Goal: Task Accomplishment & Management: Manage account settings

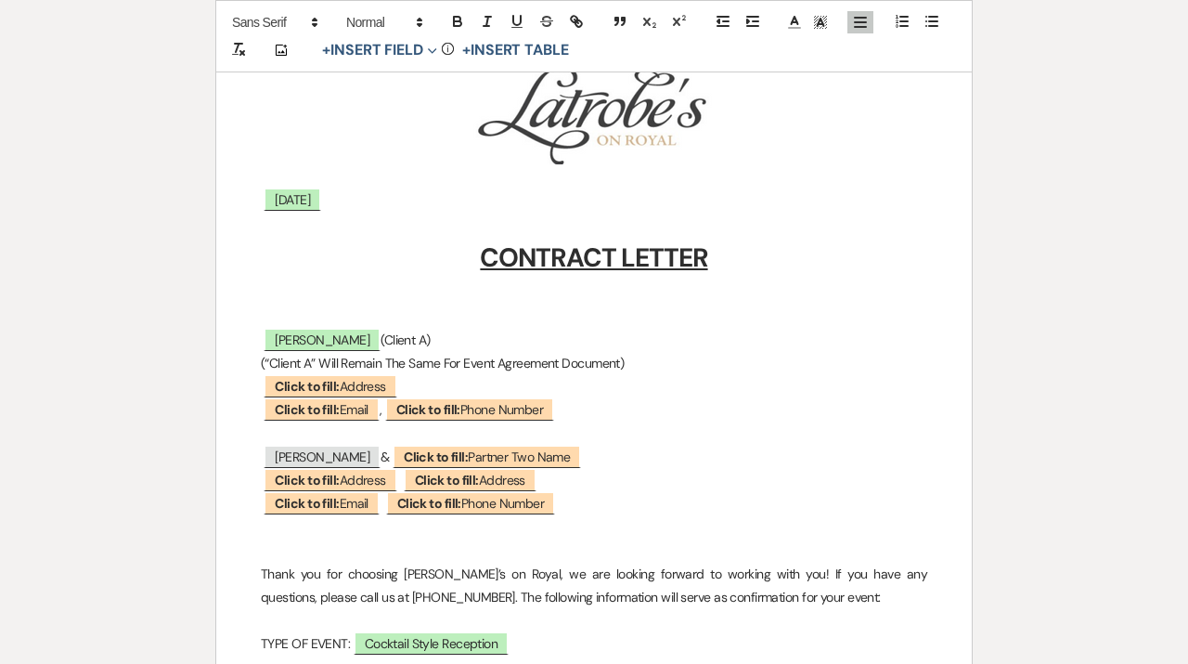
scroll to position [325, 0]
click at [523, 223] on p at bounding box center [594, 224] width 667 height 23
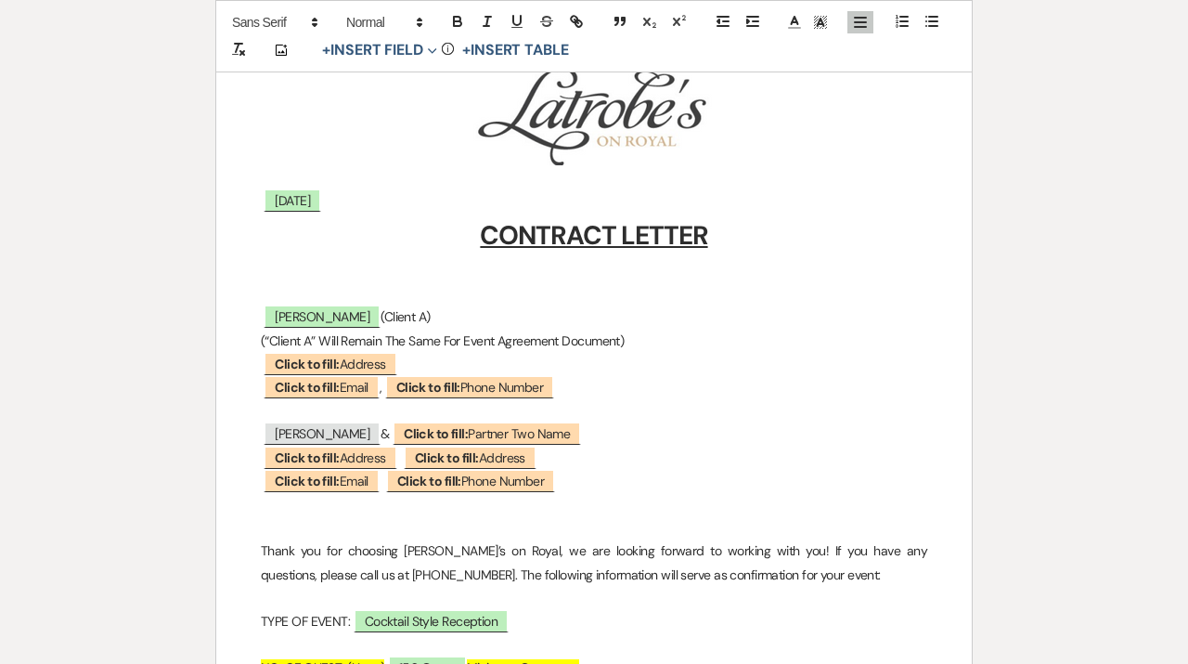
click at [513, 213] on h1 "CONTRACT LETTER" at bounding box center [594, 236] width 667 height 46
click at [526, 285] on p at bounding box center [594, 293] width 667 height 23
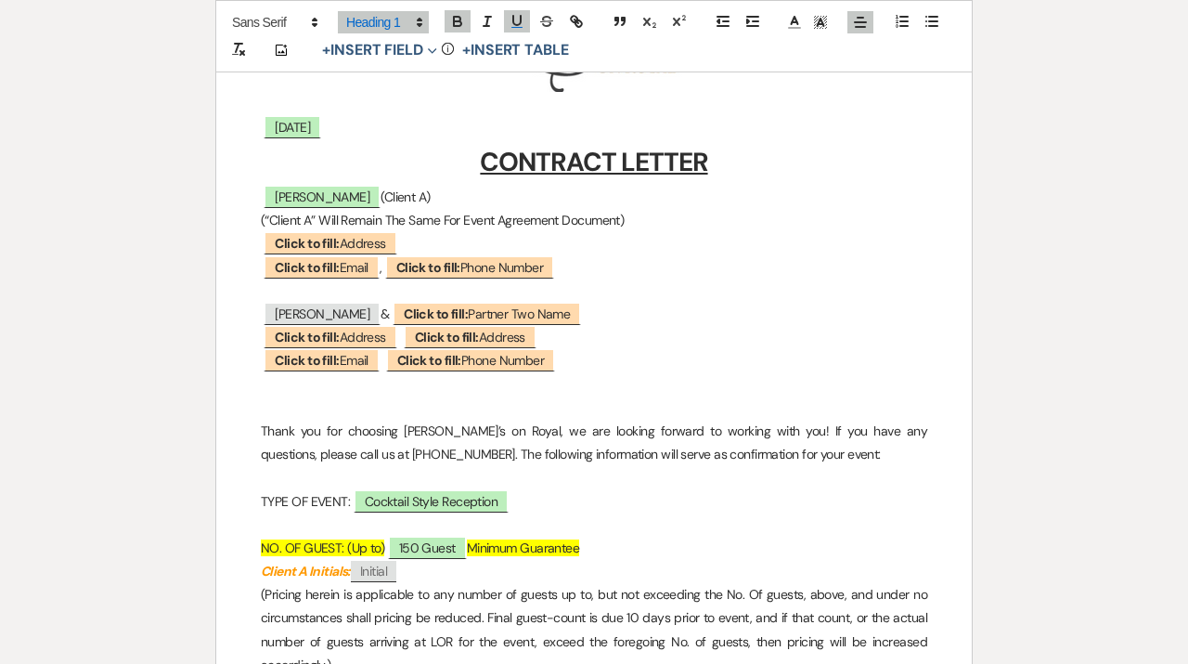
scroll to position [399, 0]
click at [465, 411] on p at bounding box center [594, 407] width 667 height 23
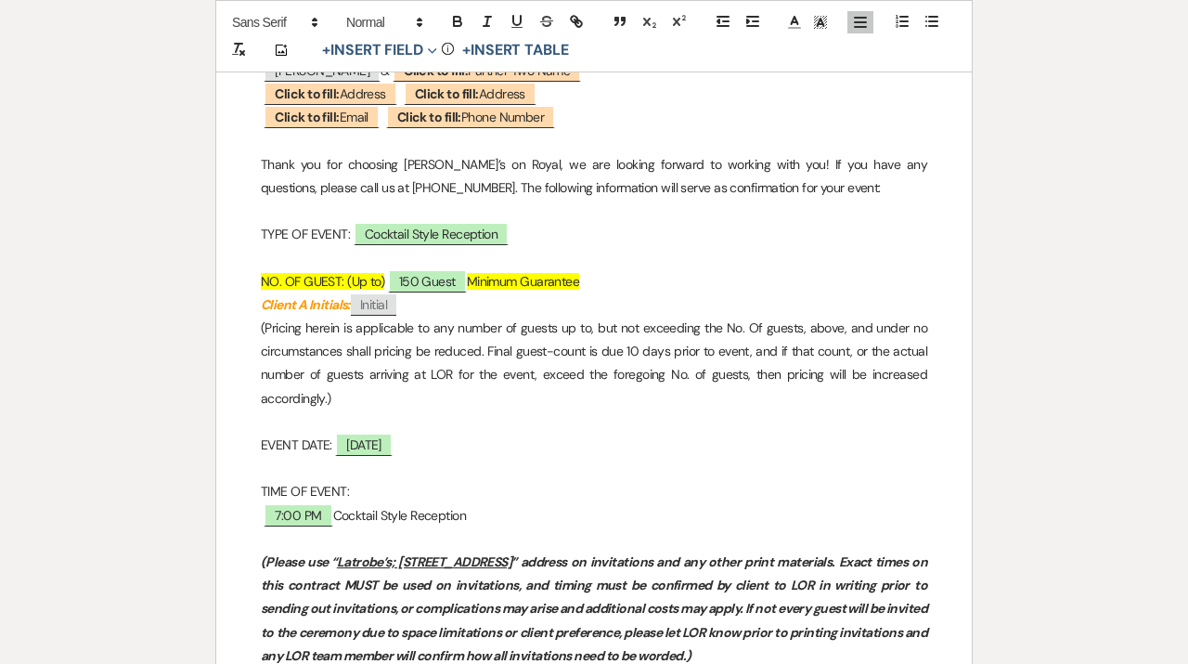
scroll to position [643, 0]
click at [357, 477] on p at bounding box center [594, 467] width 667 height 23
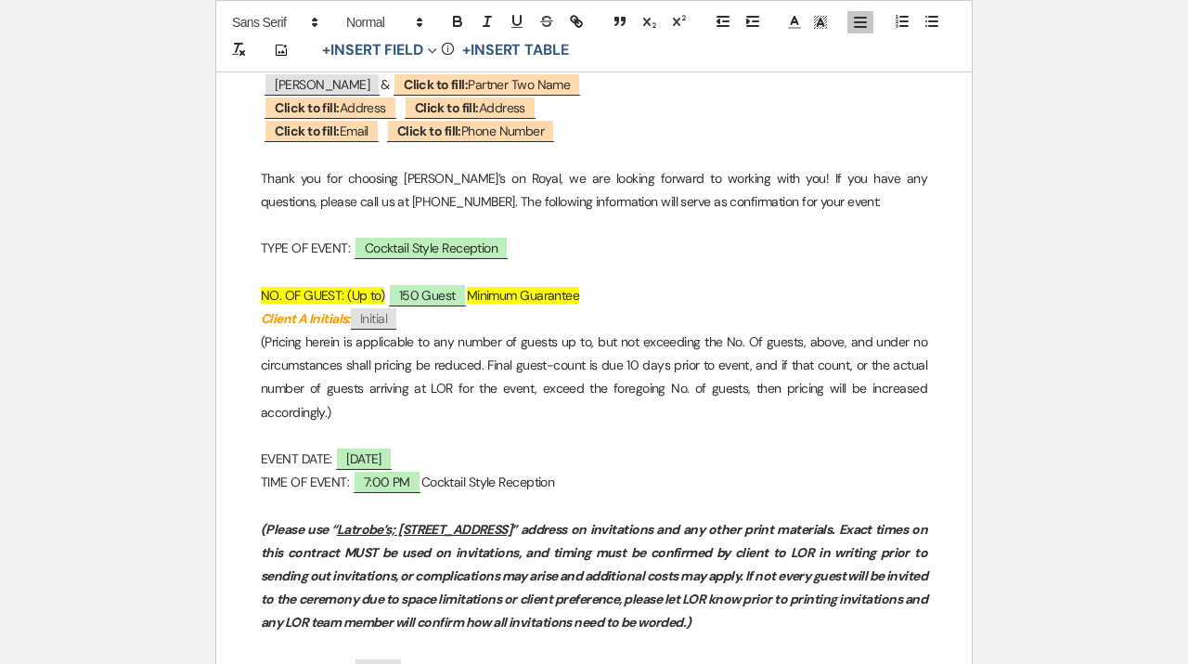
scroll to position [627, 0]
click at [318, 269] on p at bounding box center [594, 273] width 667 height 23
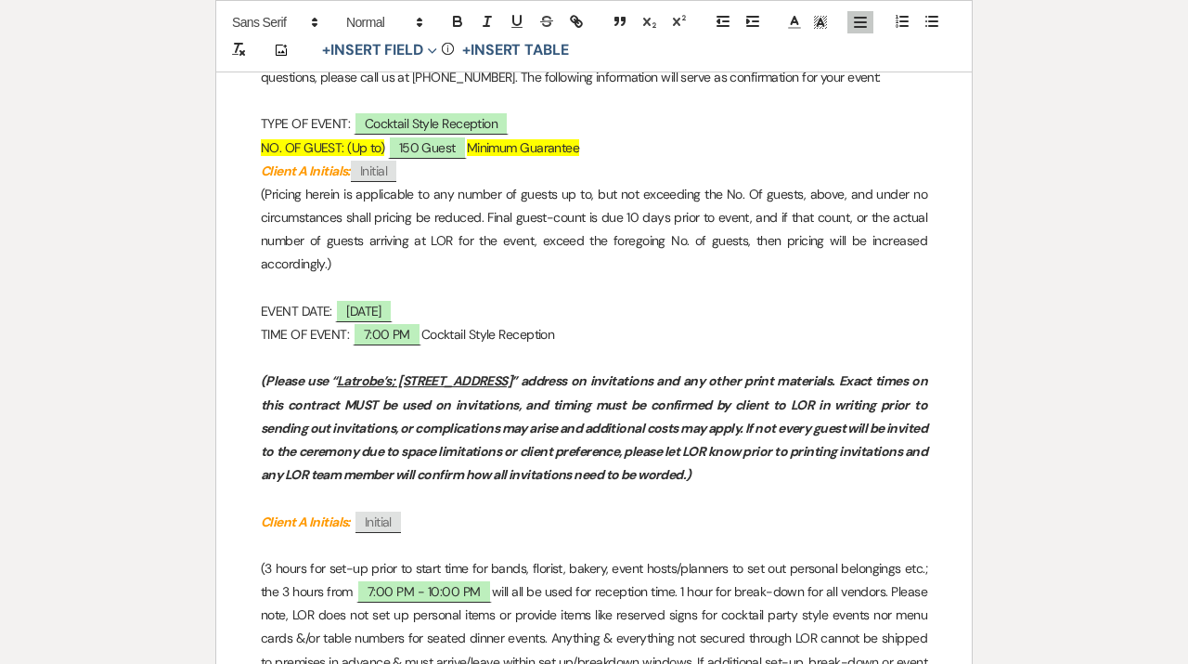
scroll to position [753, 0]
click at [290, 286] on p at bounding box center [594, 287] width 667 height 23
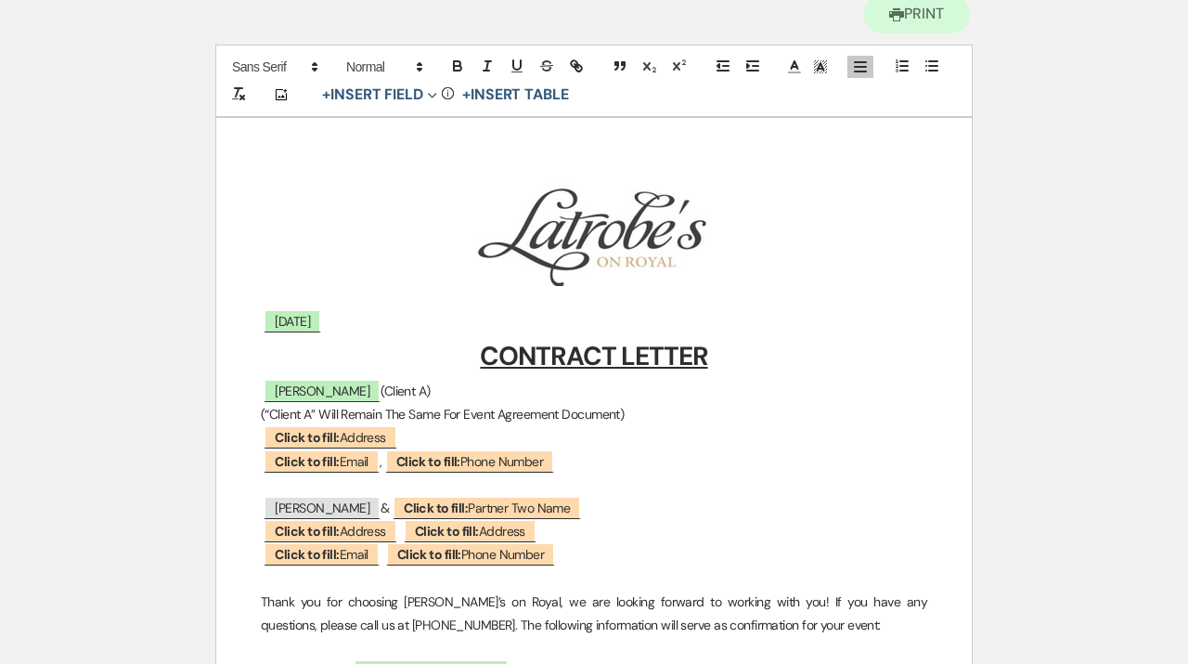
scroll to position [202, 0]
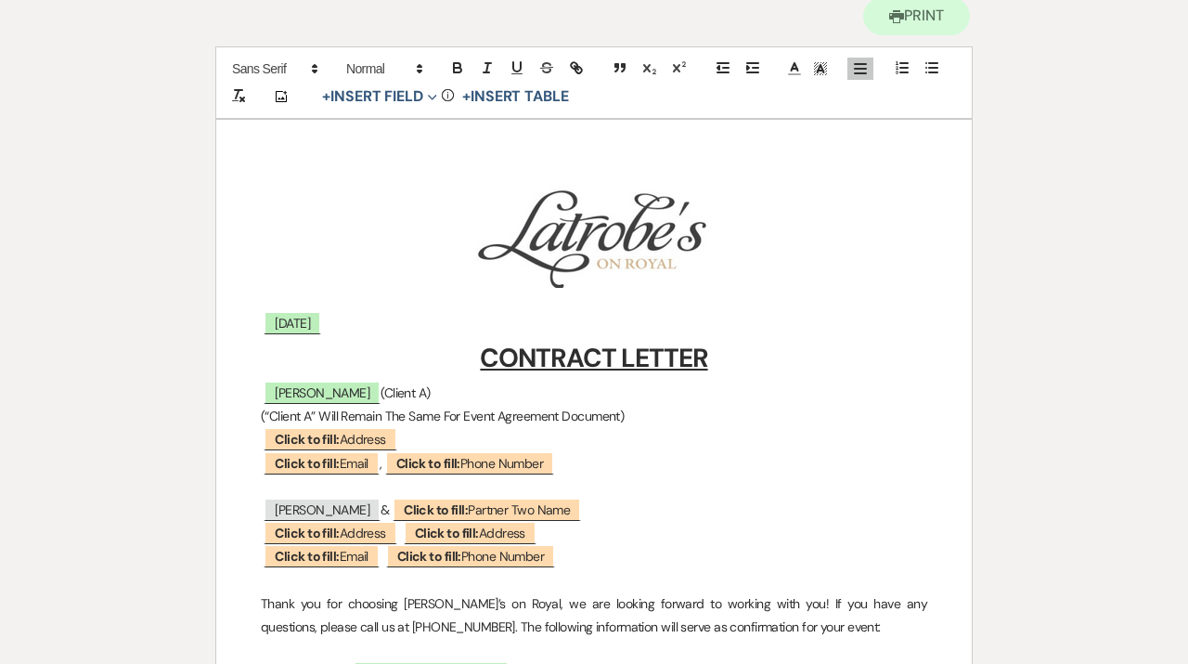
click at [677, 258] on img "﻿ ﻿" at bounding box center [593, 235] width 244 height 106
click at [486, 305] on p at bounding box center [594, 299] width 667 height 23
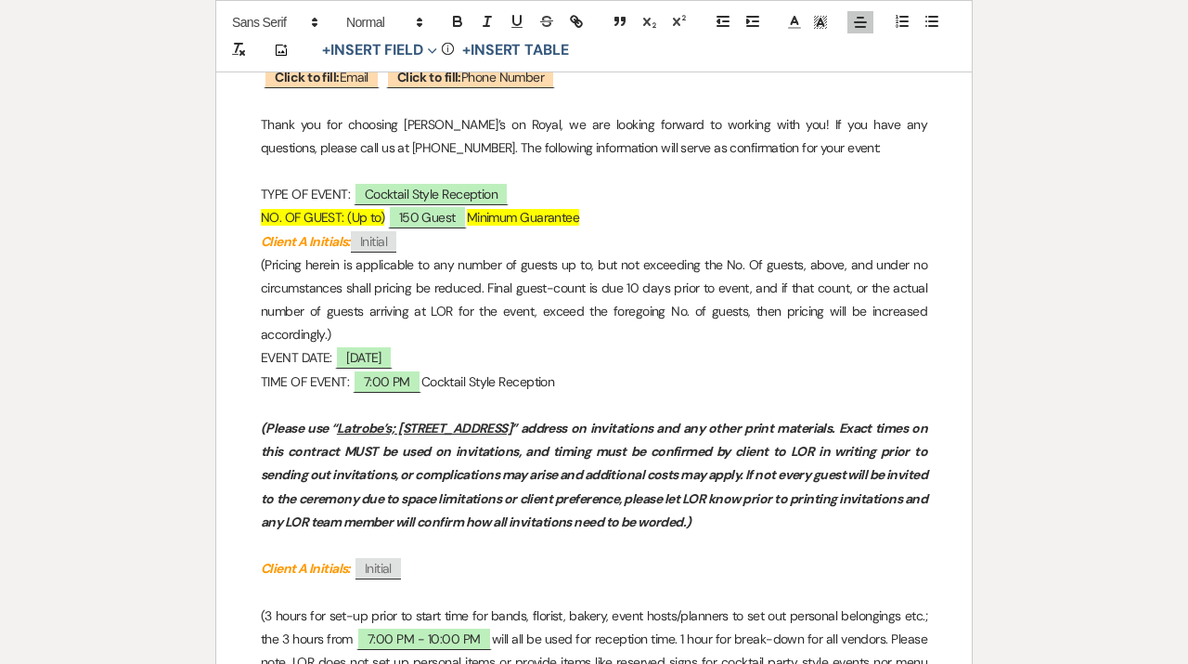
scroll to position [660, 0]
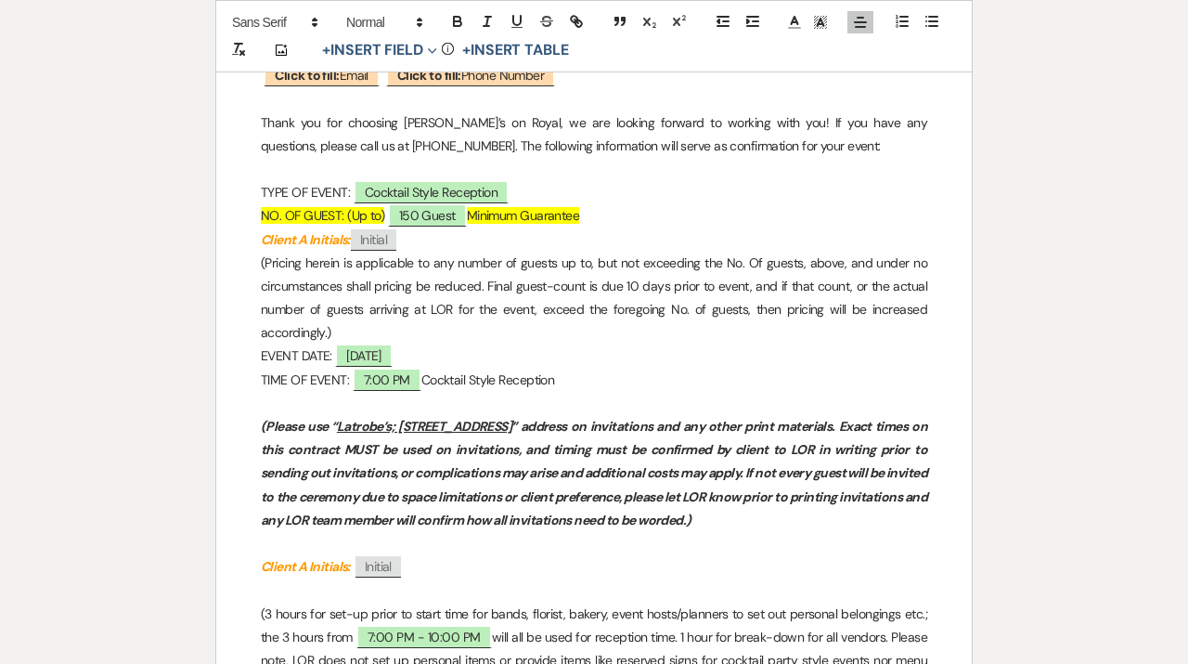
click at [521, 416] on p "﻿(Please use “ Latrobe’s; [STREET_ADDRESS] ” address on invitations and any oth…" at bounding box center [594, 473] width 667 height 117
click at [477, 396] on p at bounding box center [594, 403] width 667 height 23
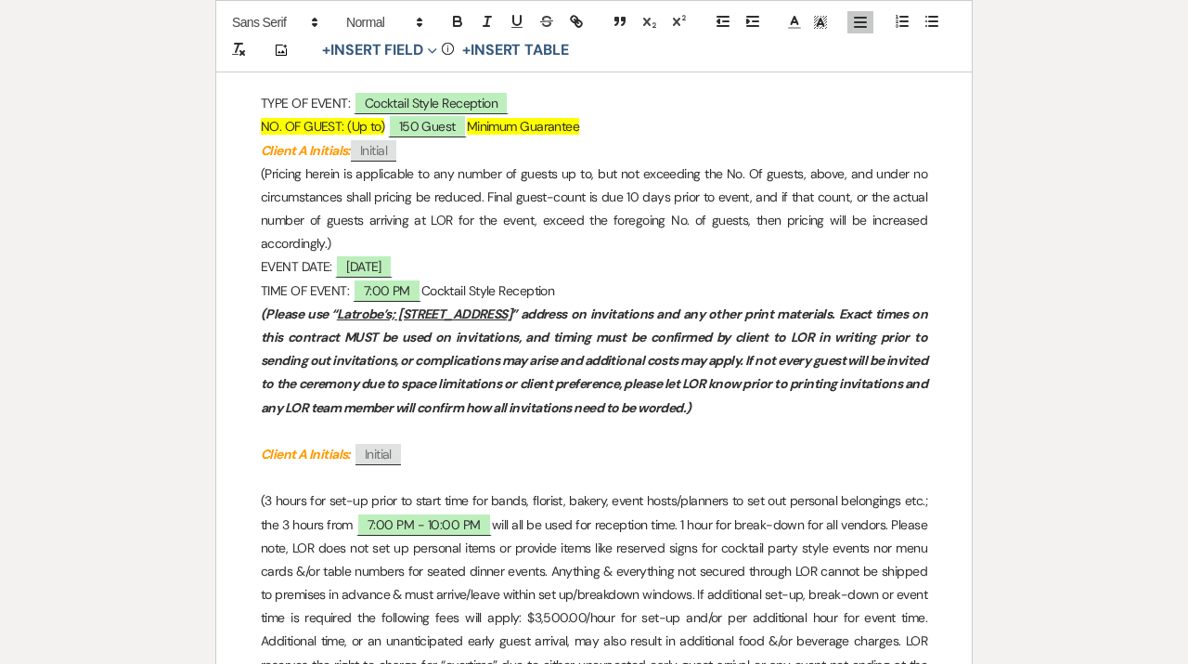
scroll to position [750, 0]
click at [435, 428] on p at bounding box center [594, 430] width 667 height 23
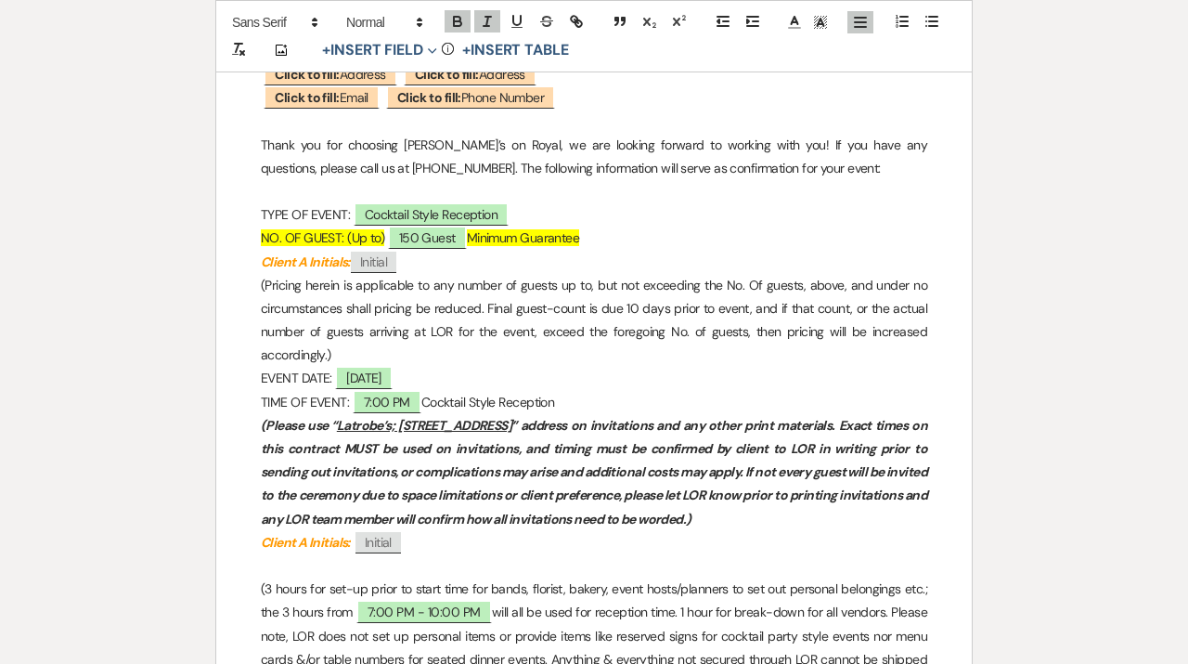
scroll to position [625, 0]
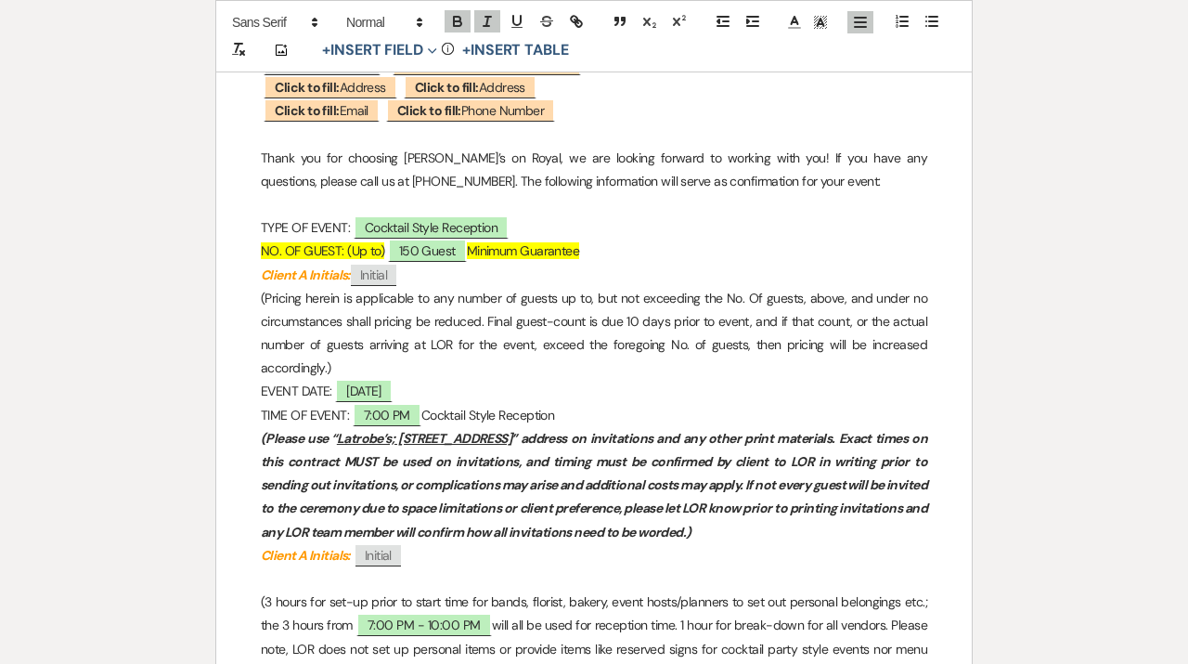
click at [416, 149] on p "Thank you for choosing [PERSON_NAME]’s on Royal, we are looking forward to work…" at bounding box center [594, 170] width 667 height 46
click at [383, 131] on p at bounding box center [594, 134] width 667 height 23
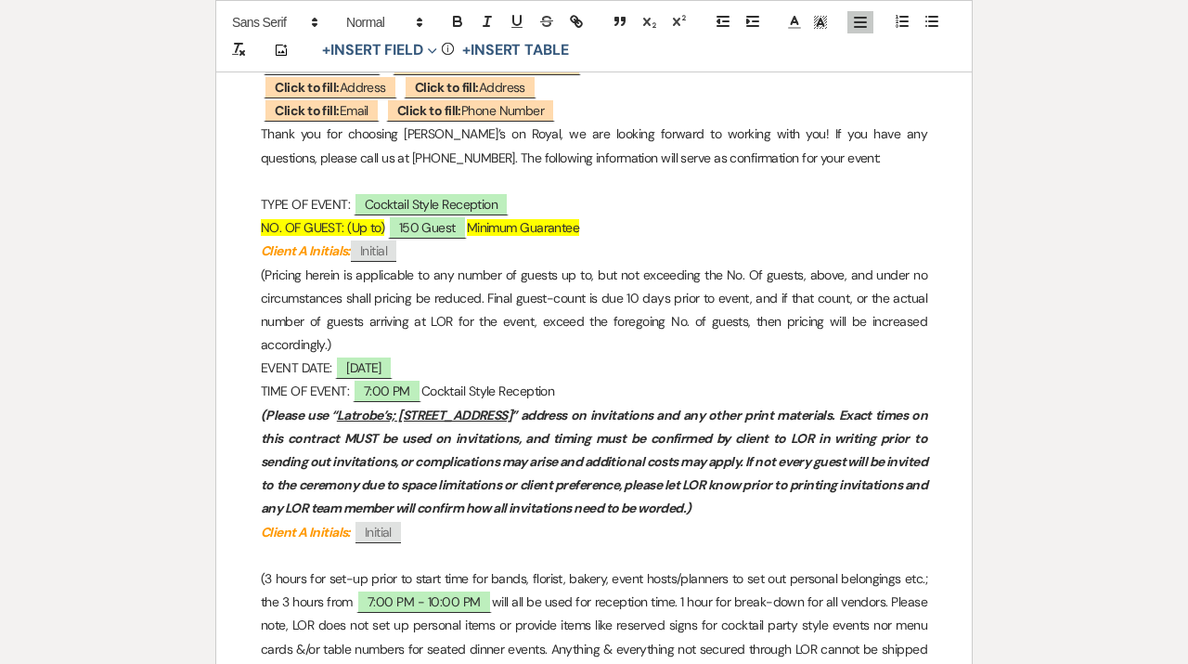
click at [262, 545] on p at bounding box center [594, 555] width 667 height 23
click at [263, 528] on em "Client A Initials:" at bounding box center [306, 532] width 90 height 17
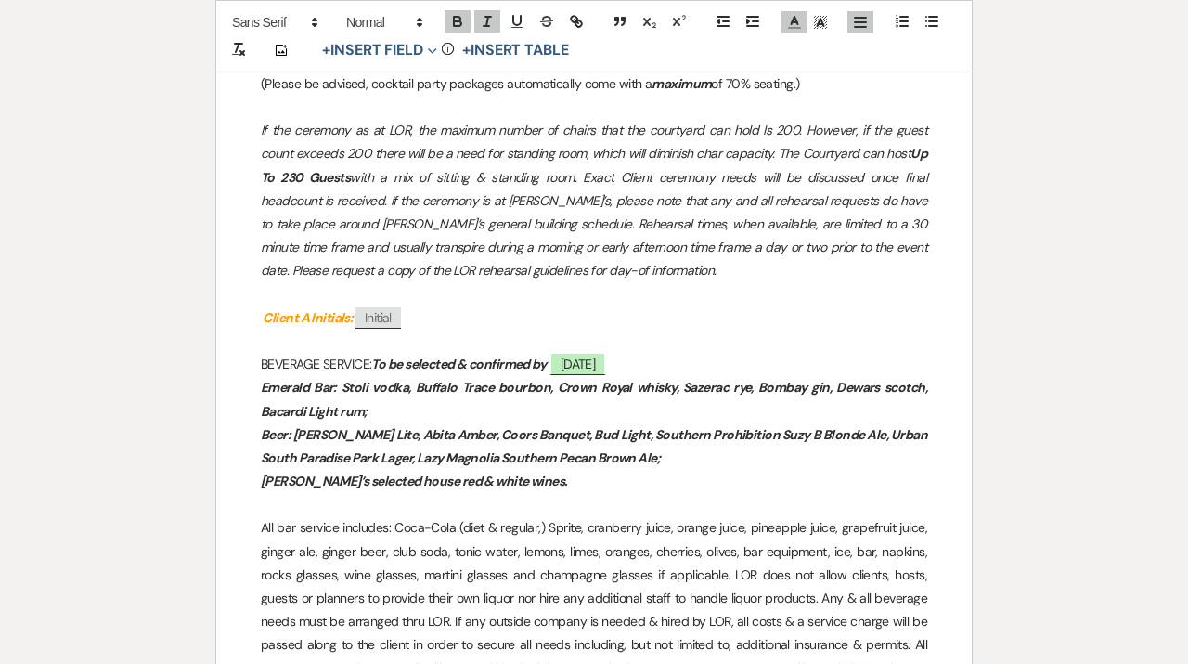
scroll to position [1623, 0]
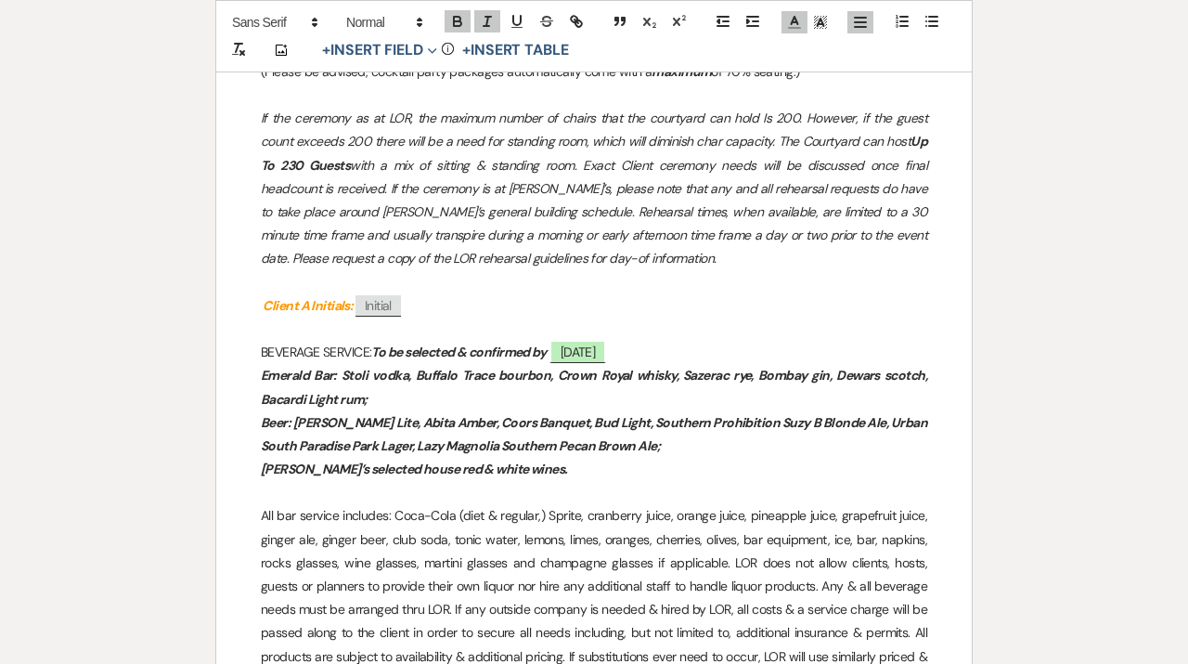
click at [547, 341] on p "BEVERAGE SERVICE: To be selected & confirmed by ﻿ [DATE] ﻿" at bounding box center [594, 352] width 667 height 23
click at [539, 329] on p at bounding box center [594, 329] width 667 height 23
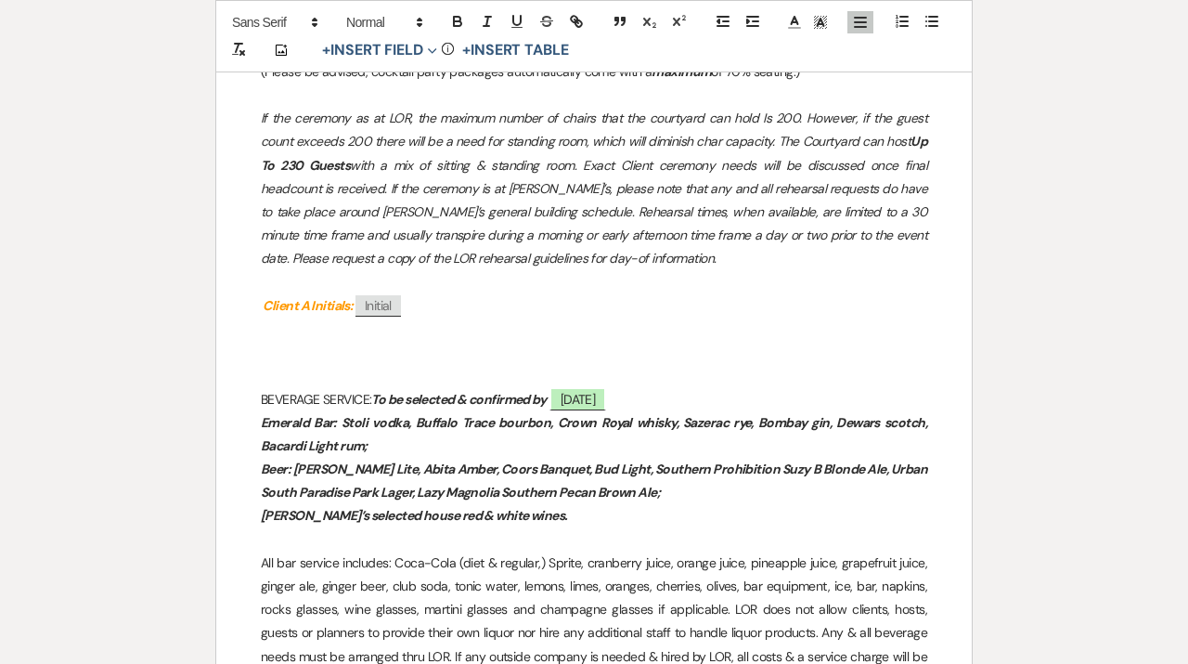
click at [409, 291] on p at bounding box center [594, 282] width 667 height 23
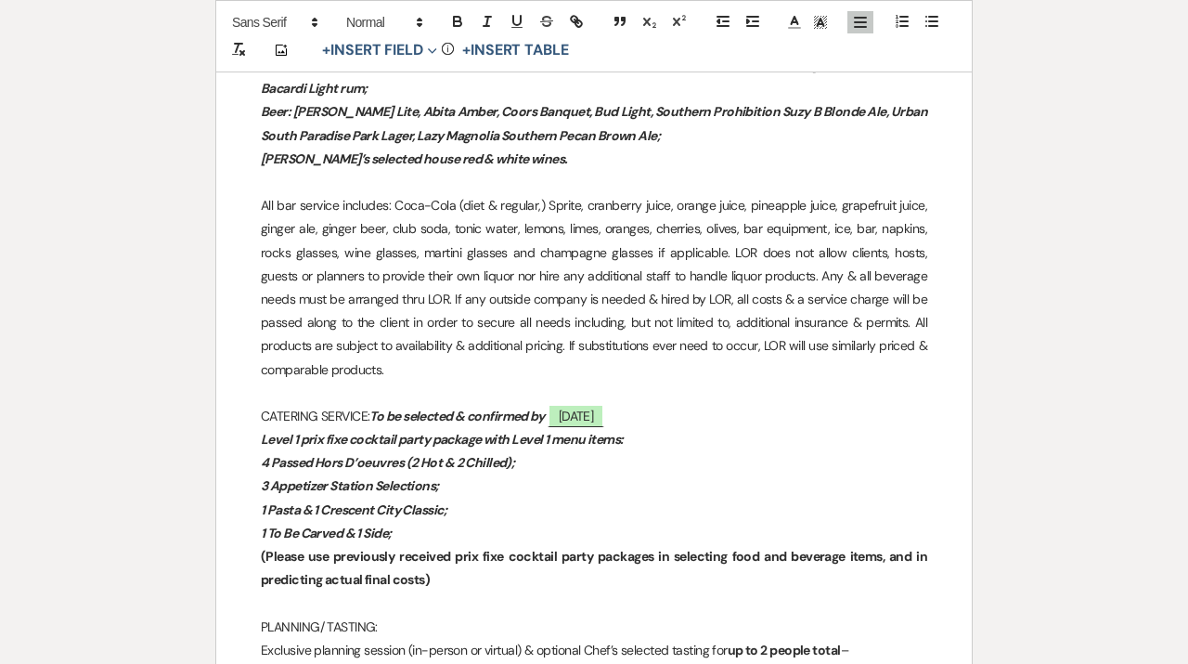
scroll to position [2011, 0]
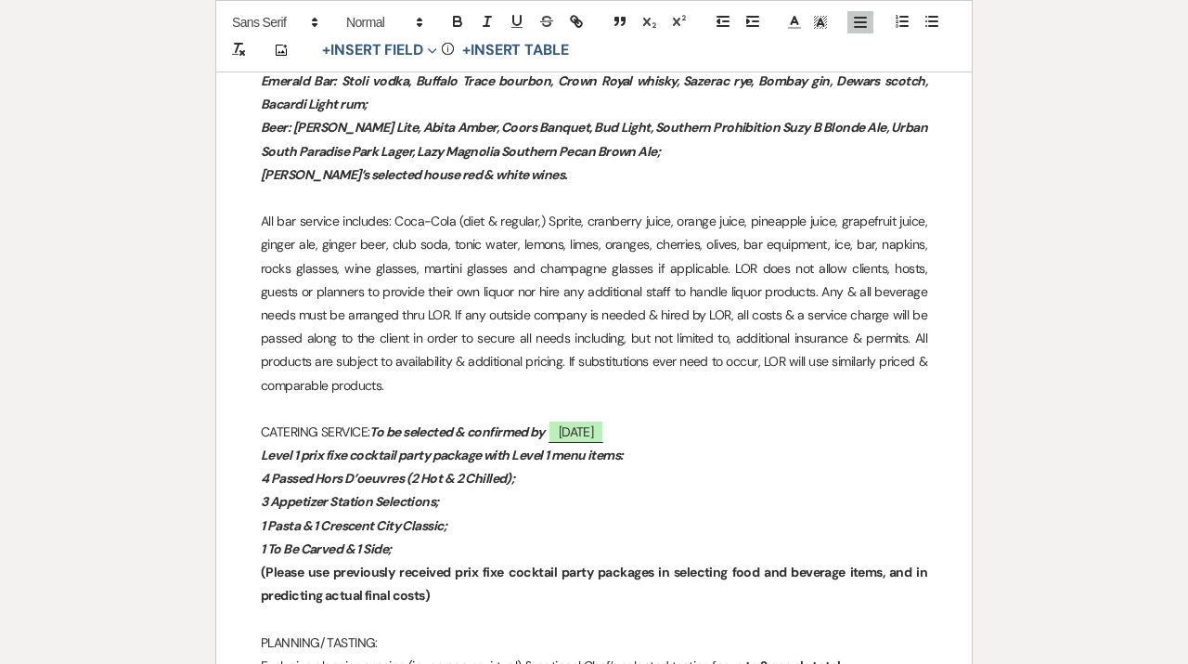
click at [392, 204] on p at bounding box center [594, 198] width 667 height 23
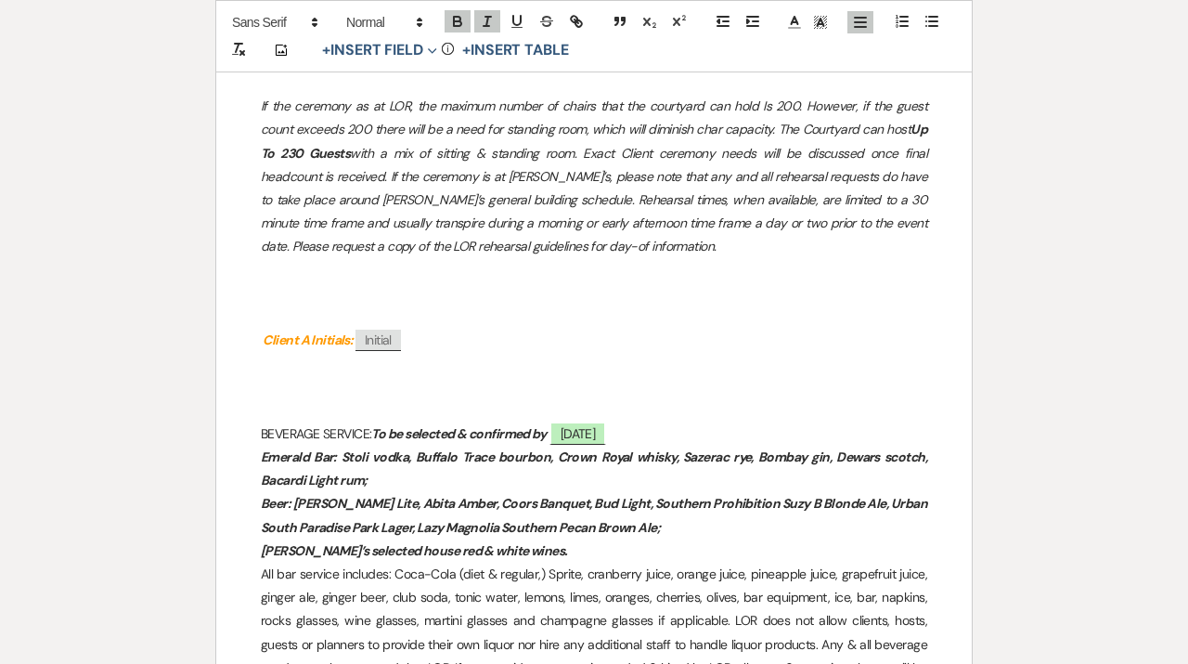
scroll to position [1648, 0]
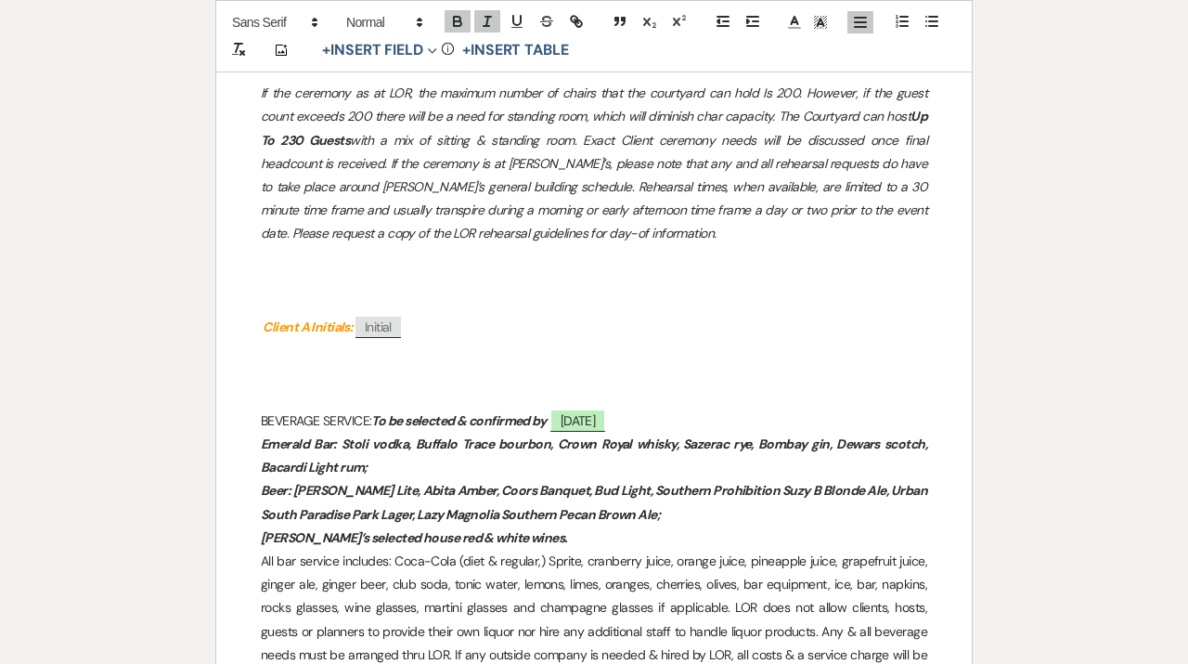
click at [416, 406] on p at bounding box center [594, 397] width 667 height 23
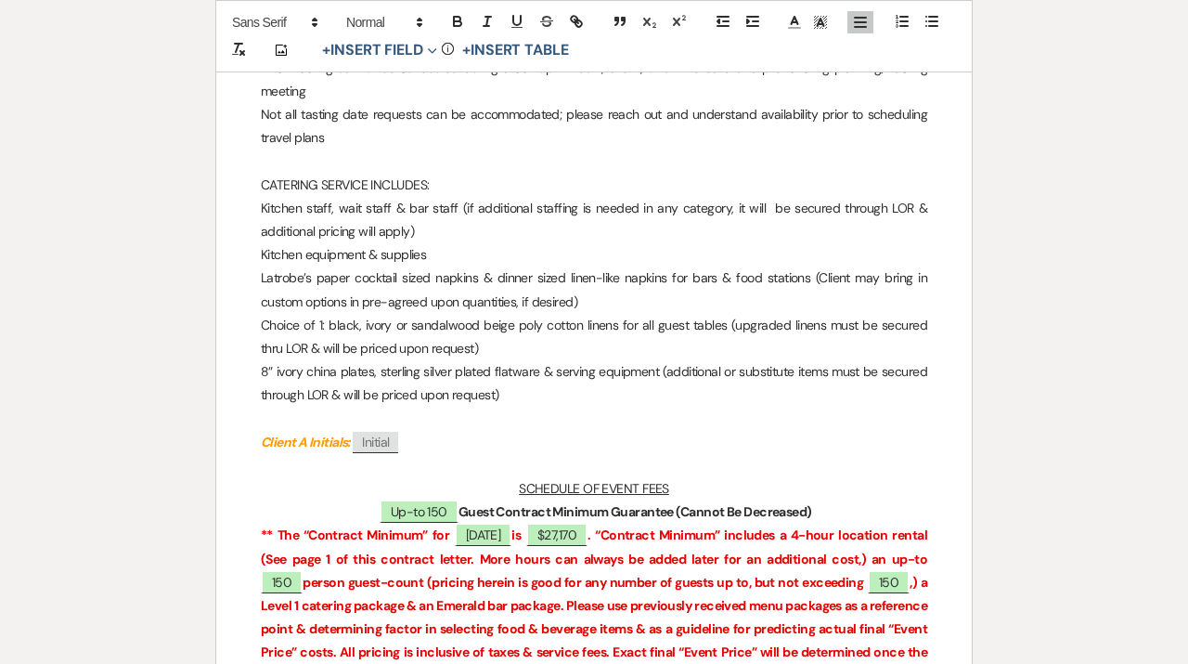
scroll to position [2767, 0]
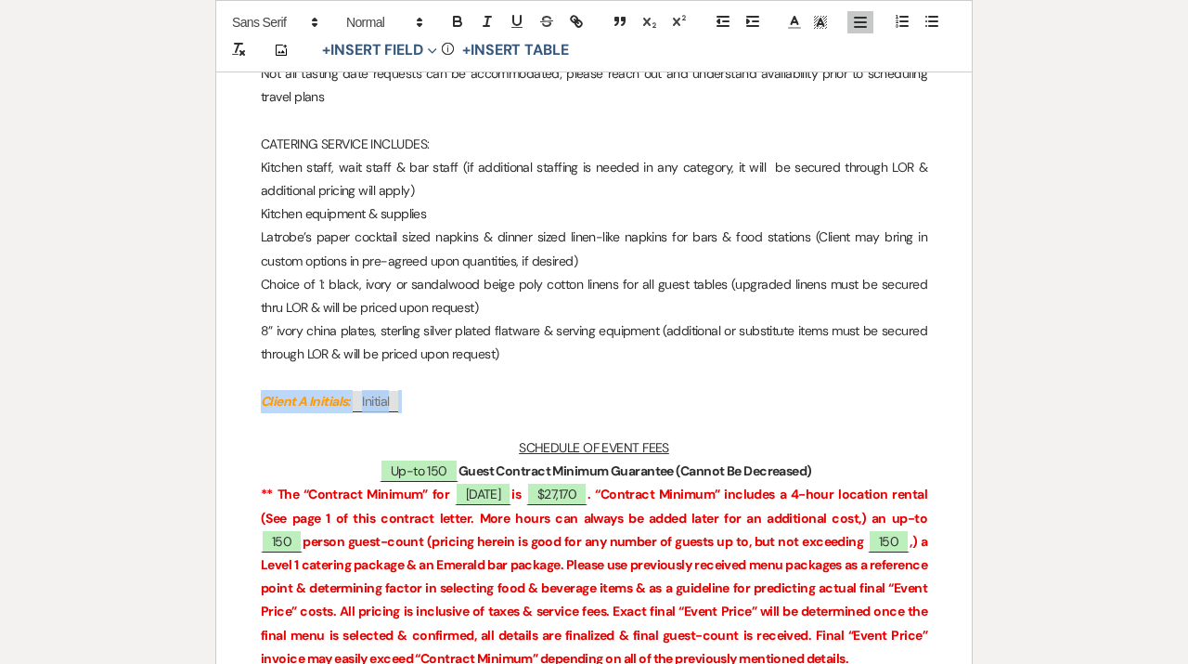
drag, startPoint x: 437, startPoint y: 400, endPoint x: 205, endPoint y: 400, distance: 232.1
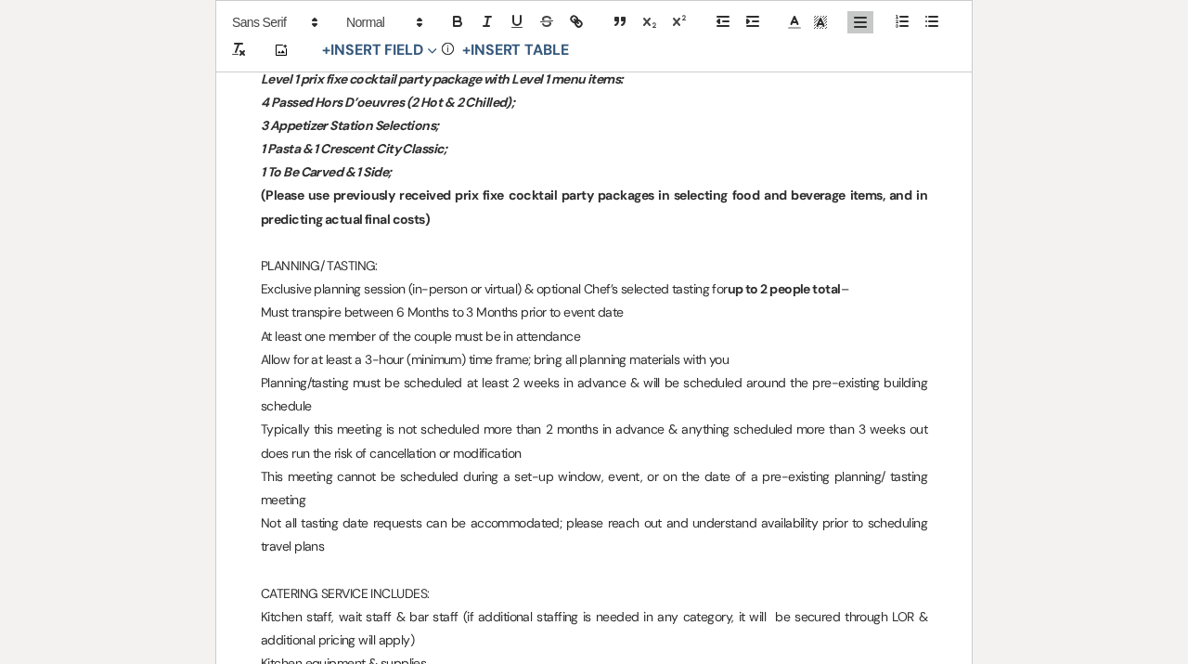
scroll to position [2340, 0]
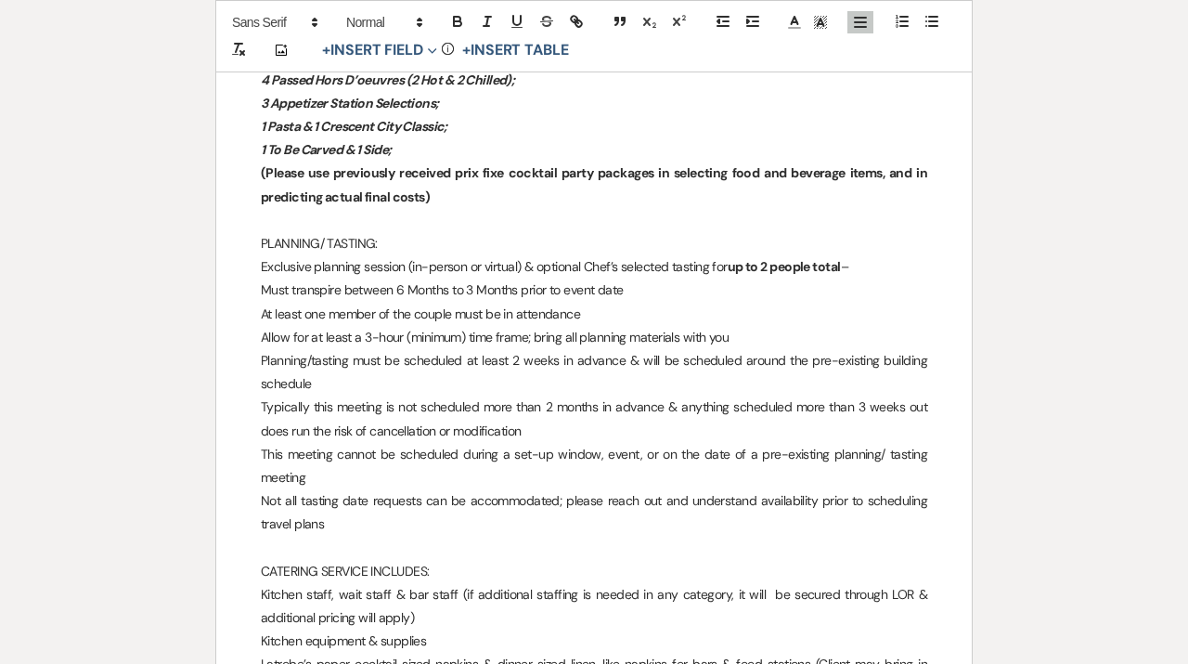
click at [269, 541] on p at bounding box center [594, 547] width 667 height 23
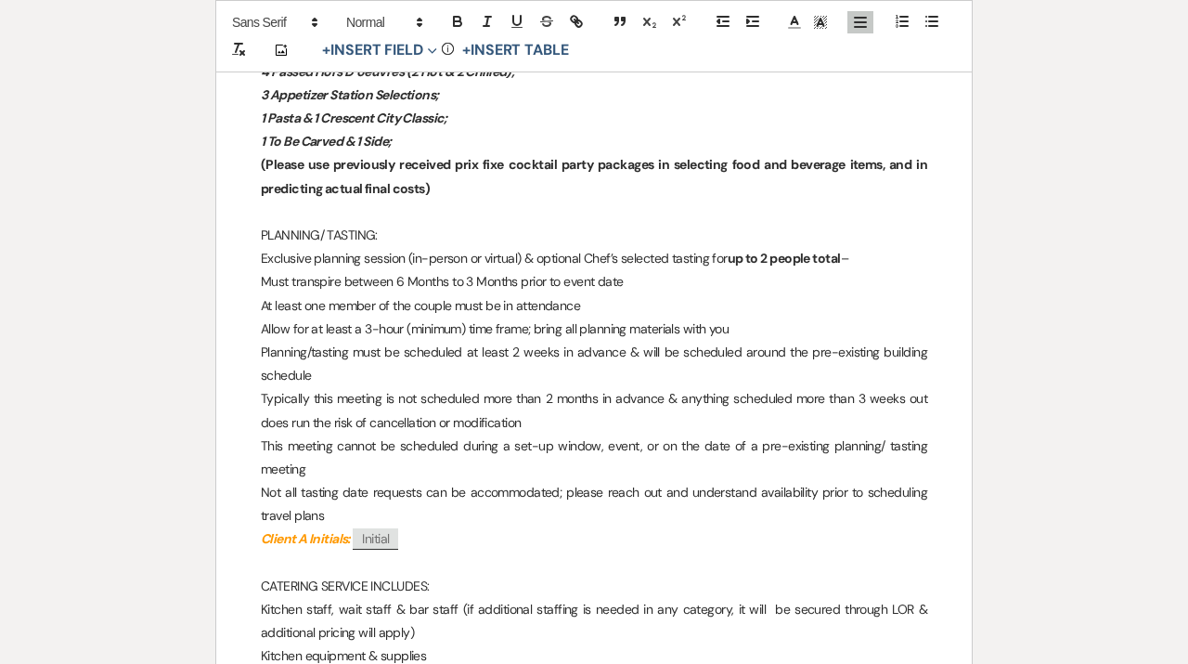
scroll to position [2355, 0]
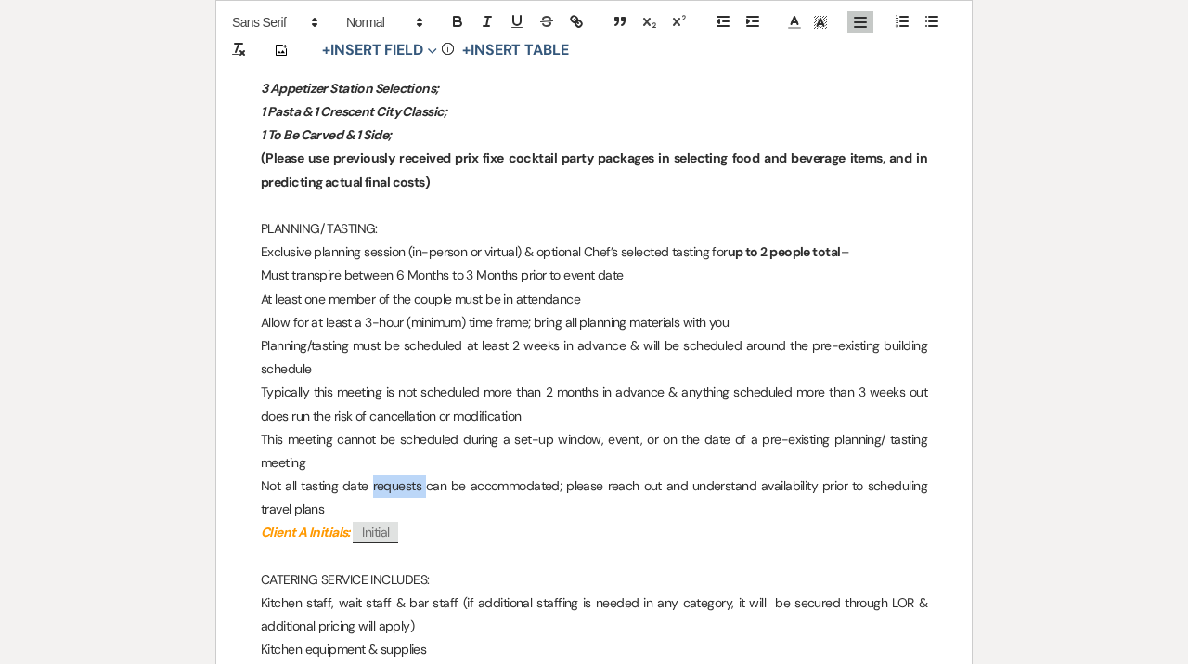
drag, startPoint x: 427, startPoint y: 484, endPoint x: 372, endPoint y: 484, distance: 54.8
click at [372, 484] on p "Not all tasting date requests can be accommodated; please reach out and underst…" at bounding box center [594, 497] width 667 height 46
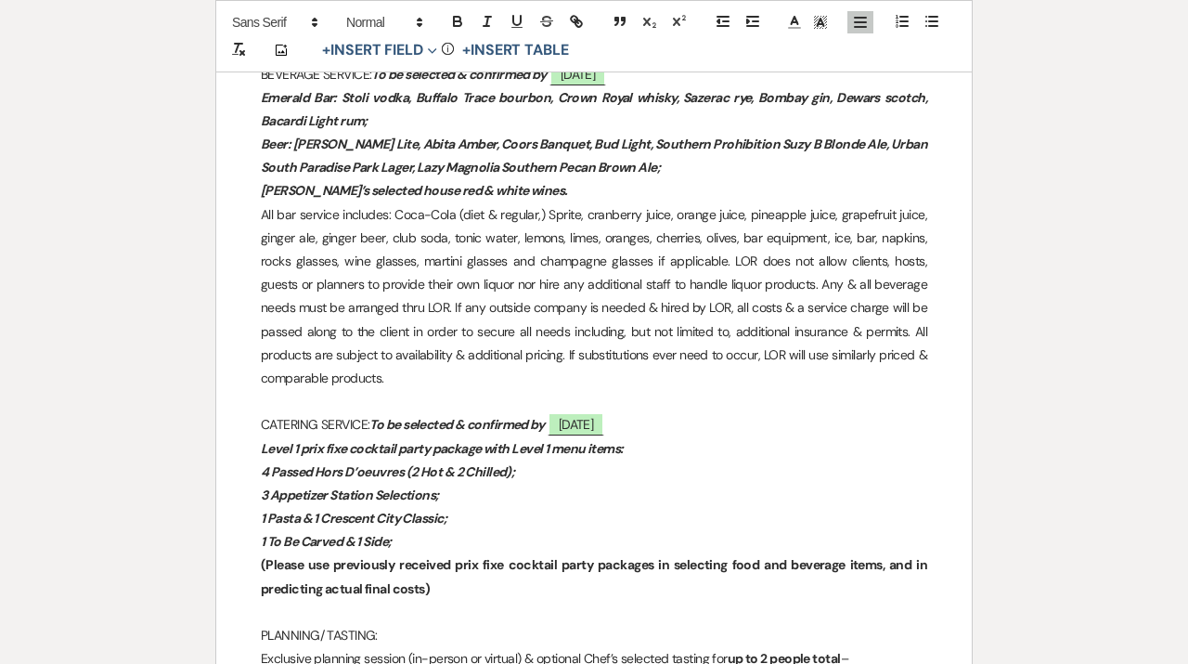
scroll to position [1796, 0]
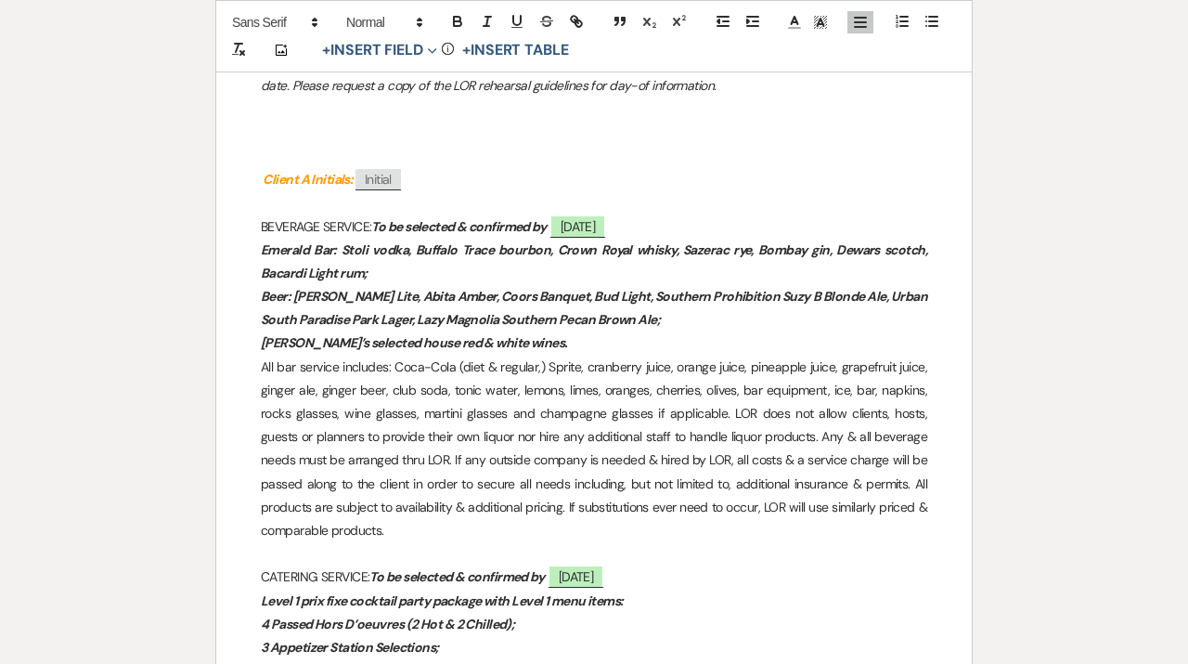
click at [570, 195] on p at bounding box center [594, 202] width 667 height 23
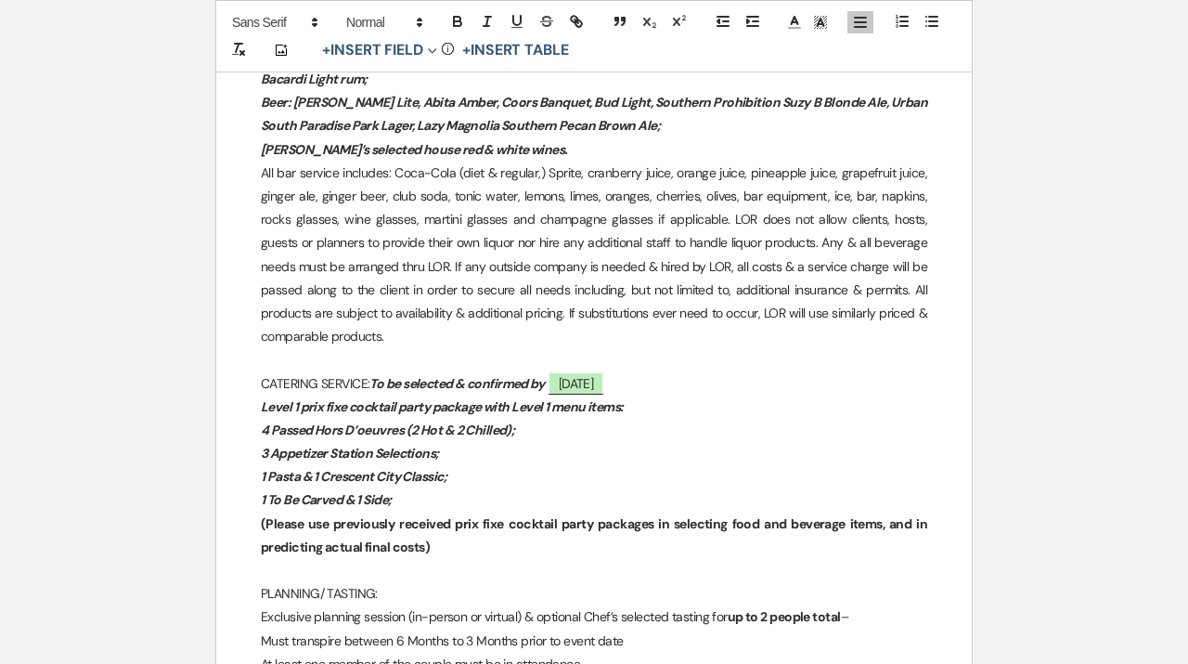
scroll to position [2009, 0]
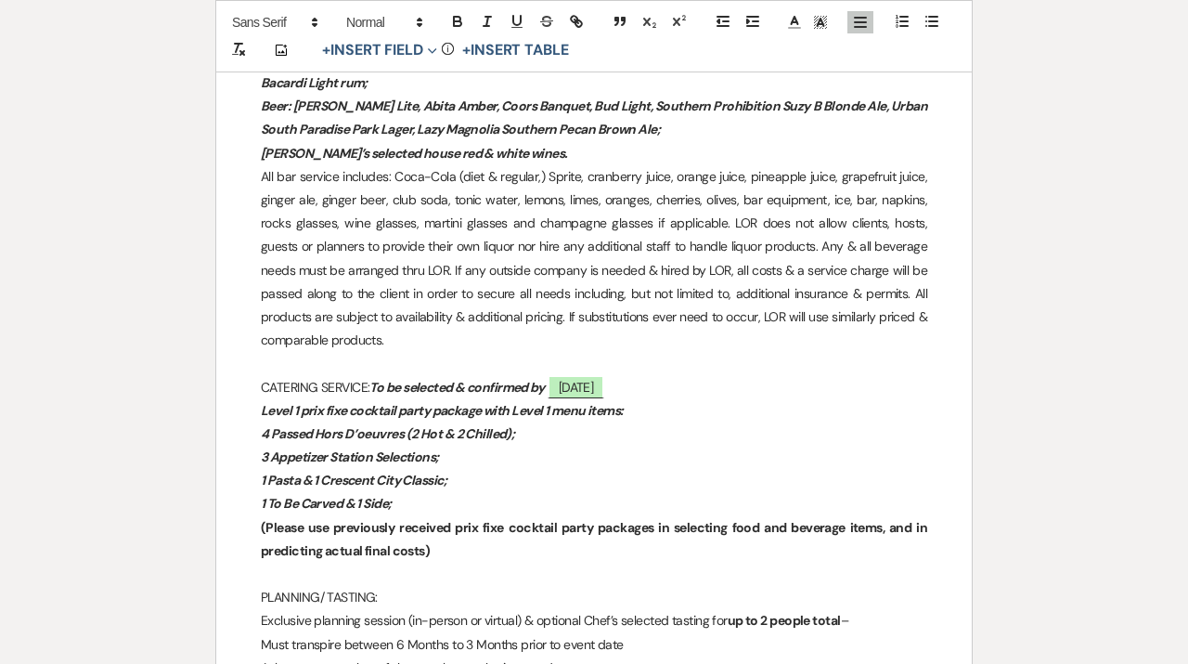
click at [336, 580] on p at bounding box center [594, 574] width 667 height 23
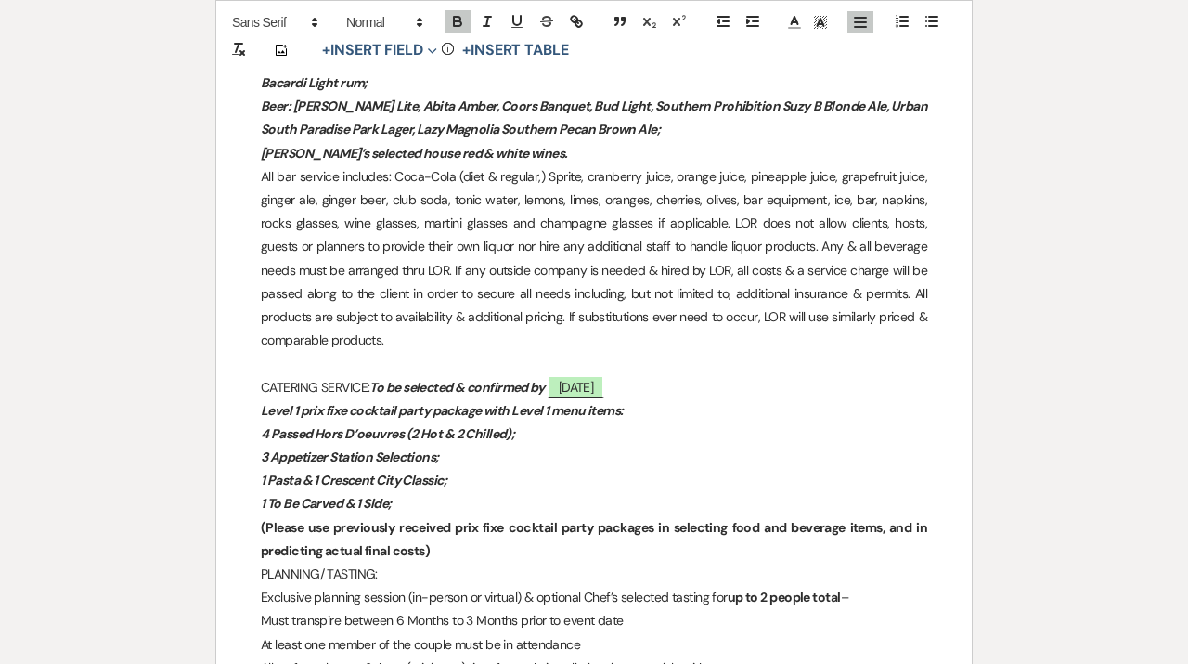
click at [447, 370] on p at bounding box center [594, 363] width 667 height 23
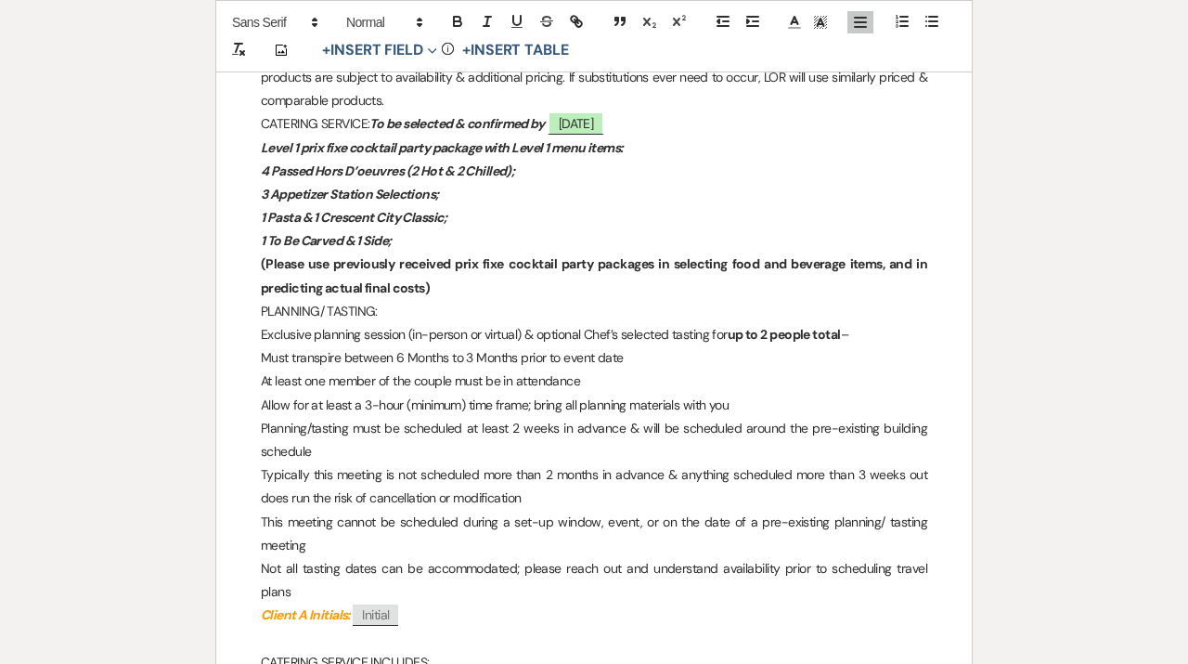
scroll to position [2294, 0]
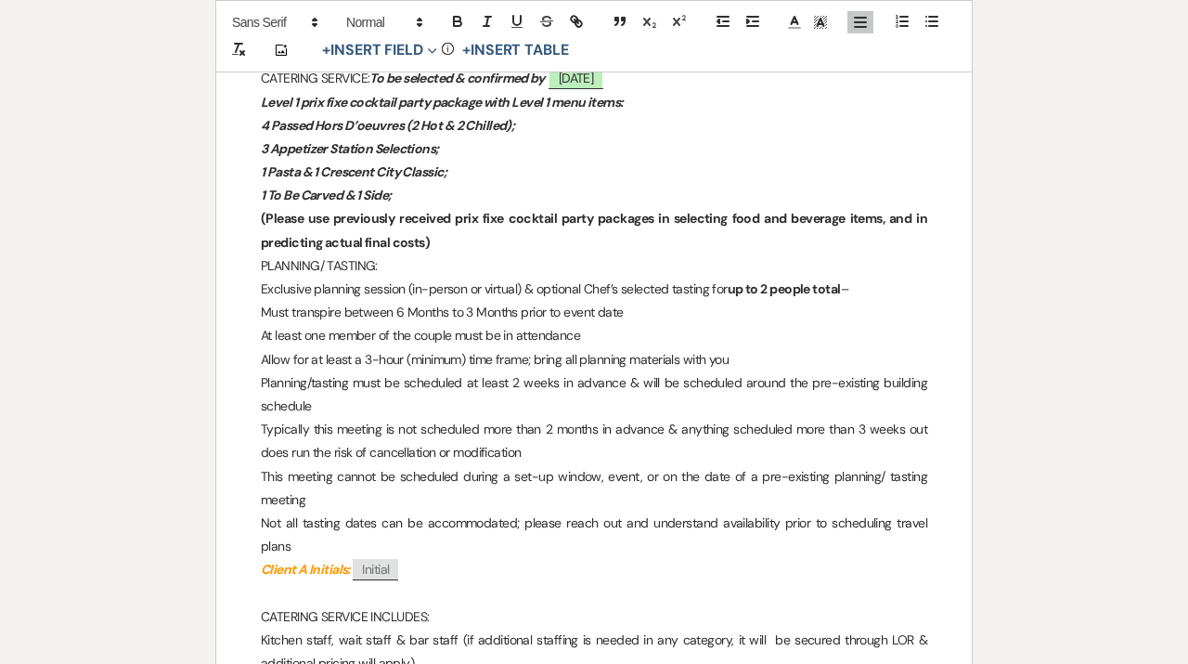
click at [263, 561] on em "Client A Initials:" at bounding box center [306, 569] width 90 height 17
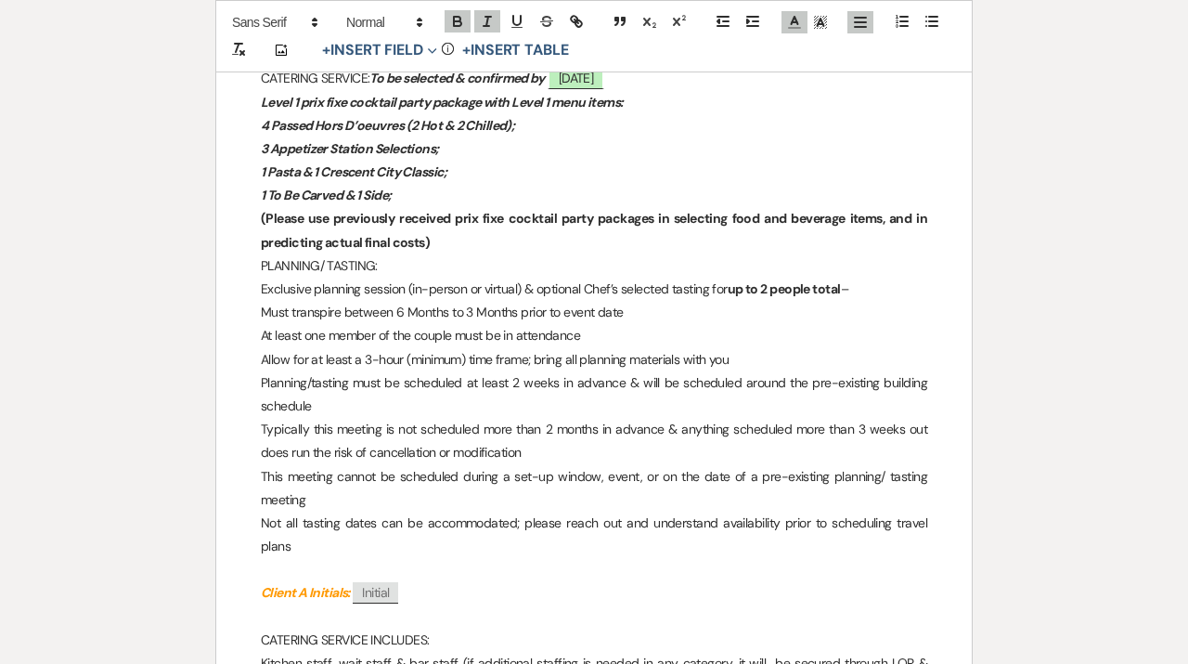
click at [431, 558] on p at bounding box center [594, 569] width 667 height 23
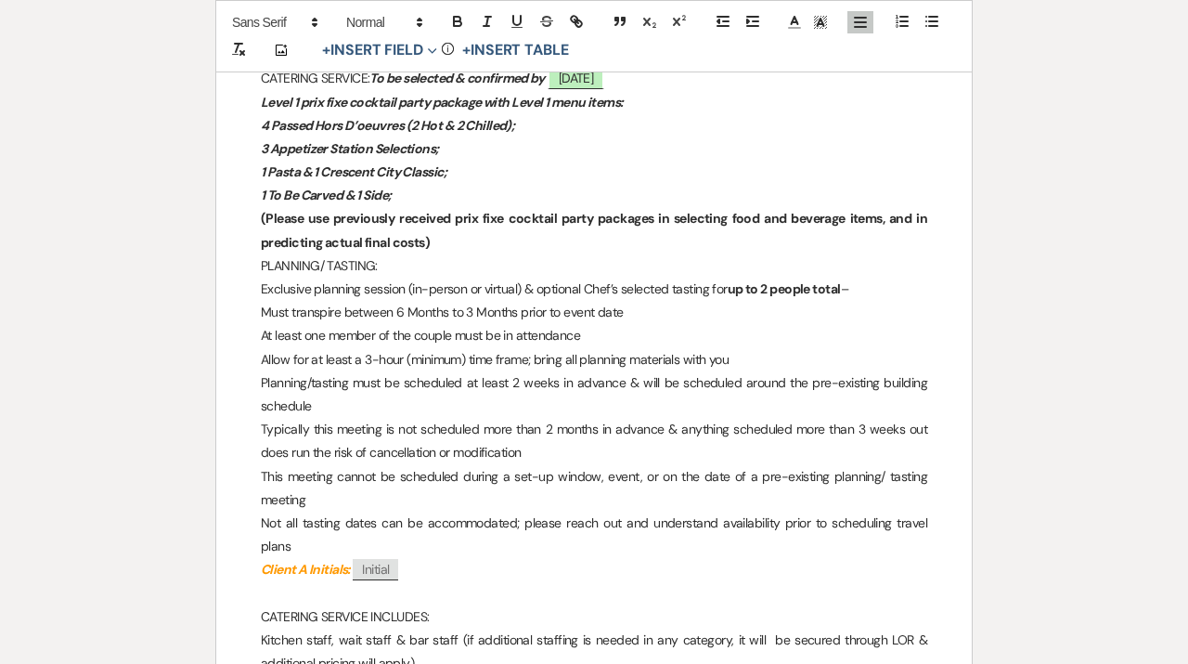
click at [259, 266] on div "﻿ ﻿ ﻿ [DATE] ﻿ CONTRACT LETTER ﻿ [PERSON_NAME] ﻿ (Client A) (“Client A” Will Re…" at bounding box center [594, 443] width 756 height 4830
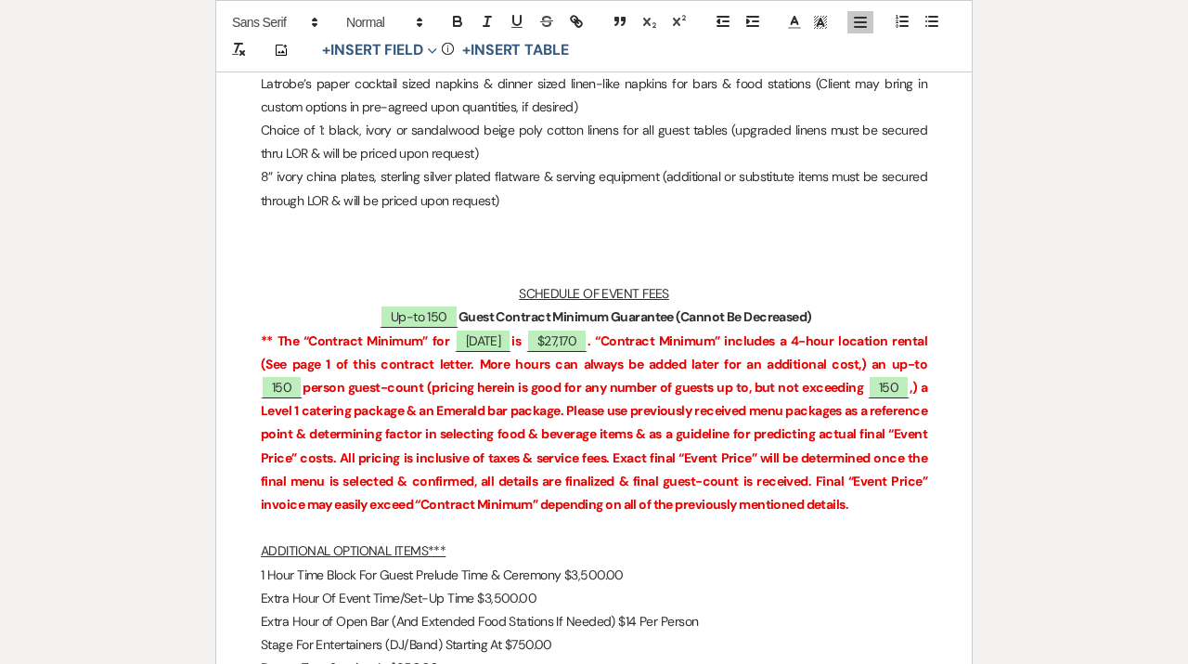
scroll to position [2856, 0]
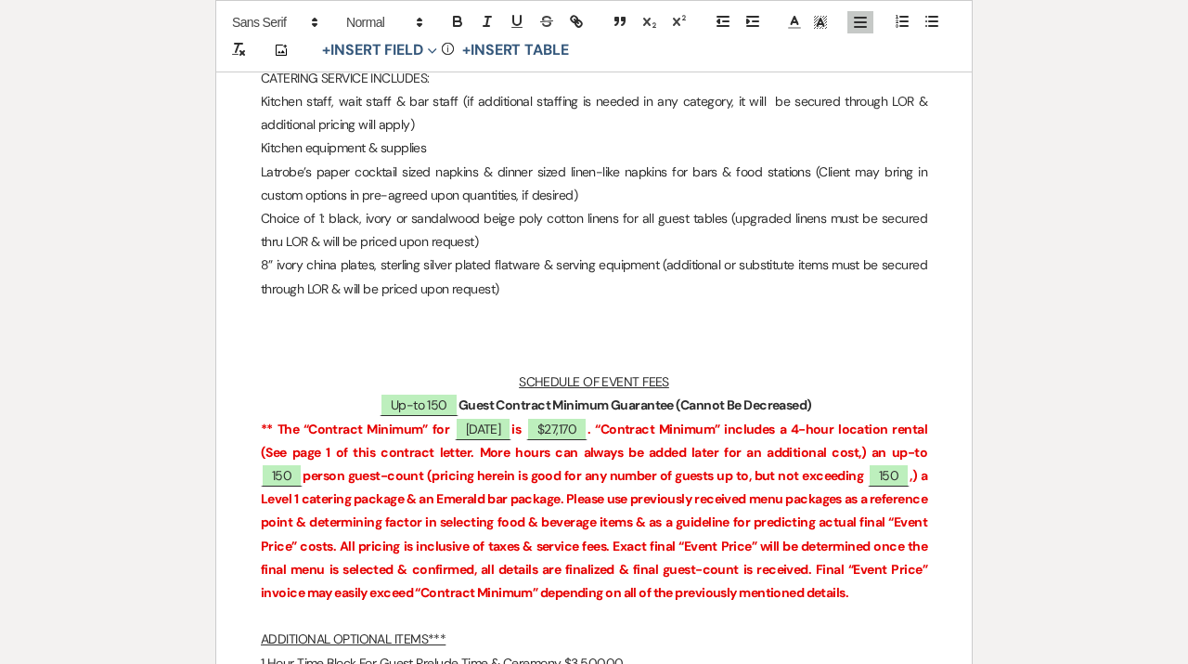
click at [638, 347] on p at bounding box center [594, 358] width 667 height 23
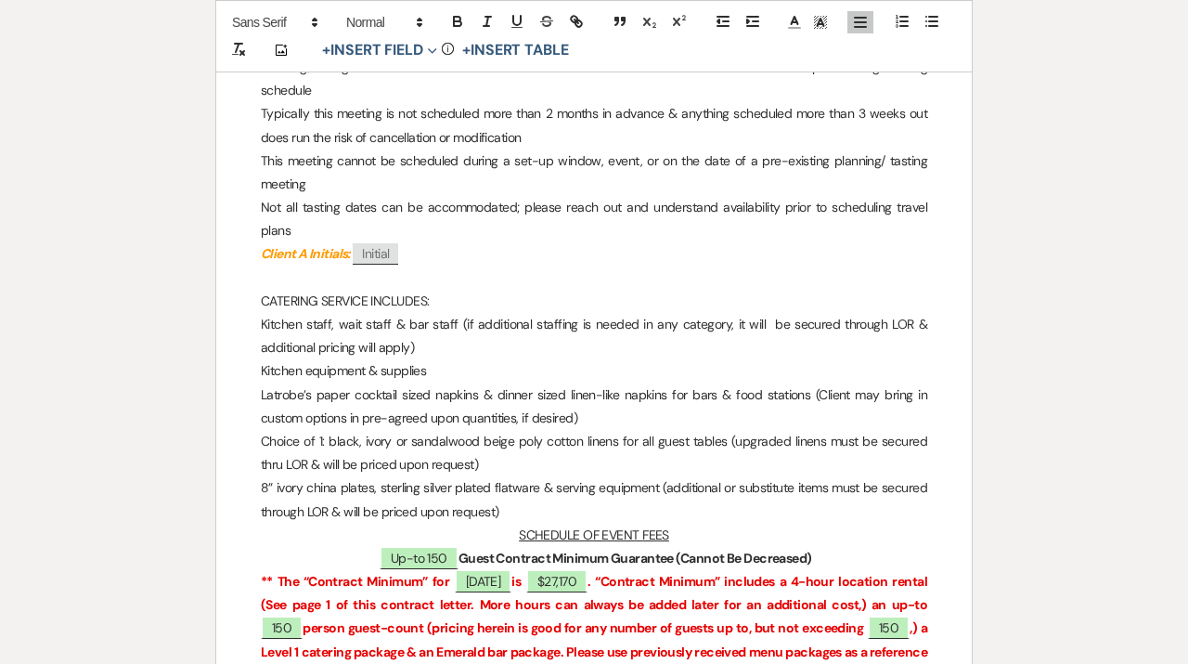
scroll to position [2570, 0]
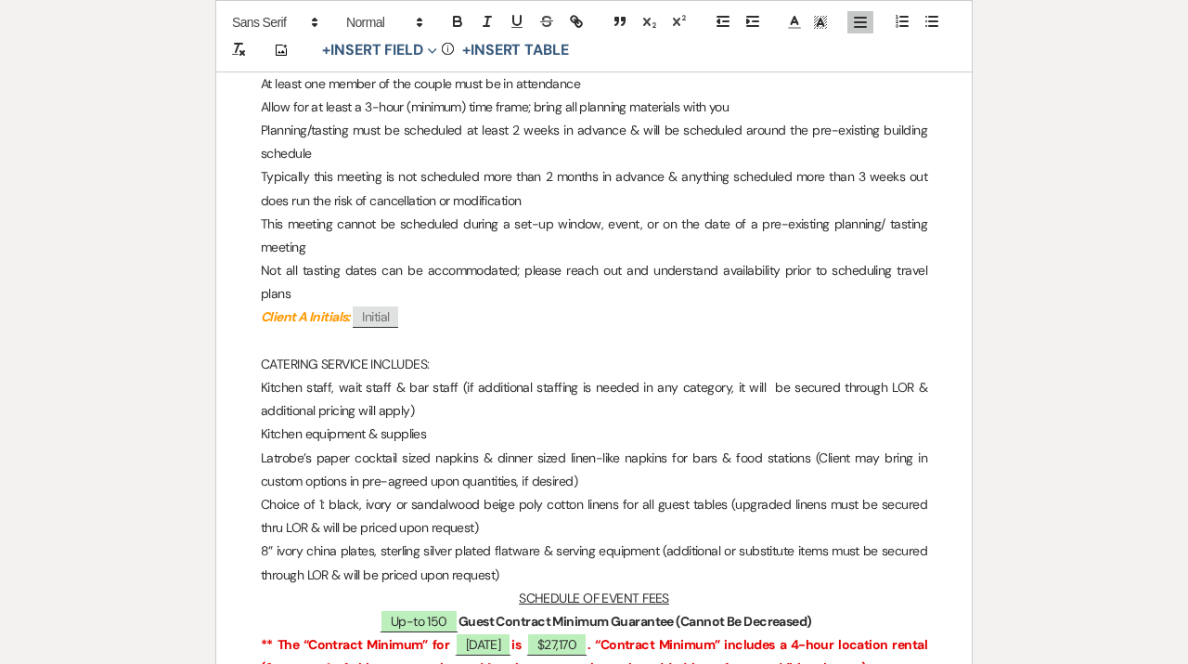
click at [516, 330] on p at bounding box center [594, 341] width 667 height 23
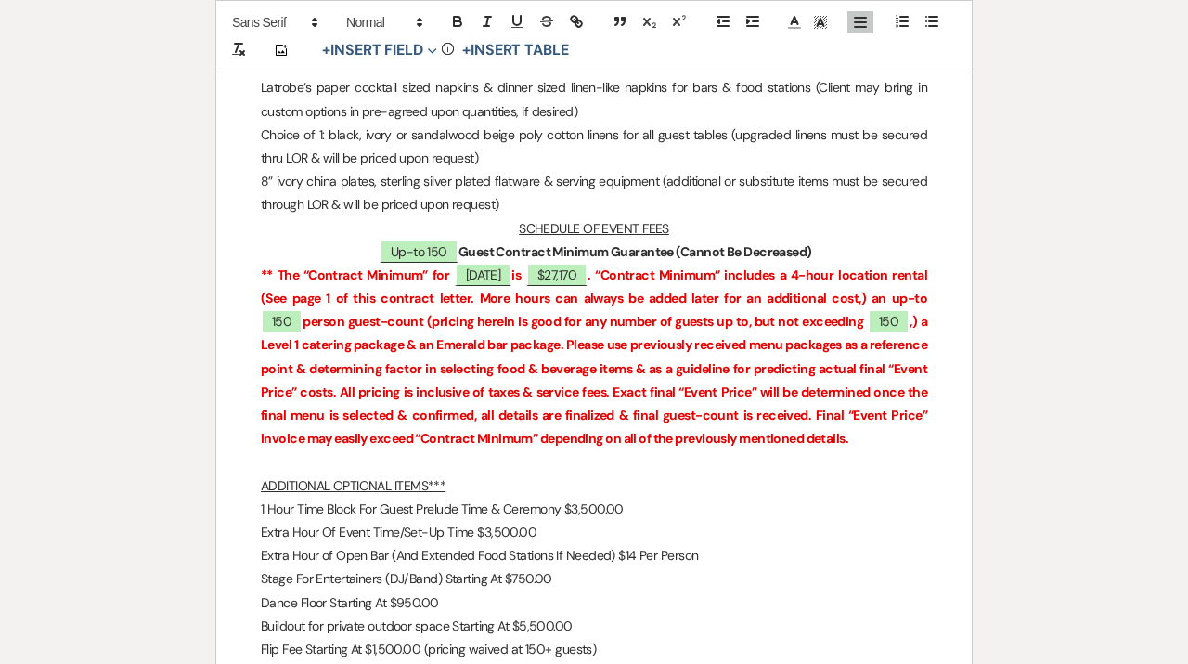
scroll to position [2984, 0]
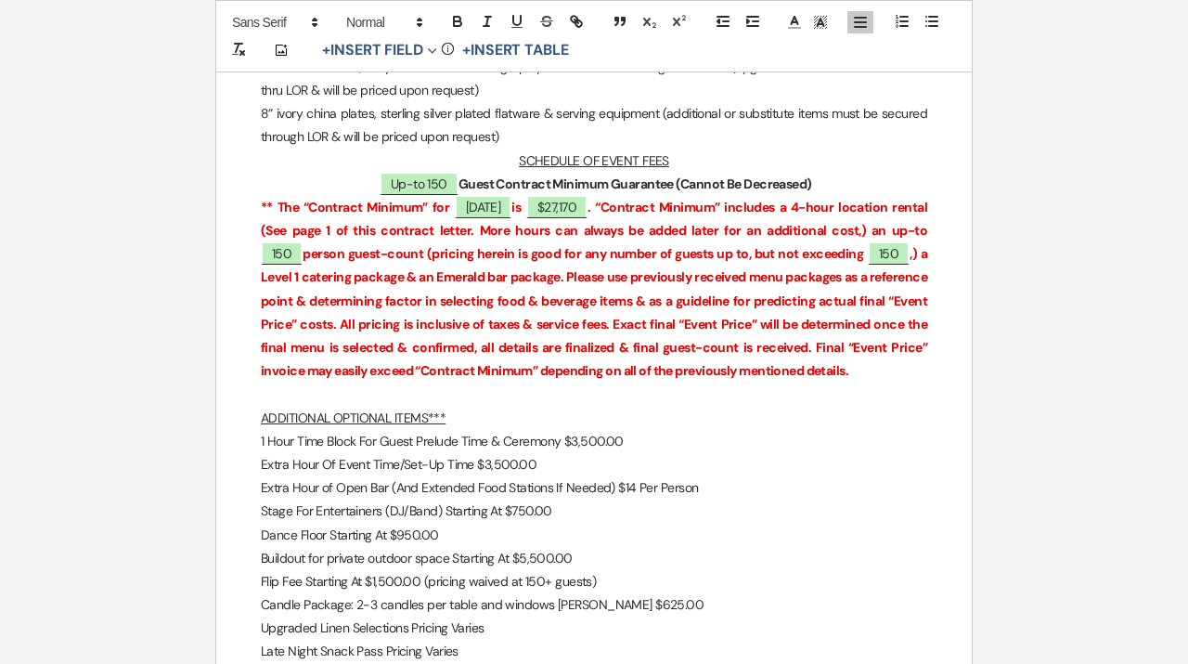
click at [416, 383] on p at bounding box center [594, 394] width 667 height 23
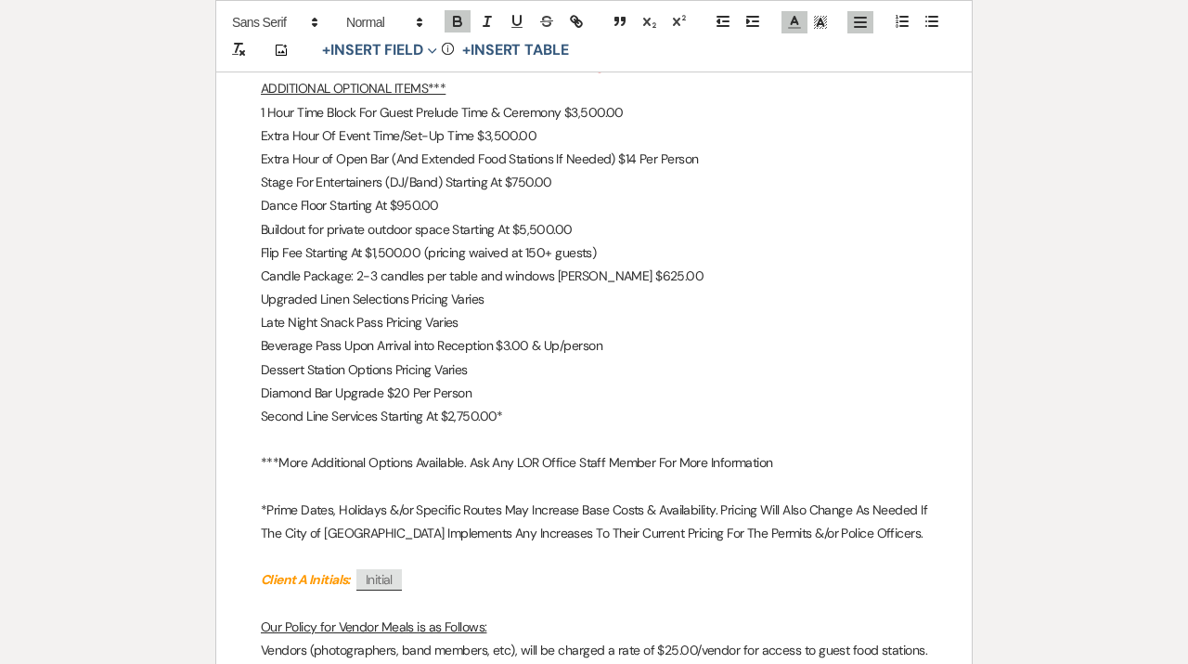
scroll to position [3291, 0]
click at [380, 427] on p at bounding box center [594, 438] width 667 height 23
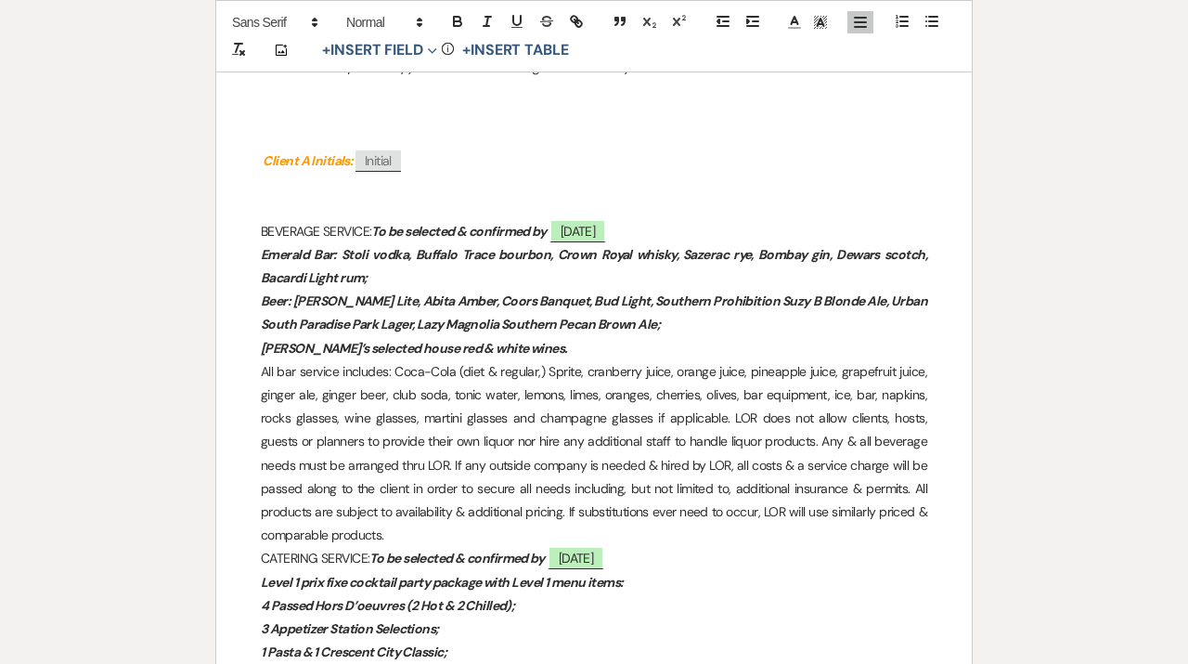
scroll to position [1804, 0]
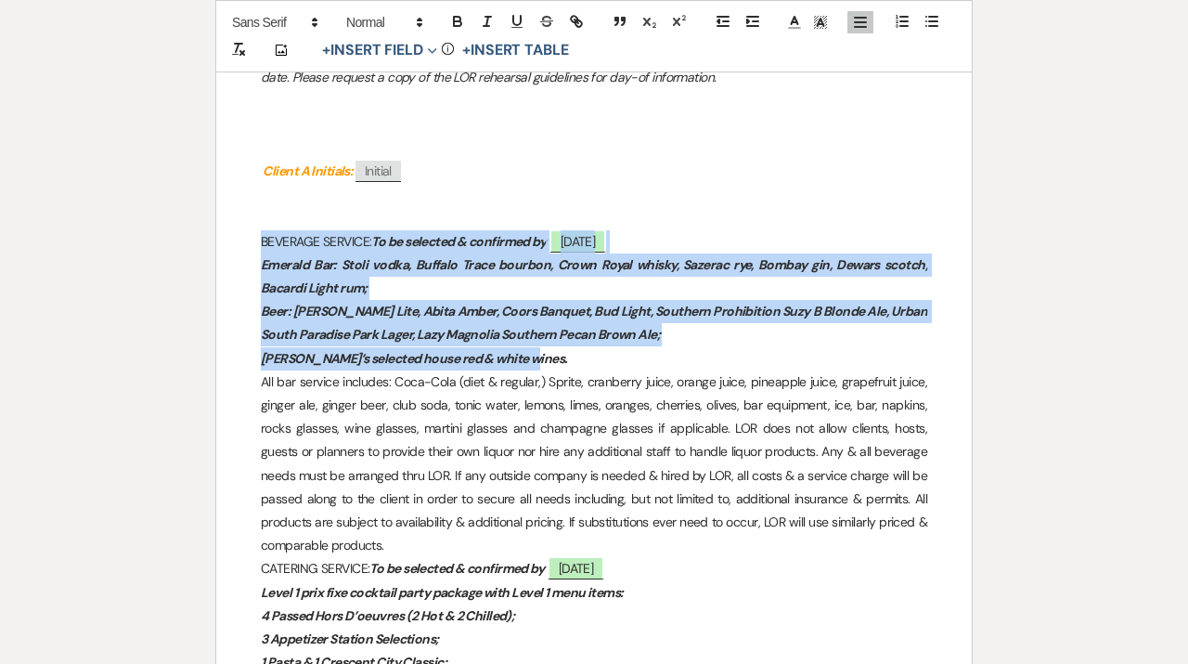
drag, startPoint x: 550, startPoint y: 359, endPoint x: 202, endPoint y: 241, distance: 366.7
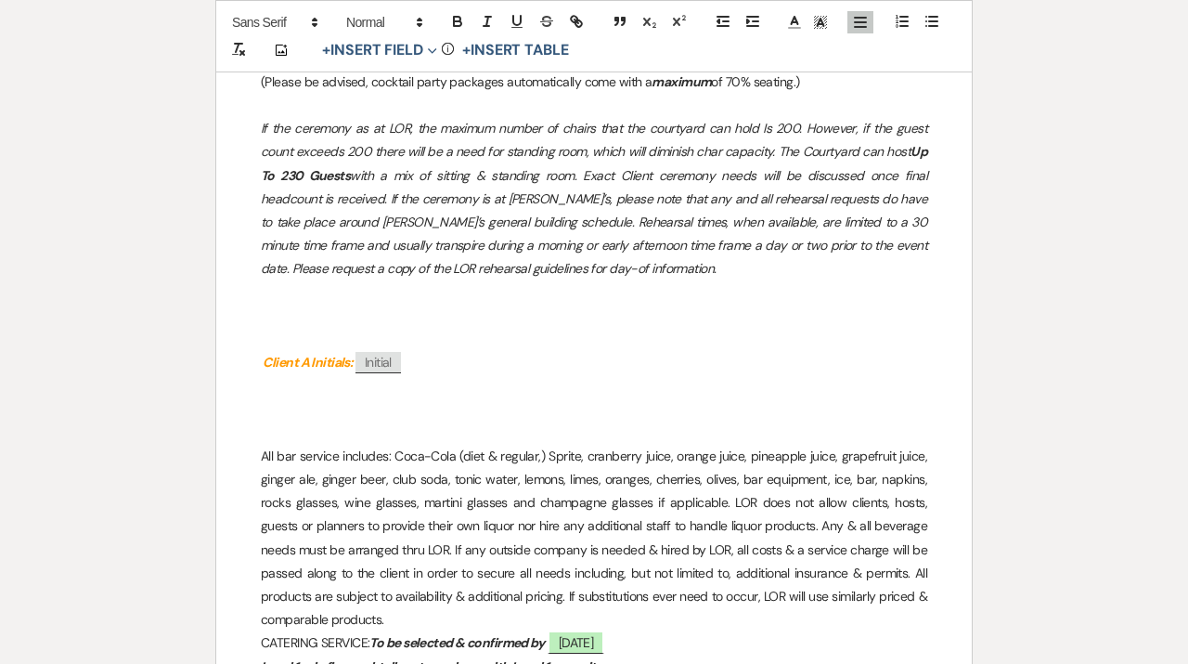
scroll to position [1608, 0]
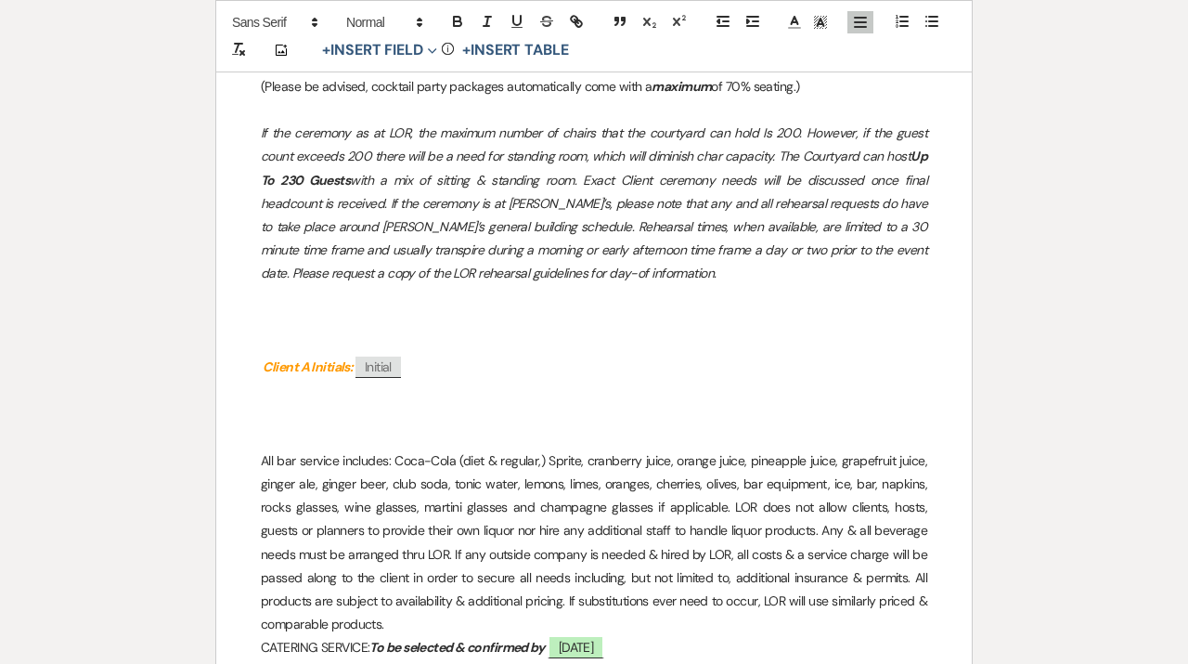
click at [270, 302] on p at bounding box center [594, 297] width 667 height 23
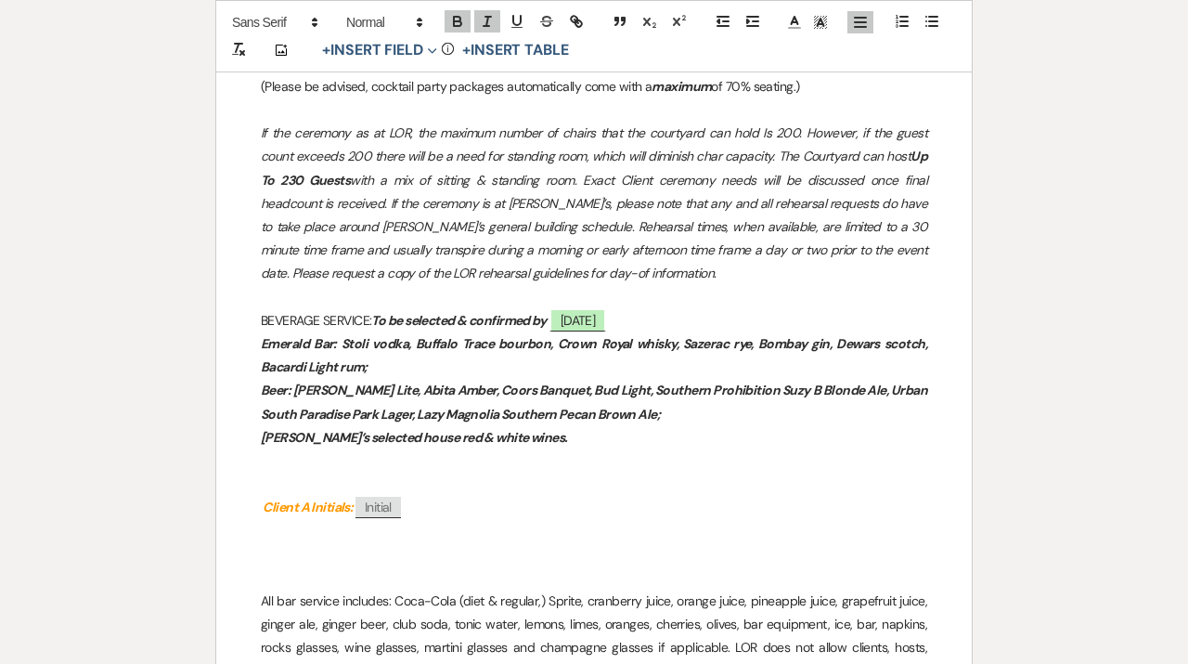
click at [305, 479] on p at bounding box center [594, 484] width 667 height 23
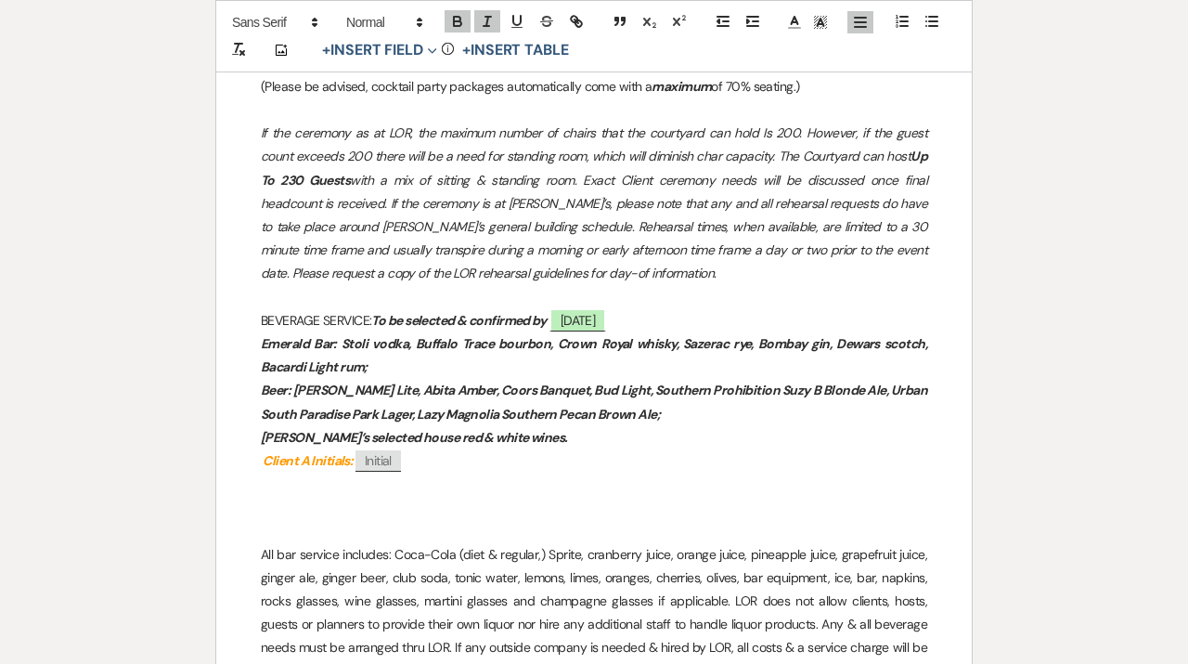
click at [300, 534] on p at bounding box center [594, 530] width 667 height 23
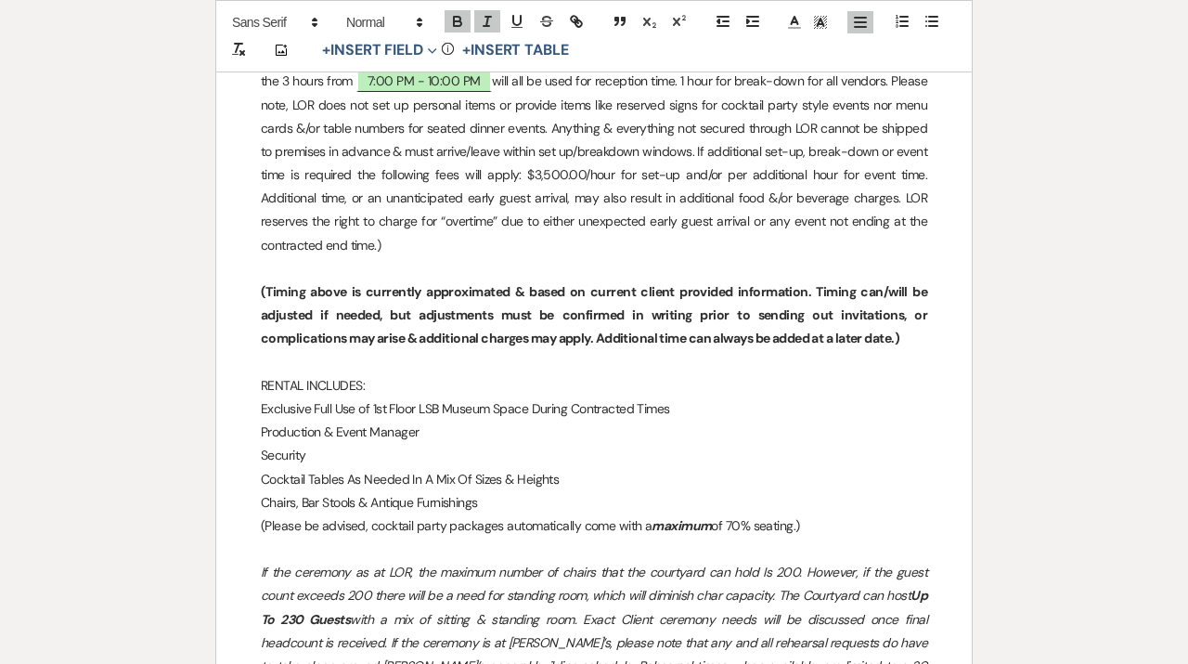
scroll to position [1095, 0]
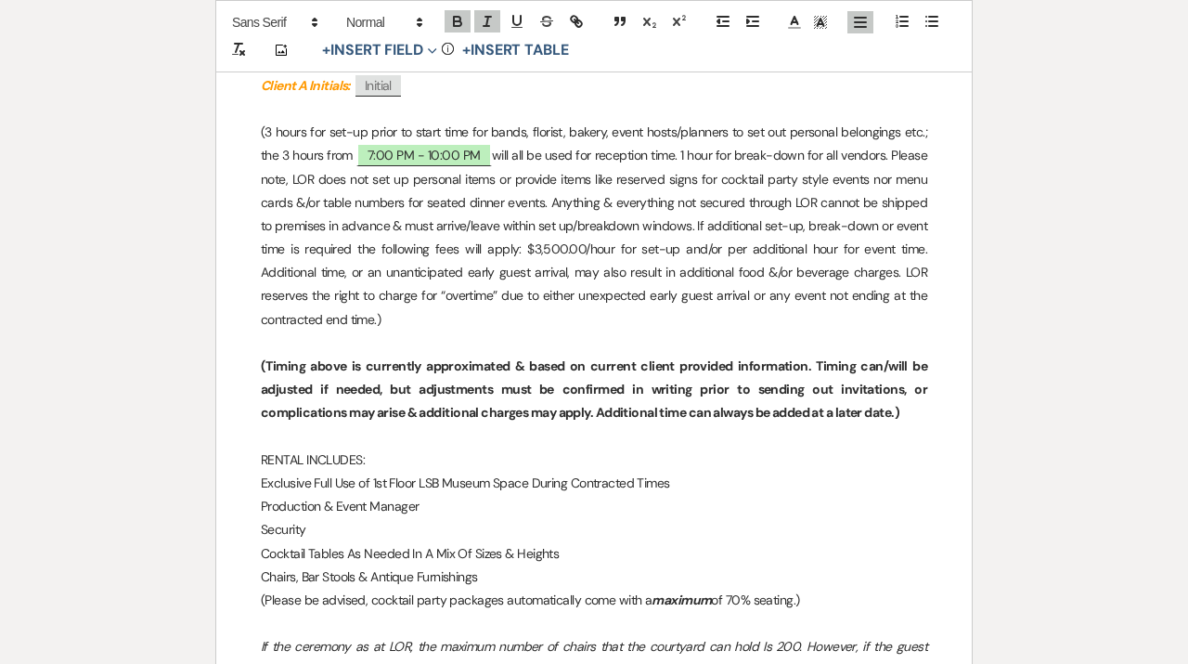
click at [341, 343] on p at bounding box center [594, 342] width 667 height 23
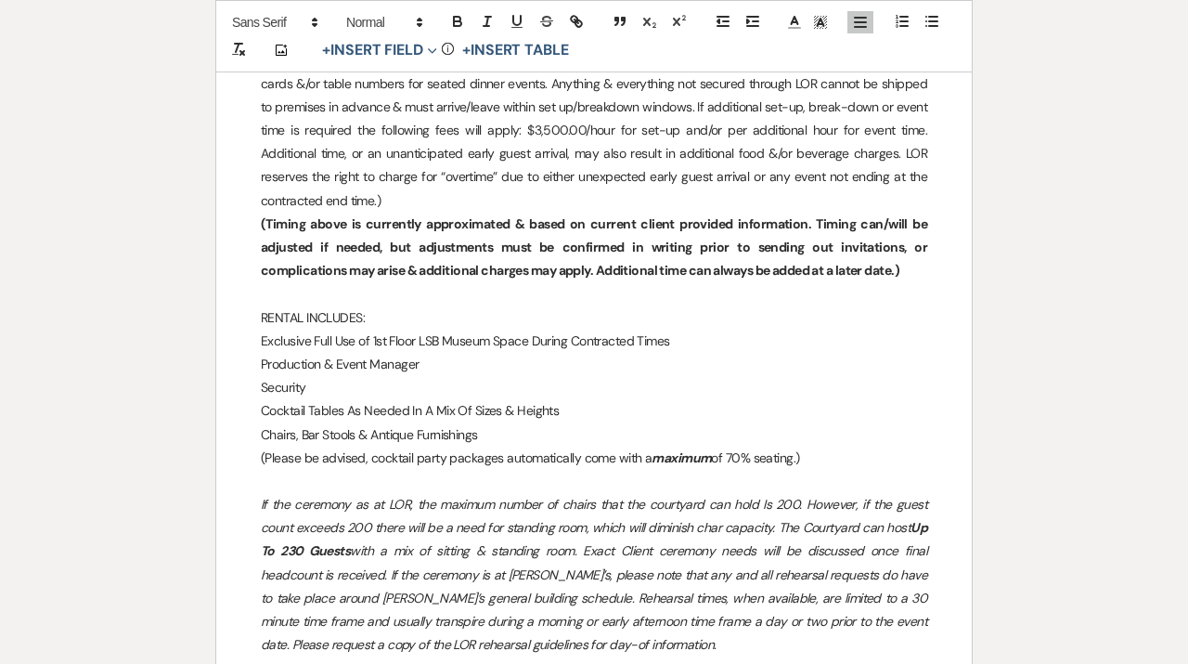
scroll to position [1215, 0]
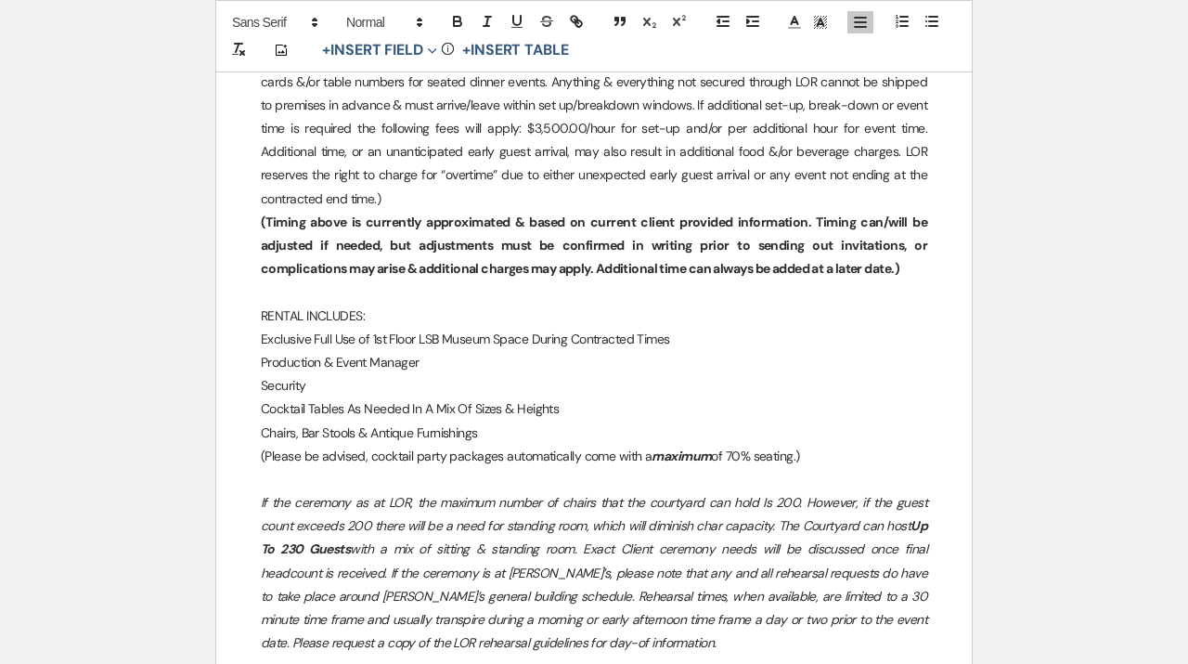
click at [292, 486] on p at bounding box center [594, 479] width 667 height 23
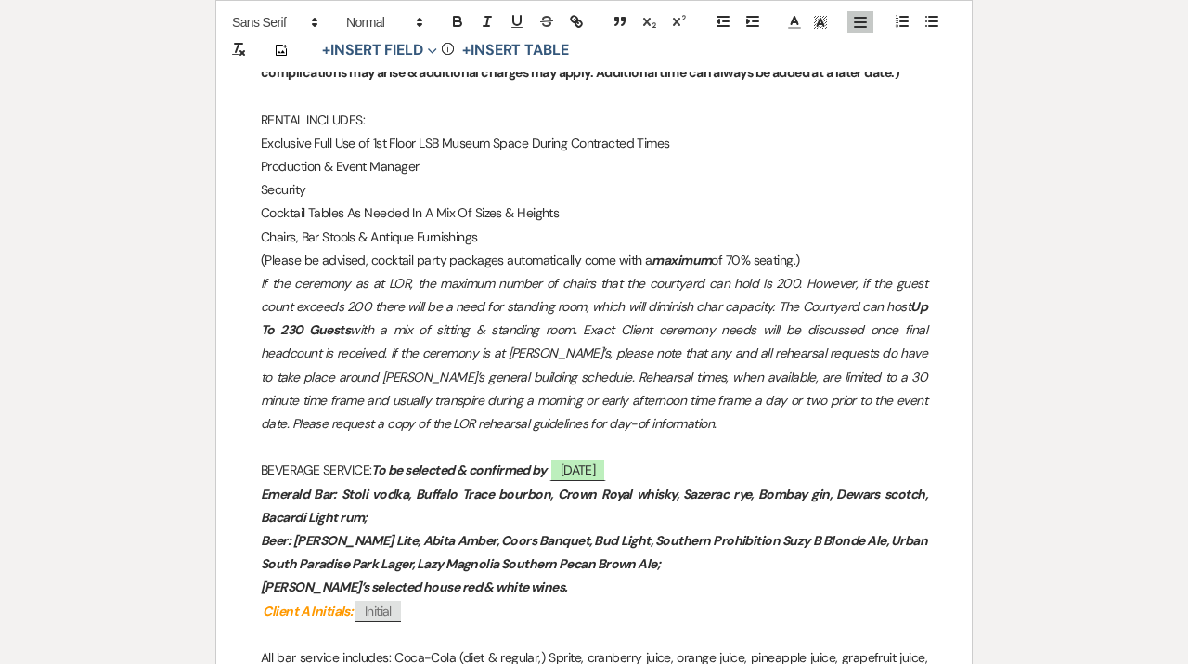
scroll to position [1425, 0]
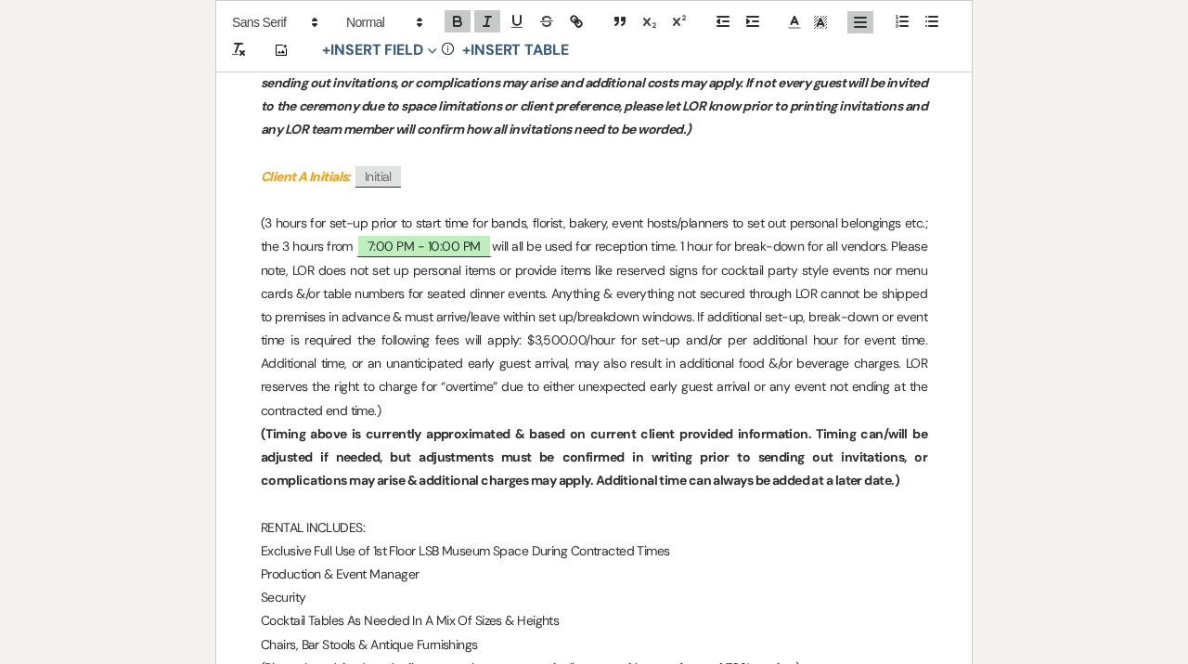
scroll to position [941, 0]
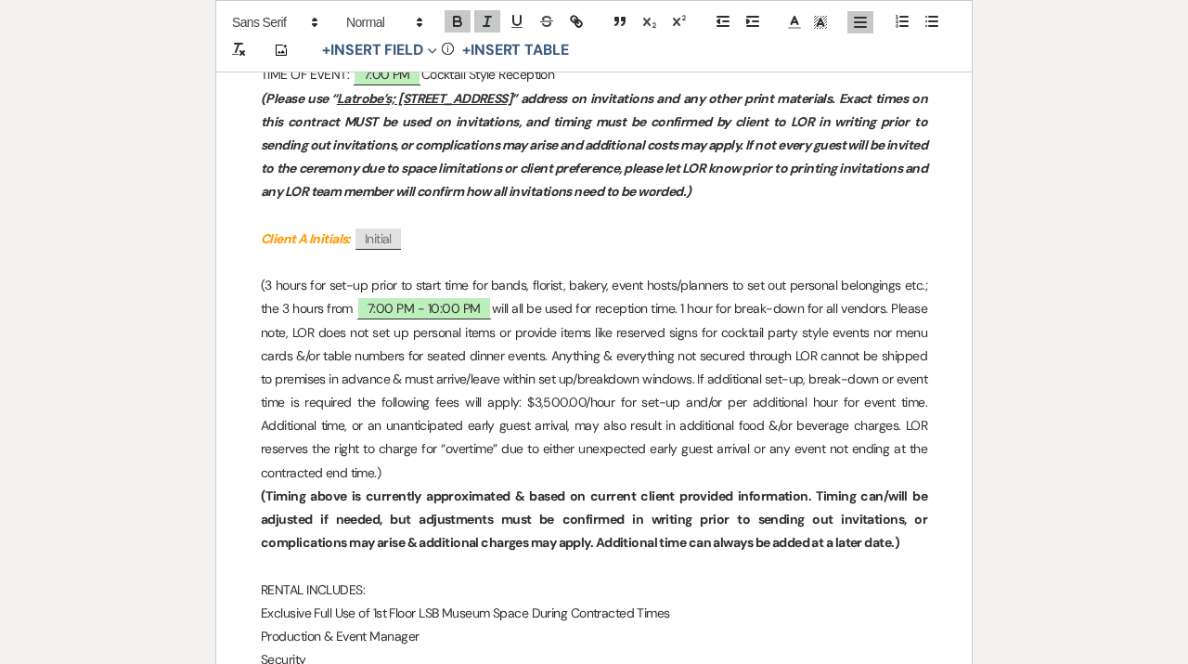
click at [354, 264] on p at bounding box center [594, 262] width 667 height 23
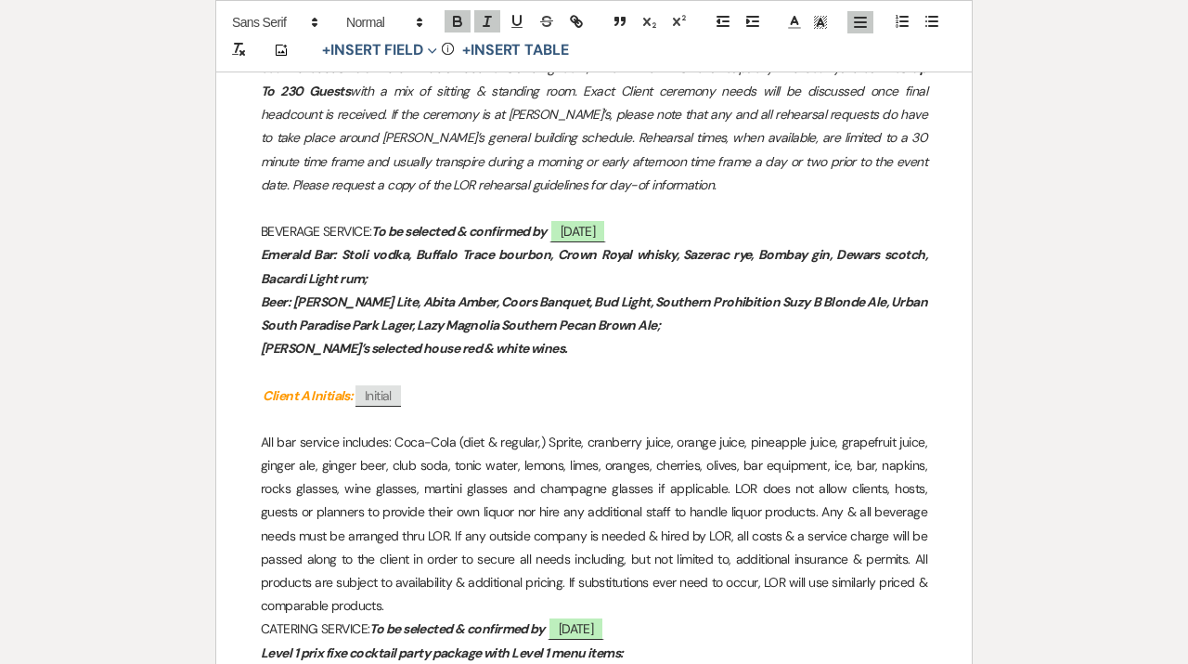
scroll to position [1681, 0]
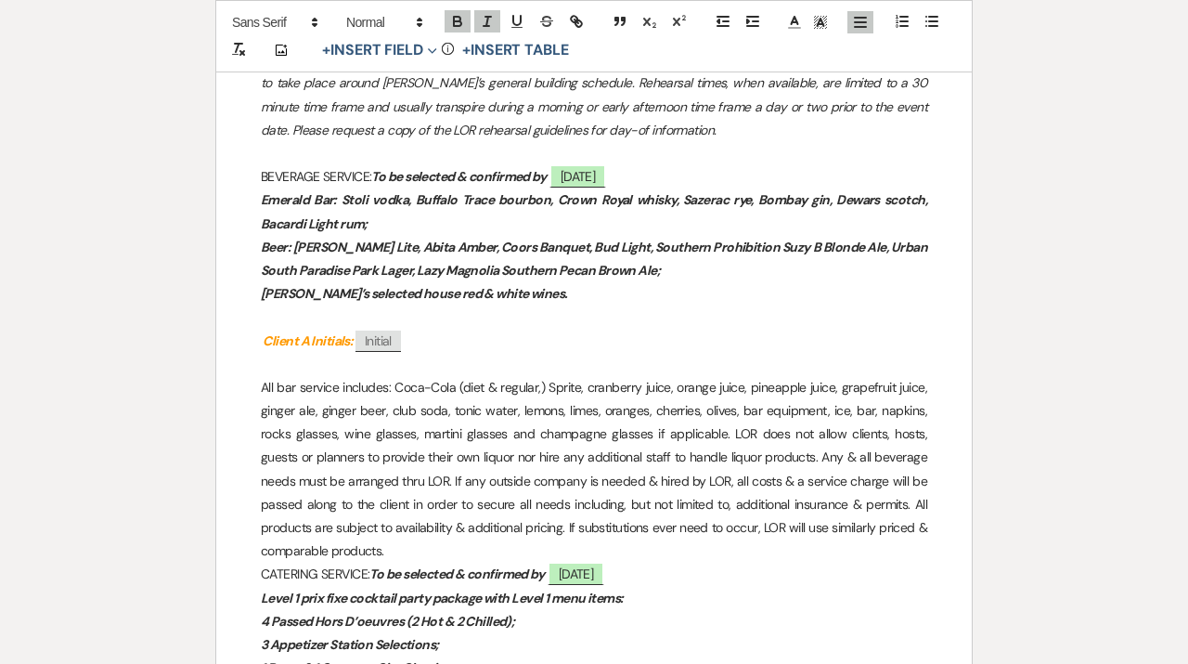
click at [278, 371] on p at bounding box center [594, 364] width 667 height 23
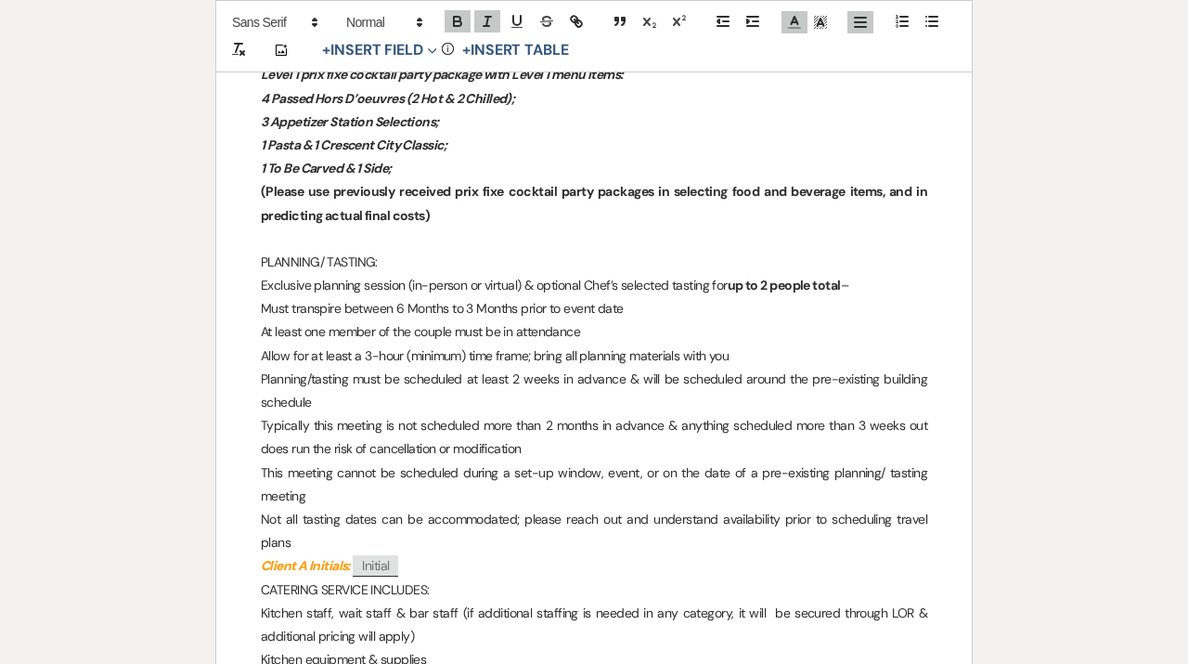
scroll to position [2174, 0]
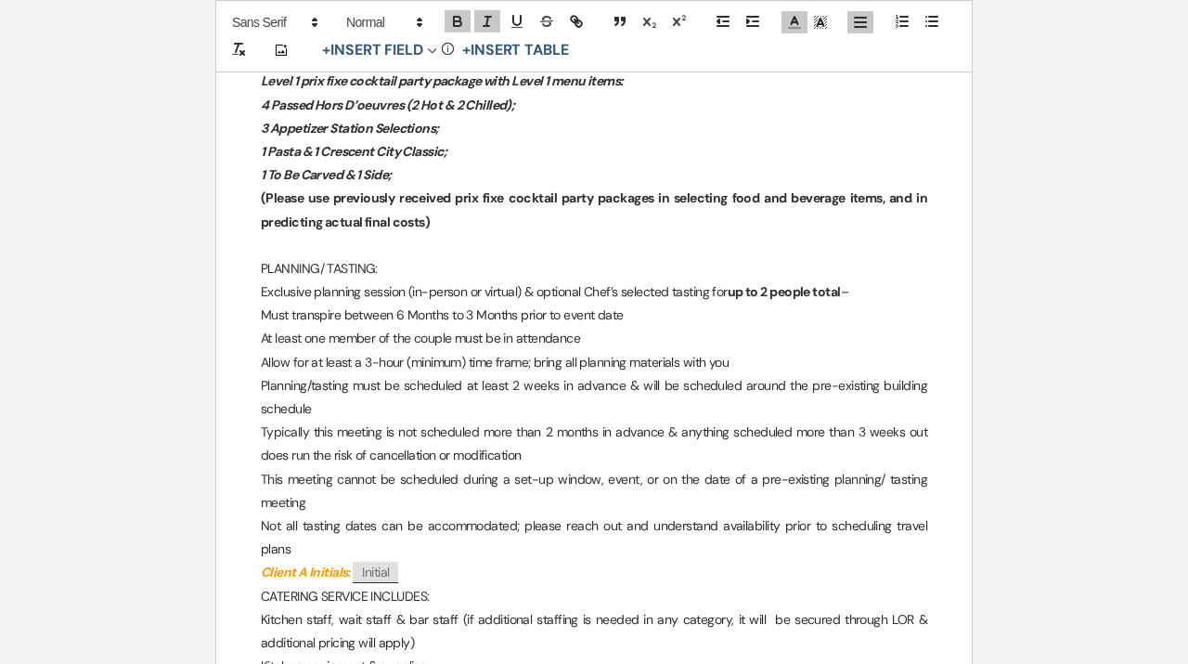
click at [263, 564] on em "Client A Initials:" at bounding box center [306, 572] width 90 height 17
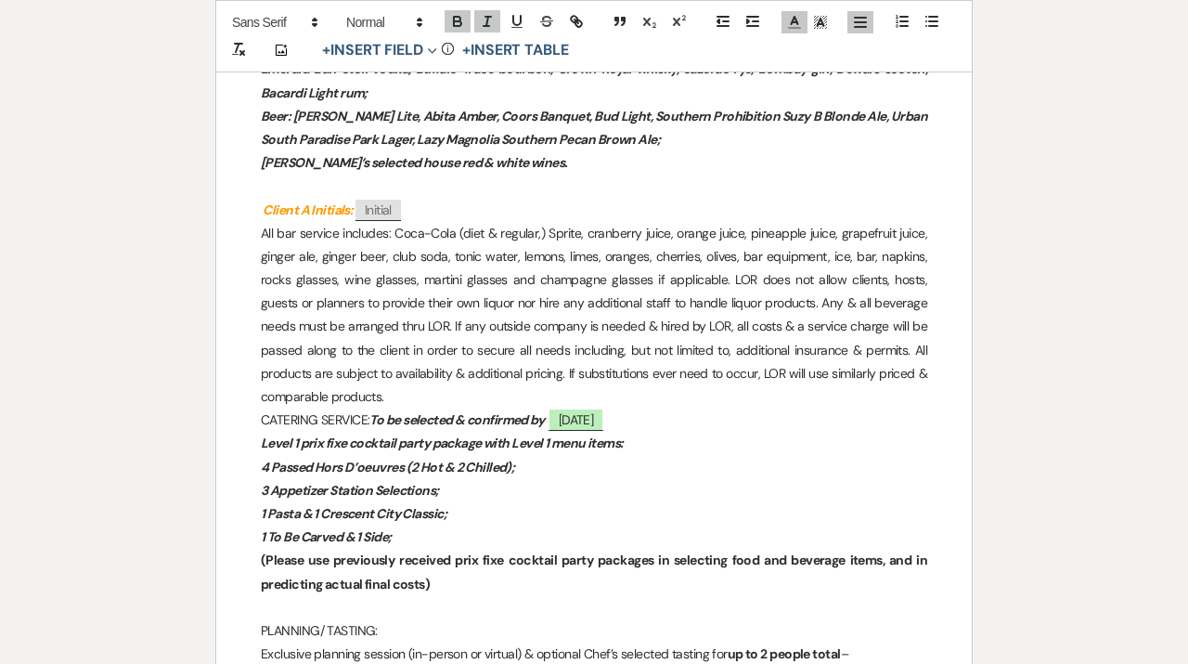
scroll to position [1788, 0]
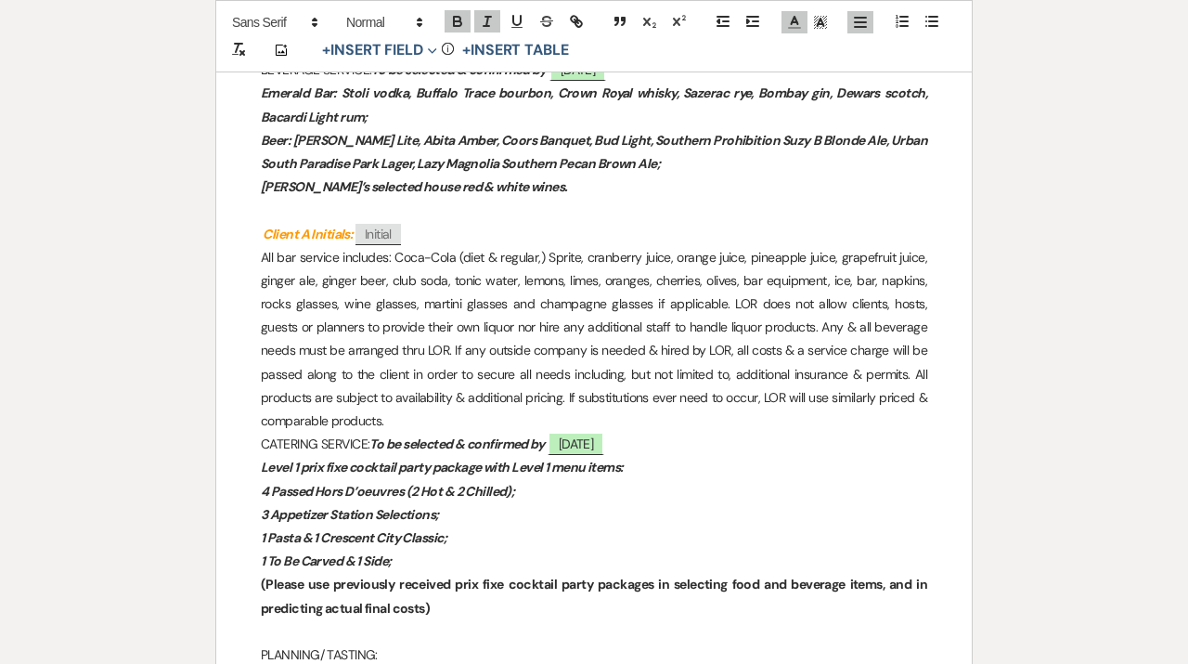
click at [262, 261] on p "All bar service includes: Coca-Cola (diet & regular,) Sprite, cranberry juice, …" at bounding box center [594, 340] width 667 height 188
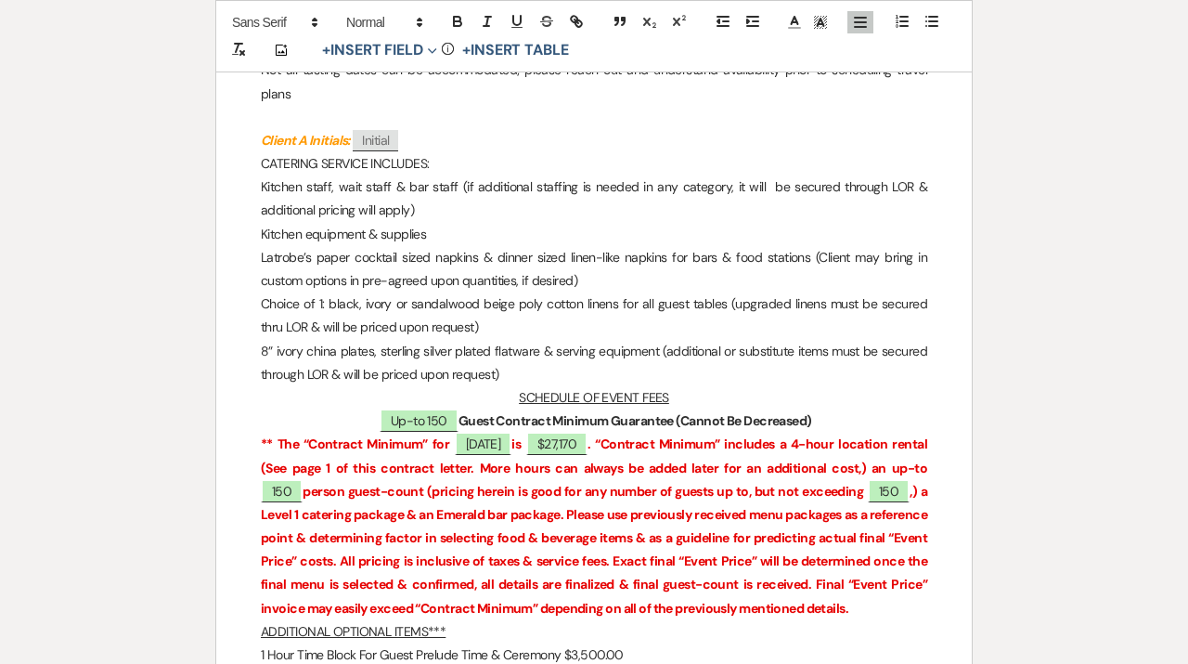
scroll to position [2662, 0]
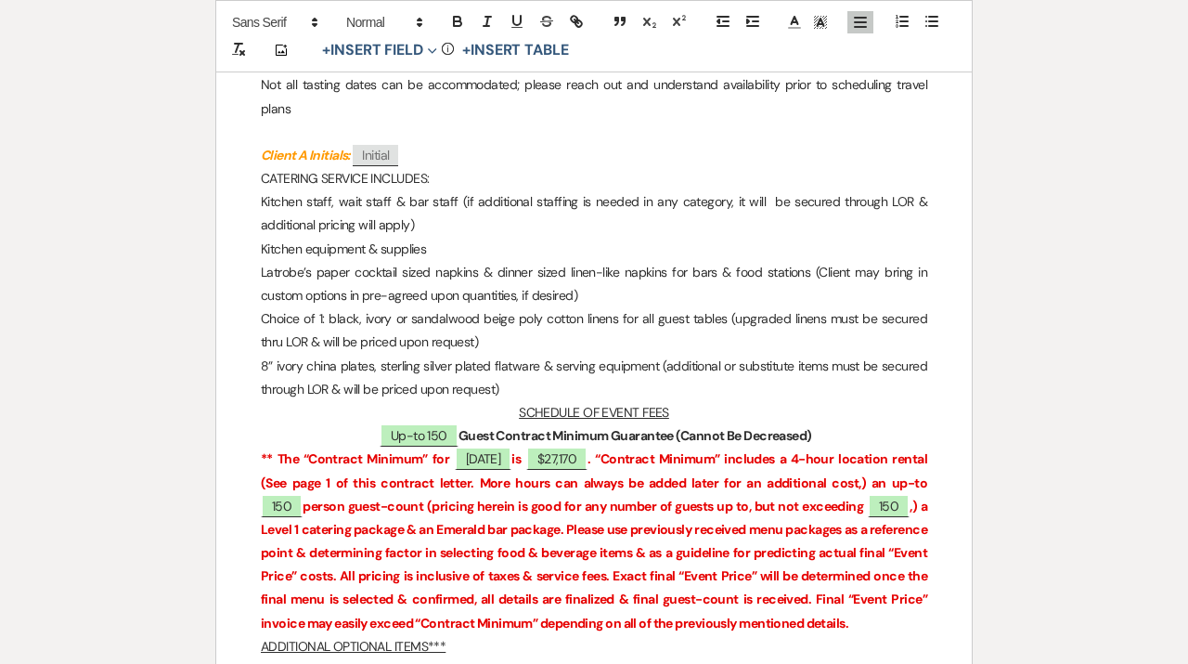
click at [261, 167] on p "CATERING SERVICE INCLUDES:" at bounding box center [594, 178] width 667 height 23
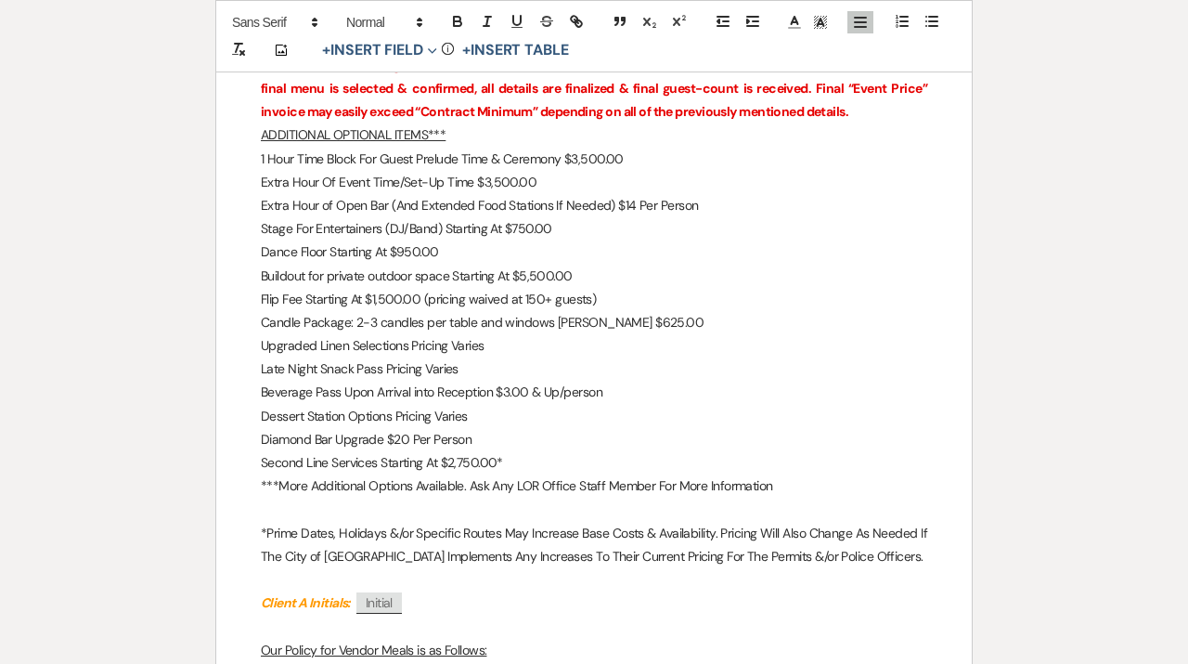
scroll to position [3260, 0]
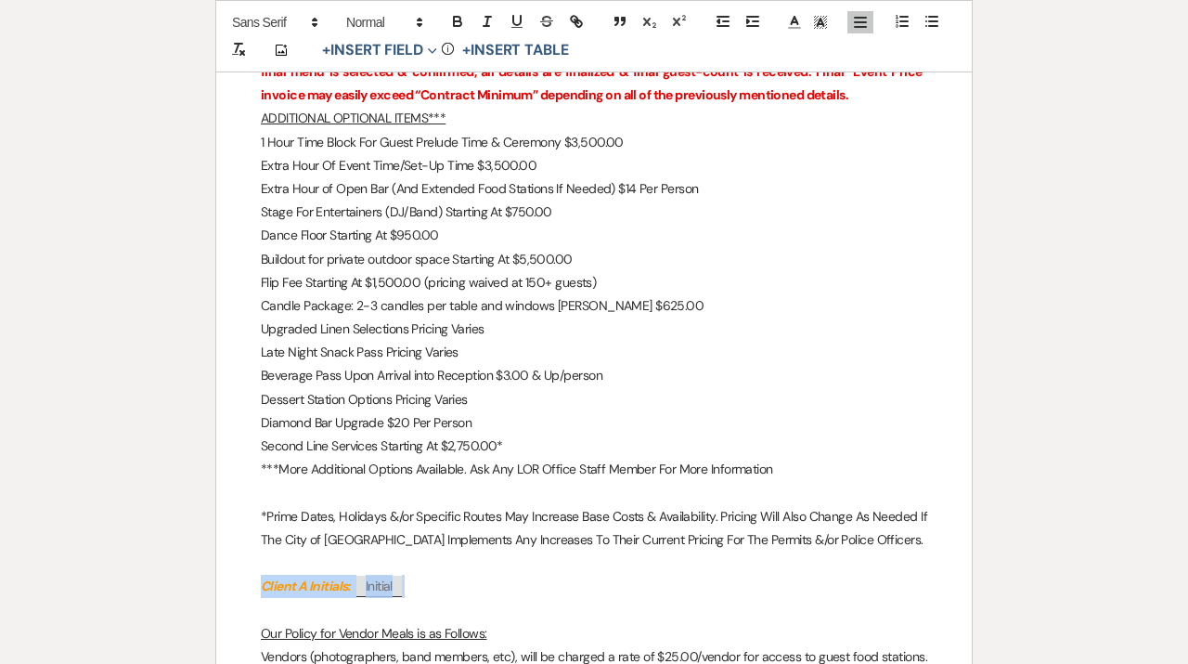
drag, startPoint x: 427, startPoint y: 556, endPoint x: 195, endPoint y: 556, distance: 232.1
click at [526, 435] on p "Second Line Services Starting At $2,750.00*" at bounding box center [594, 446] width 667 height 23
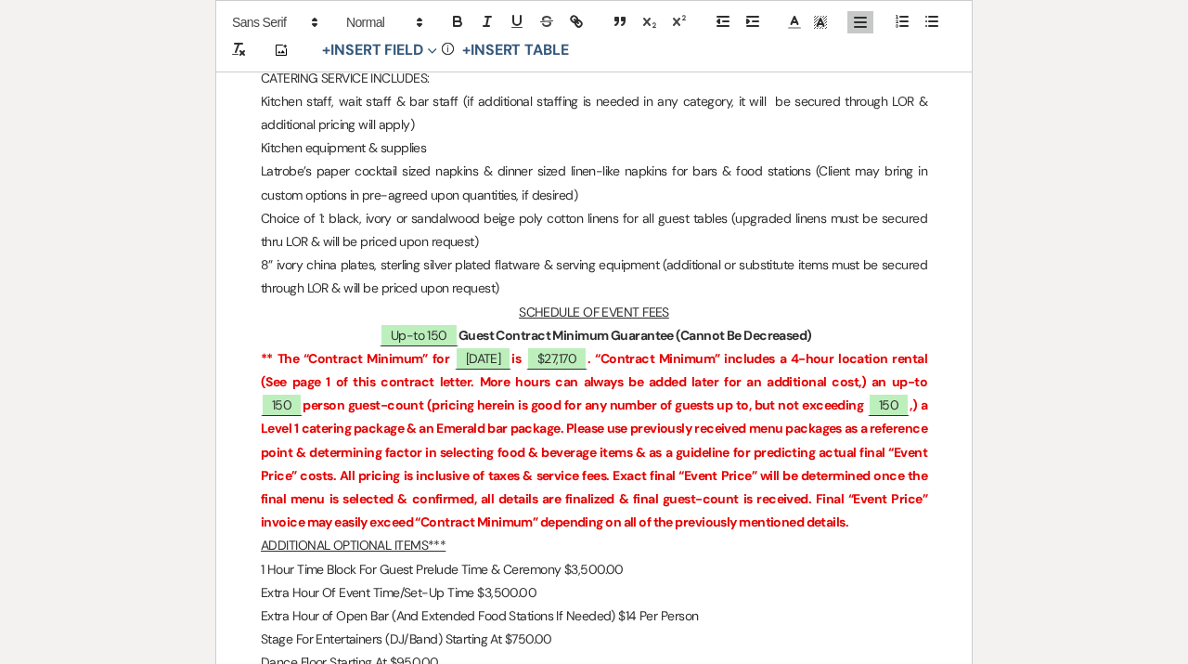
click at [565, 270] on p "8” ivory china plates, sterling silver plated flatware & serving equipment (add…" at bounding box center [594, 276] width 667 height 46
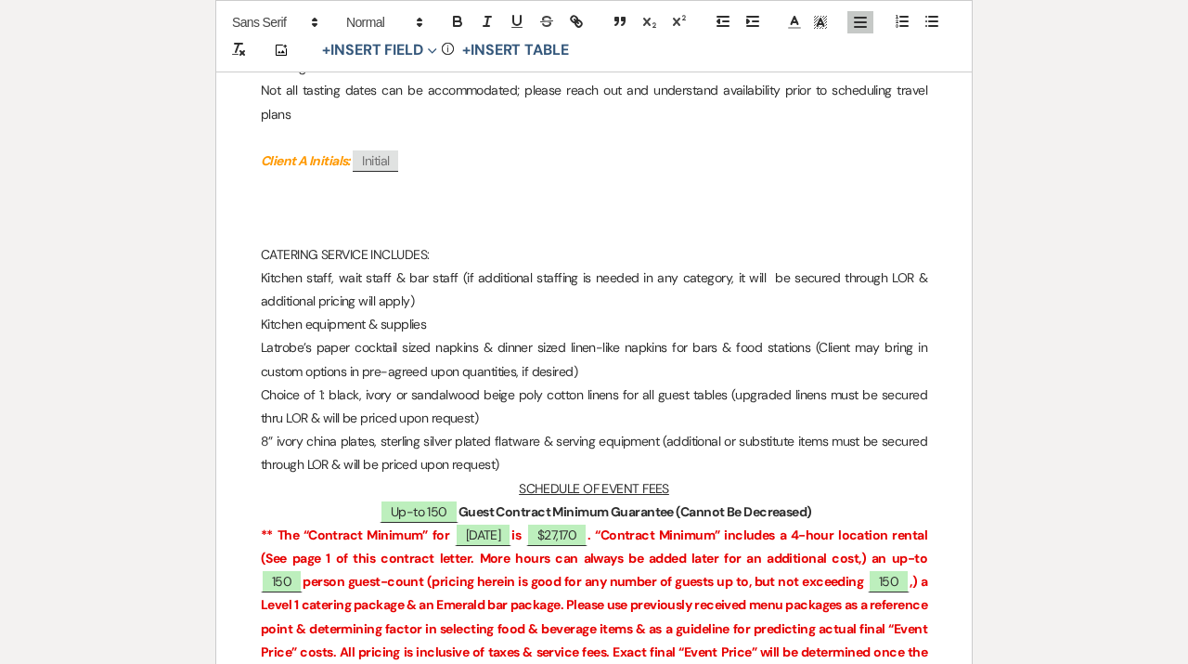
scroll to position [2653, 0]
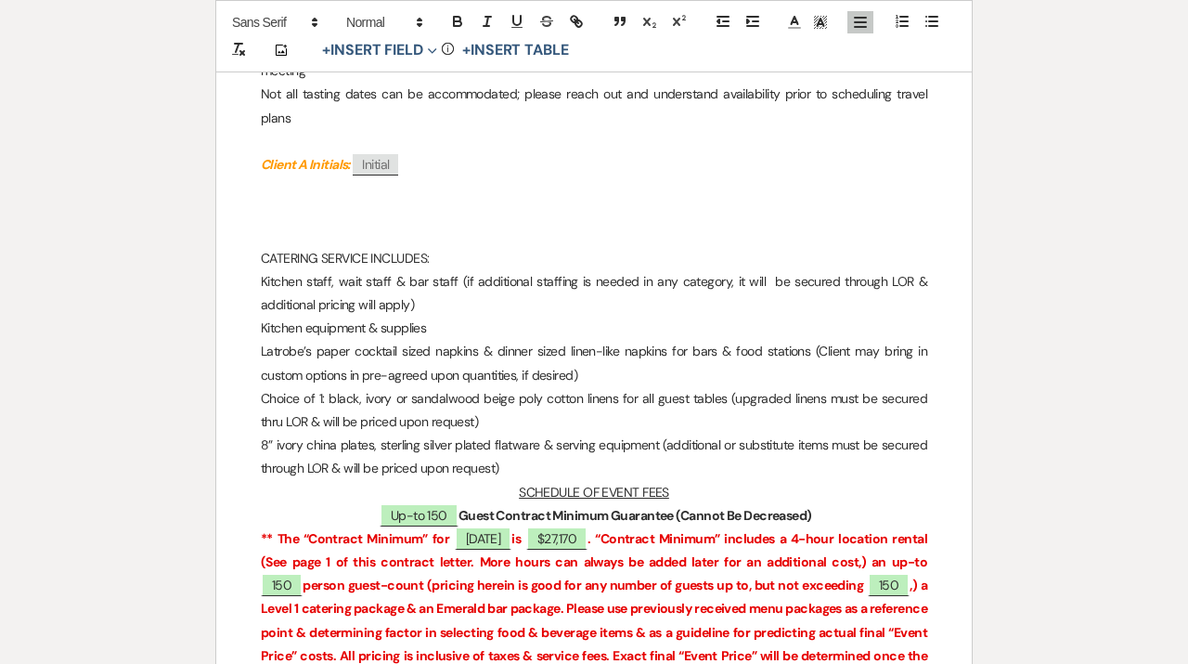
click at [412, 200] on p at bounding box center [594, 211] width 667 height 23
click at [409, 223] on p at bounding box center [594, 234] width 667 height 23
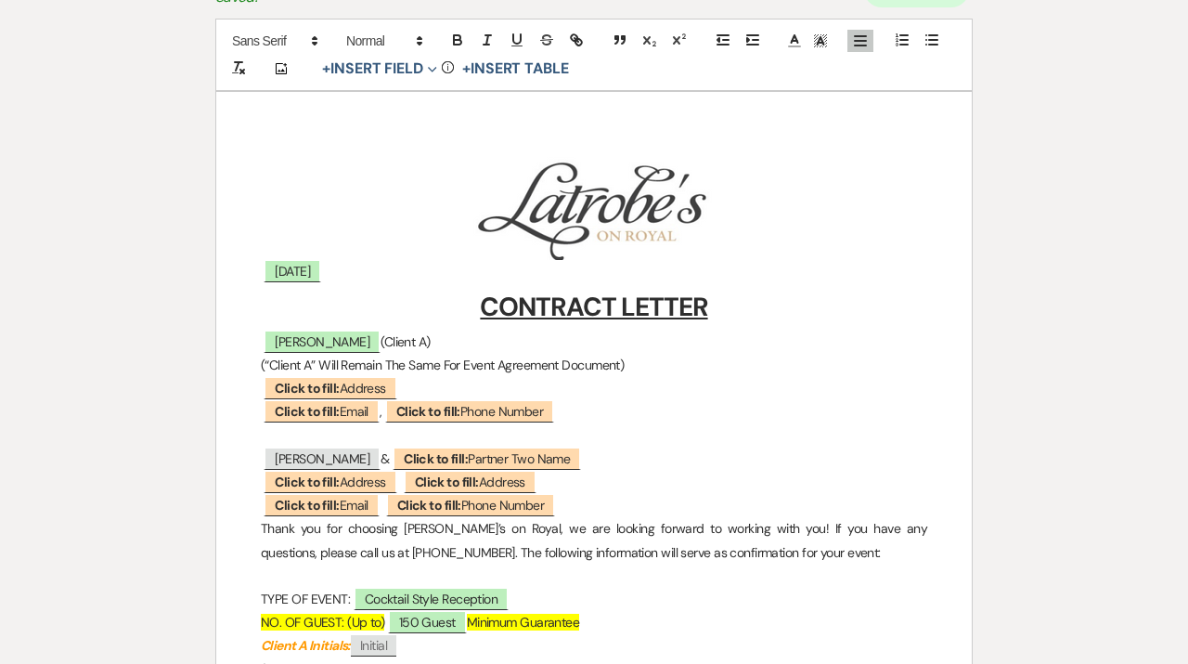
scroll to position [220, 0]
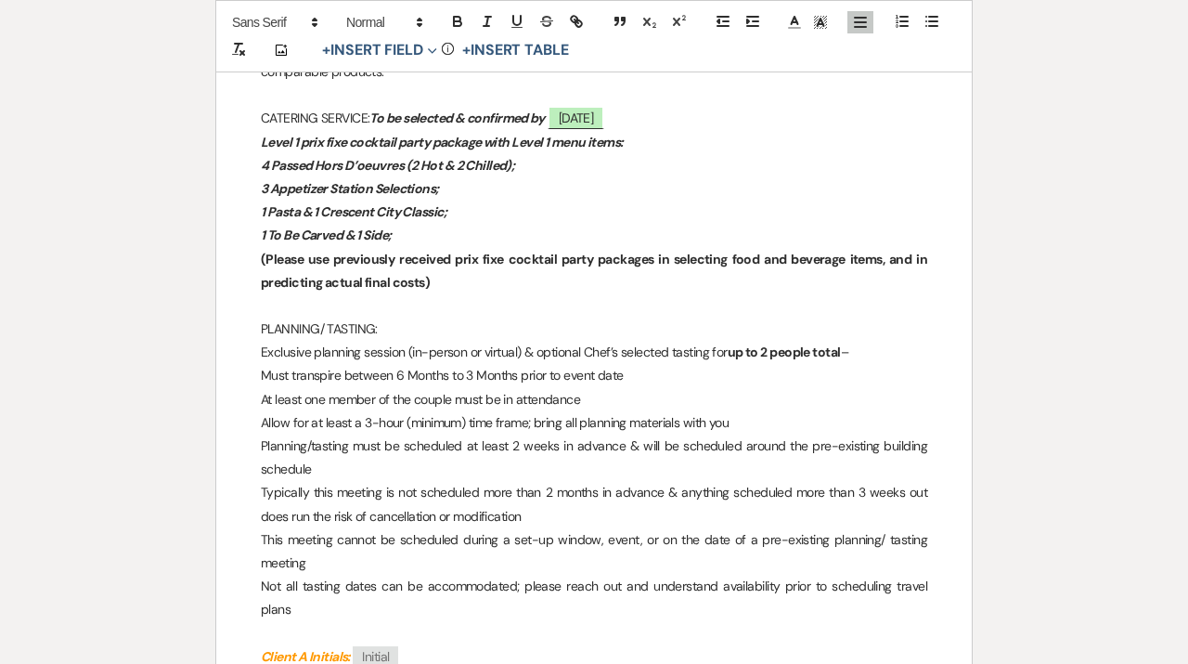
scroll to position [2236, 0]
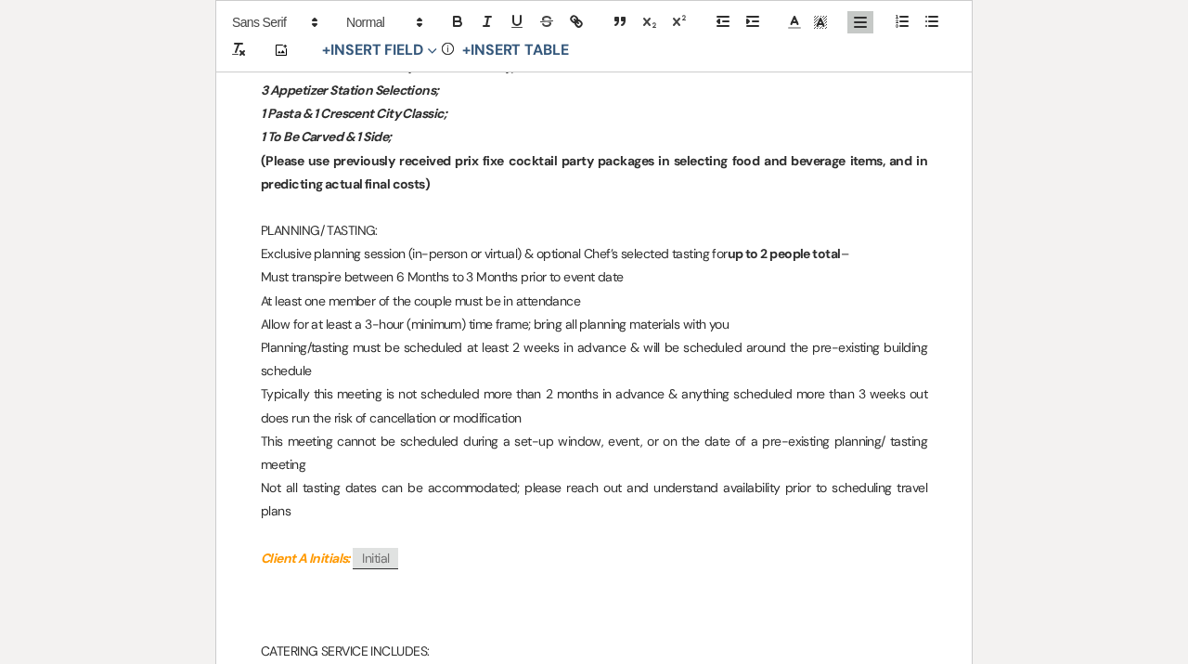
click at [373, 486] on p "Not all tasting dates can be accommodated; please reach out and understand avai…" at bounding box center [594, 499] width 667 height 46
drag, startPoint x: 612, startPoint y: 489, endPoint x: 572, endPoint y: 488, distance: 39.9
click at [572, 488] on p "Not all tasting dates requests can be accommodated; please reach out and unders…" at bounding box center [594, 499] width 667 height 46
click at [656, 490] on p "Not all tasting dates requests can be accommodated; reach out and understand av…" at bounding box center [594, 499] width 667 height 46
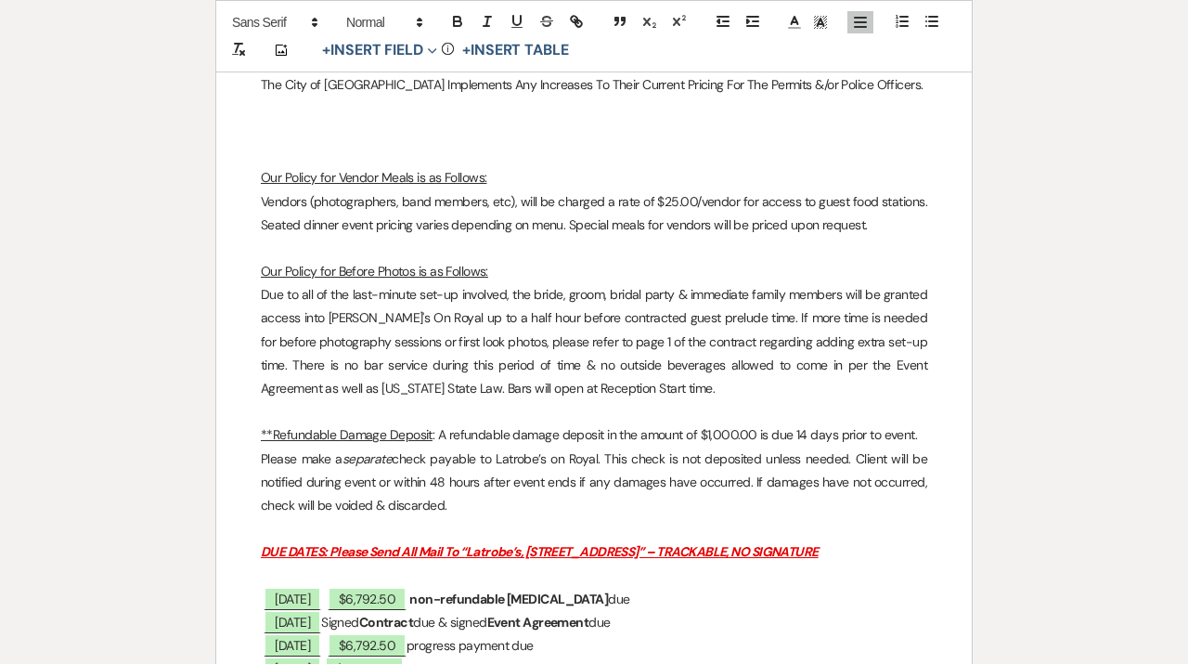
scroll to position [3696, 0]
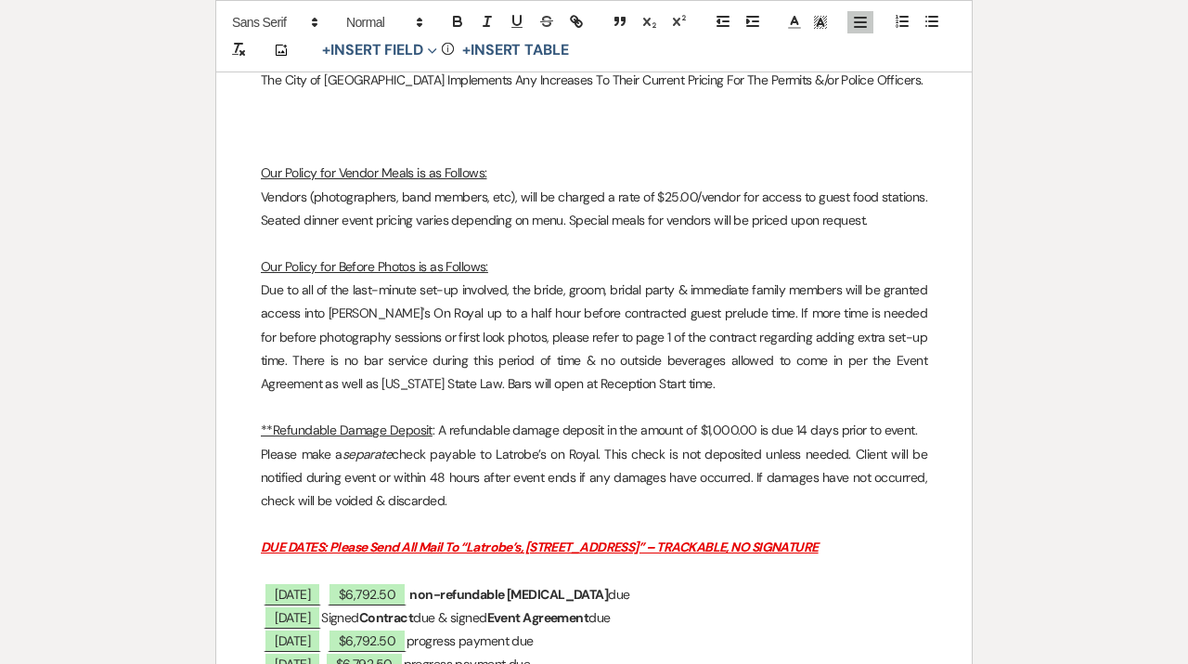
click at [561, 513] on p at bounding box center [594, 524] width 667 height 23
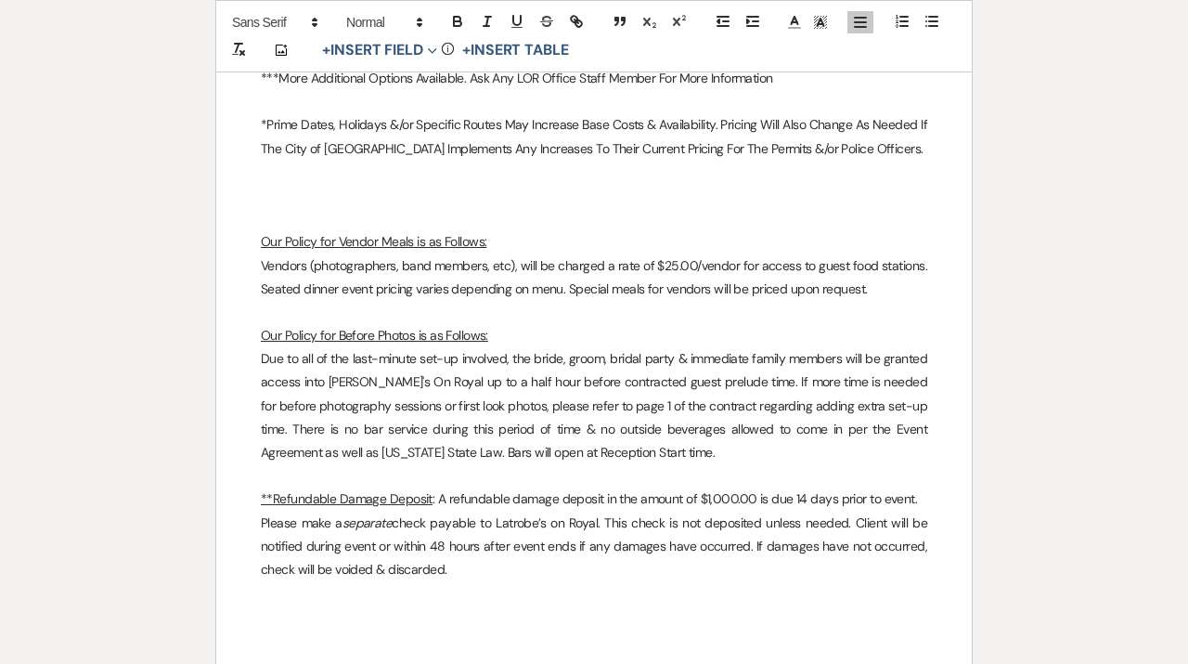
scroll to position [3649, 0]
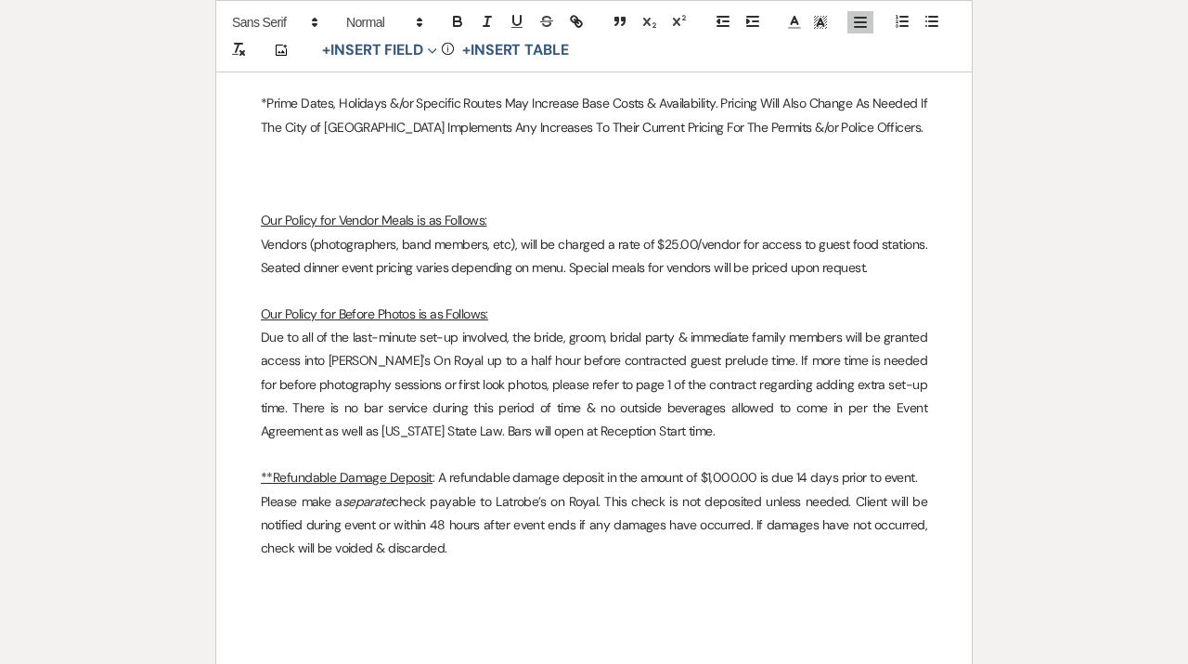
click at [465, 525] on p "Please make a separate check payable to [PERSON_NAME]’s on Royal. This check is…" at bounding box center [594, 525] width 667 height 71
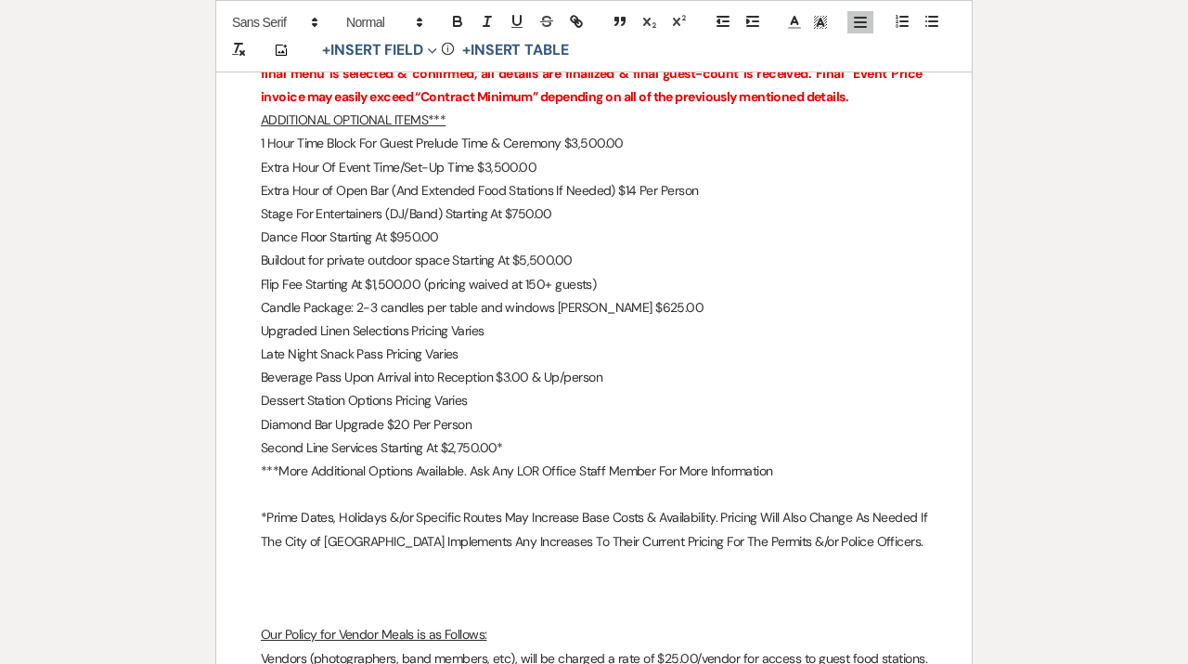
scroll to position [3237, 0]
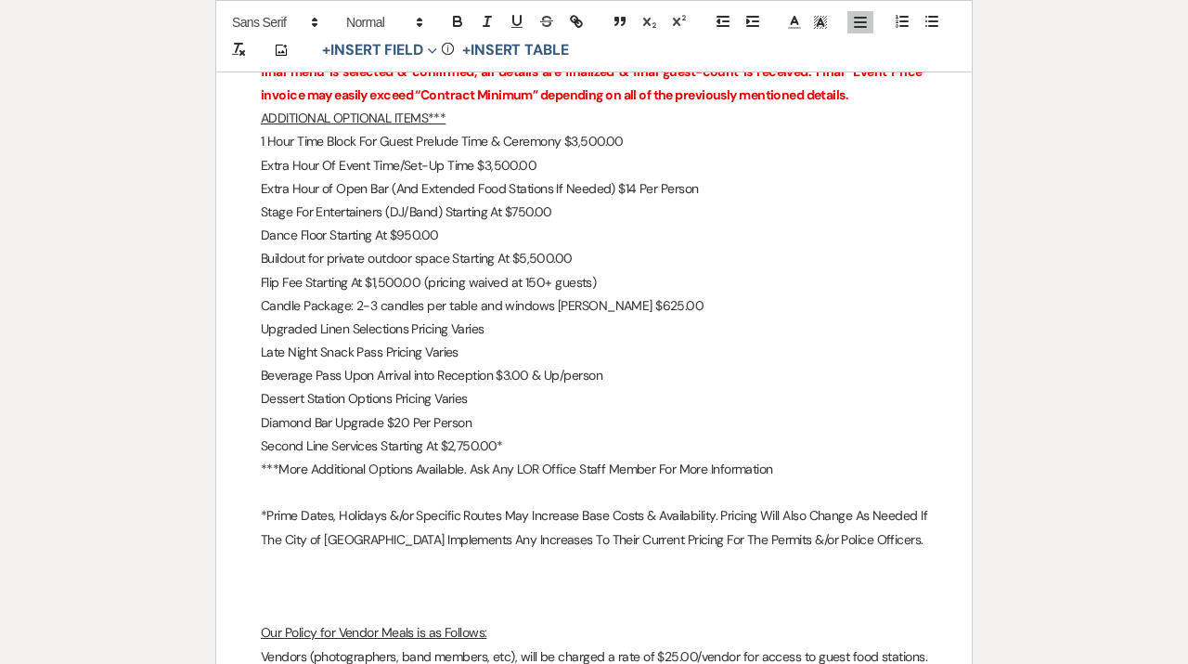
click at [399, 575] on p at bounding box center [594, 586] width 667 height 23
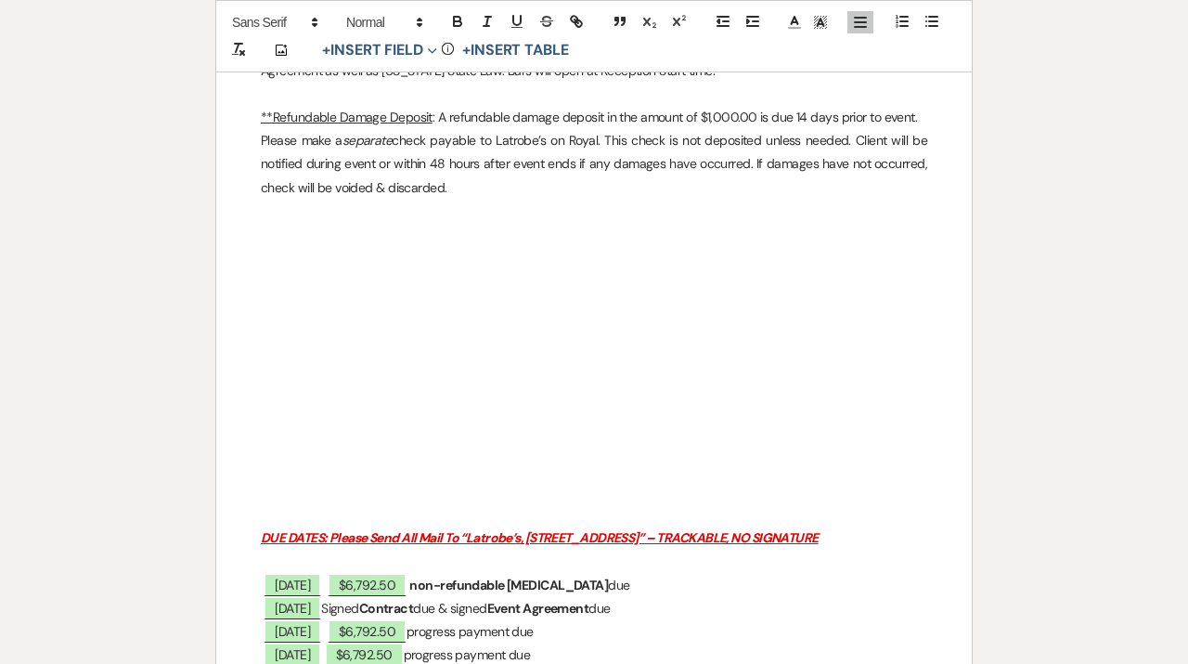
scroll to position [3984, 0]
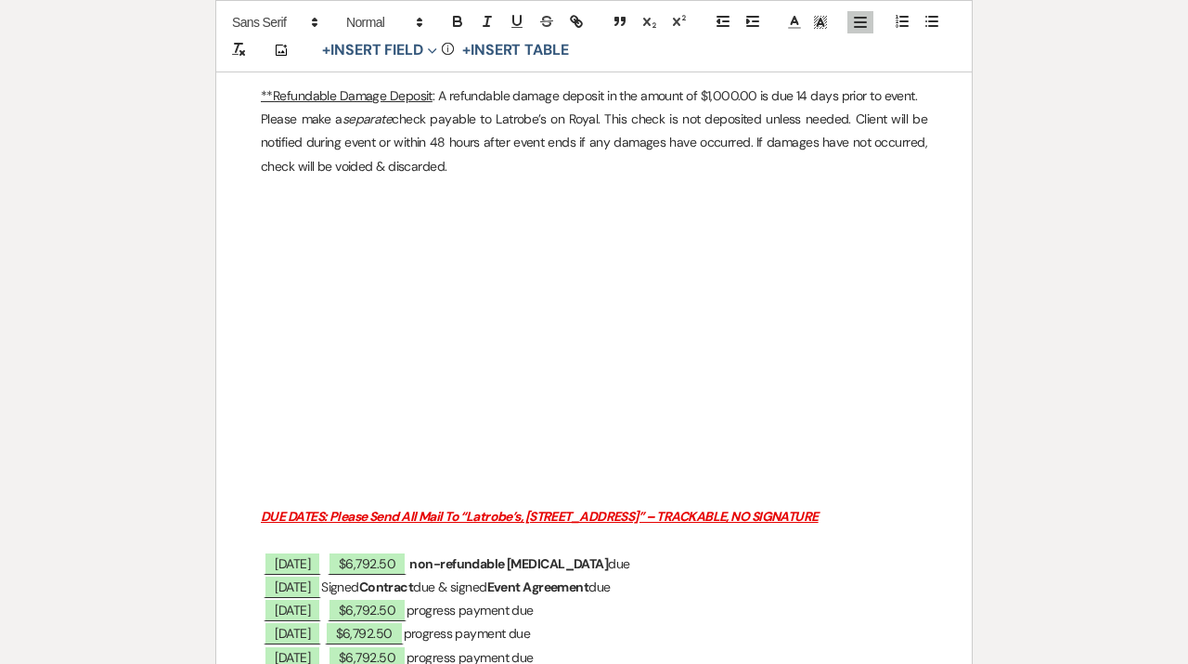
click at [456, 482] on p at bounding box center [594, 493] width 667 height 23
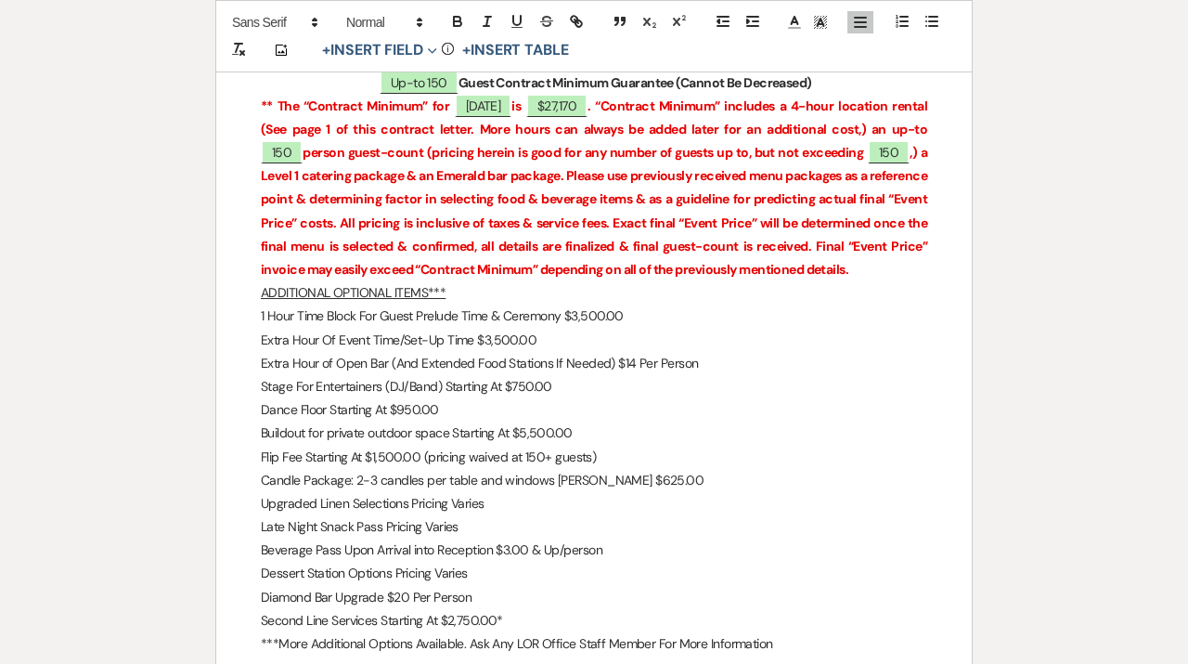
scroll to position [3059, 0]
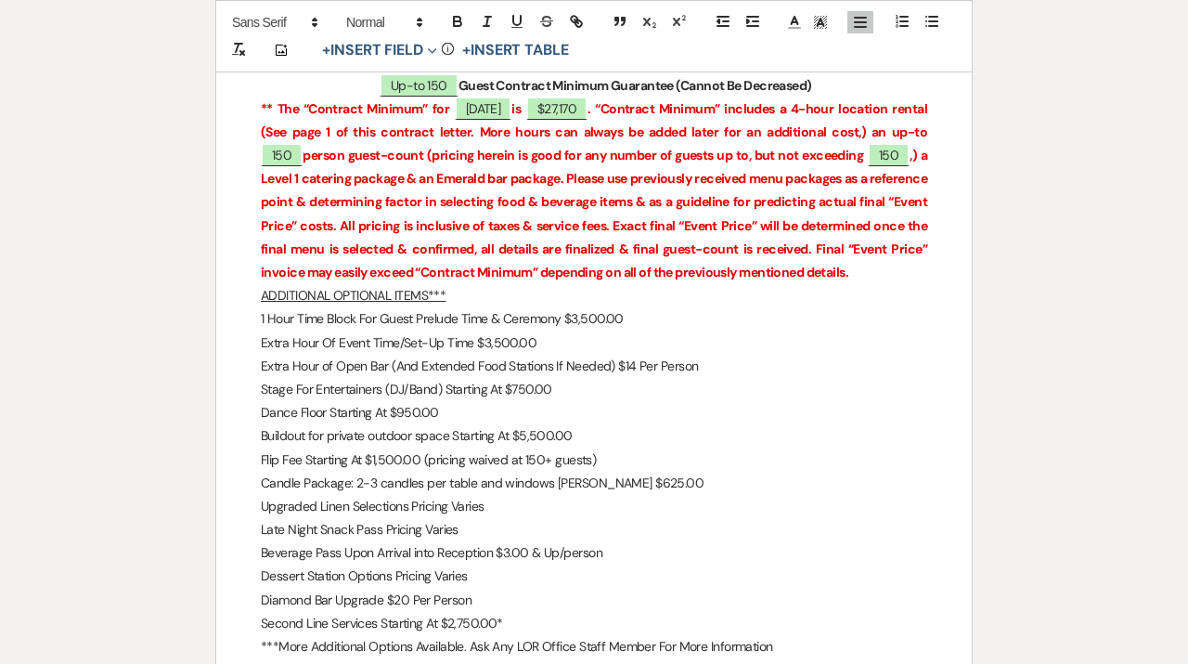
click at [261, 287] on u "ADDITIONAL OPTIONAL ITEMS***" at bounding box center [353, 295] width 185 height 17
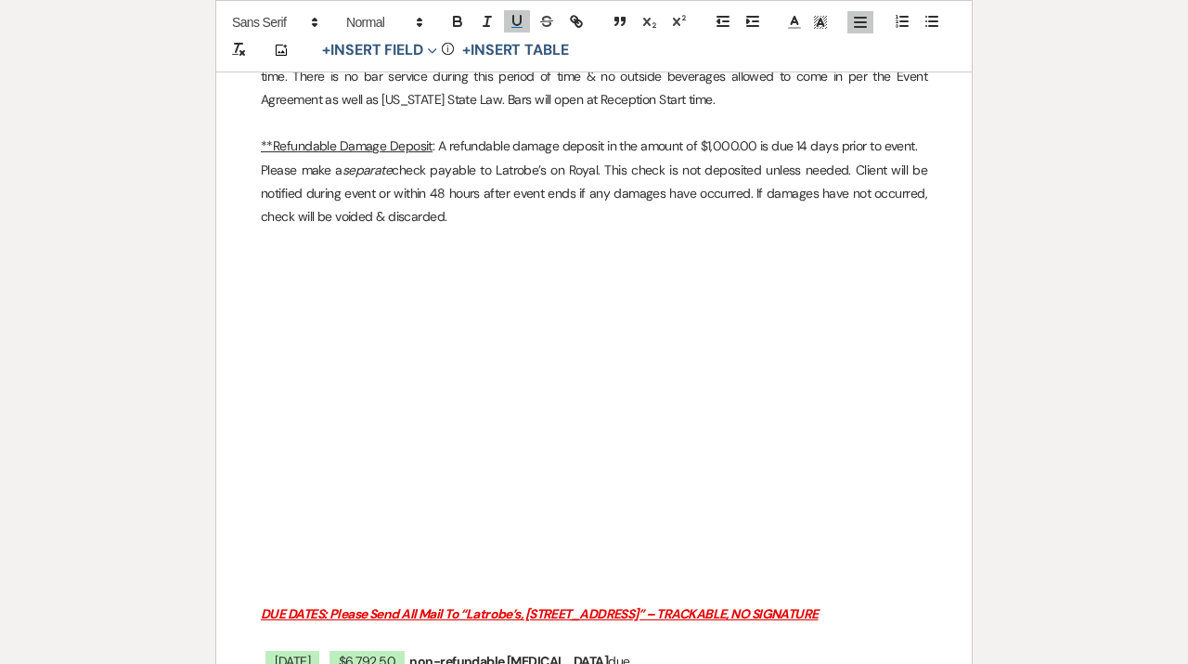
scroll to position [4244, 0]
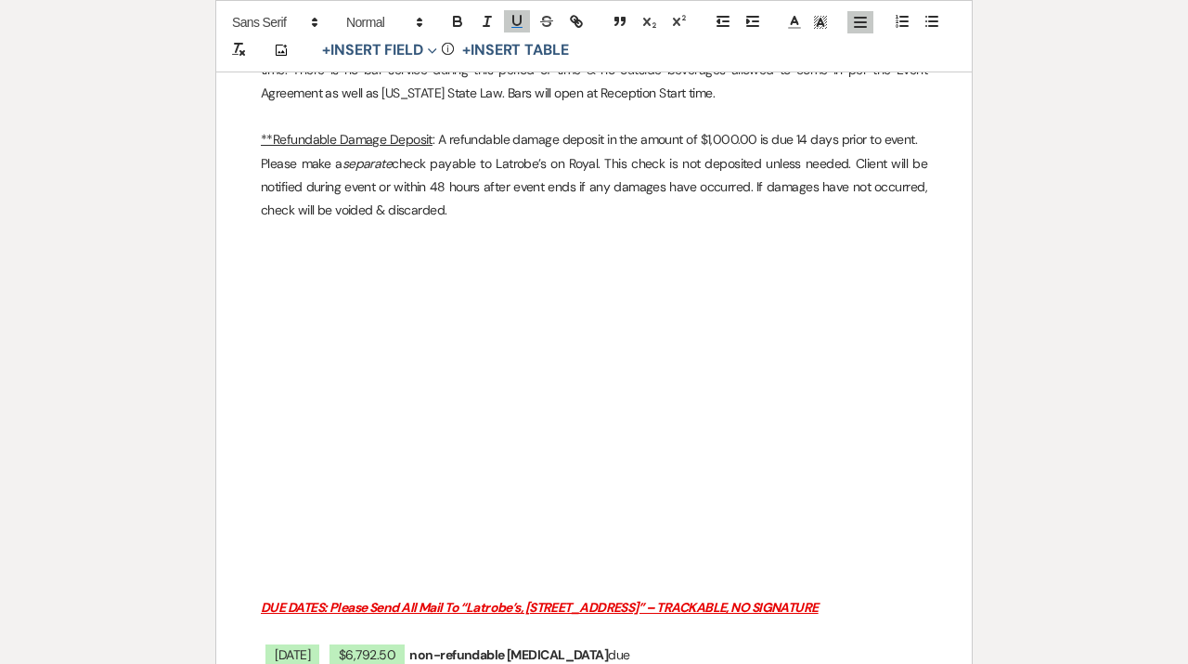
click at [515, 526] on p at bounding box center [594, 537] width 667 height 23
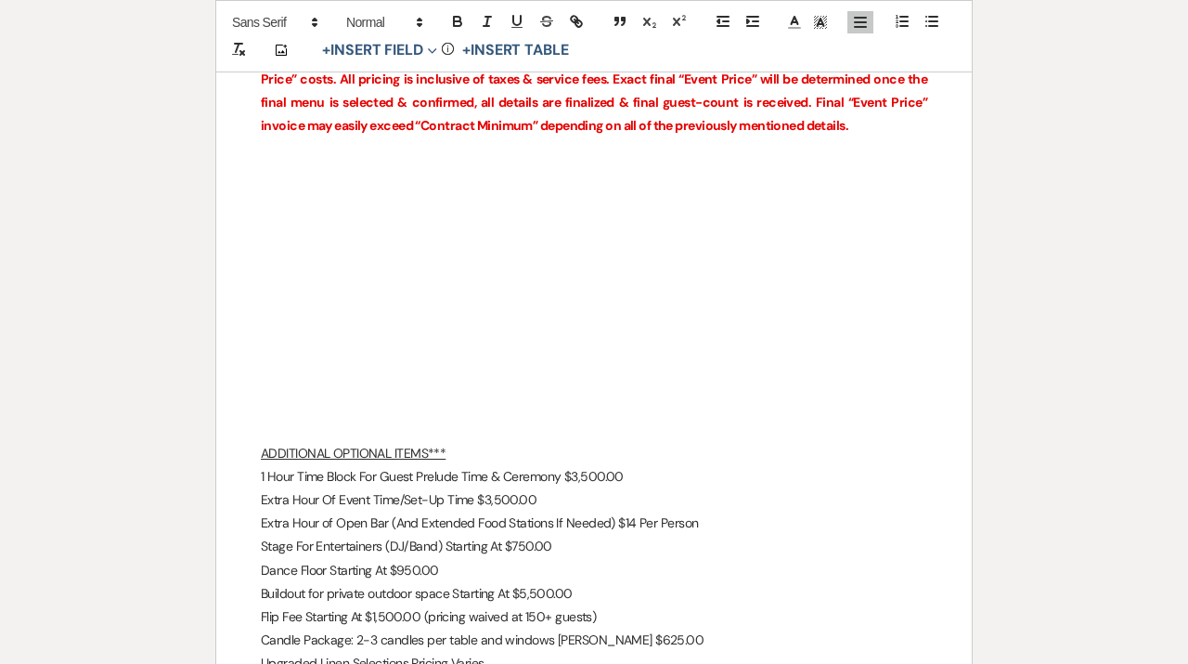
scroll to position [3192, 0]
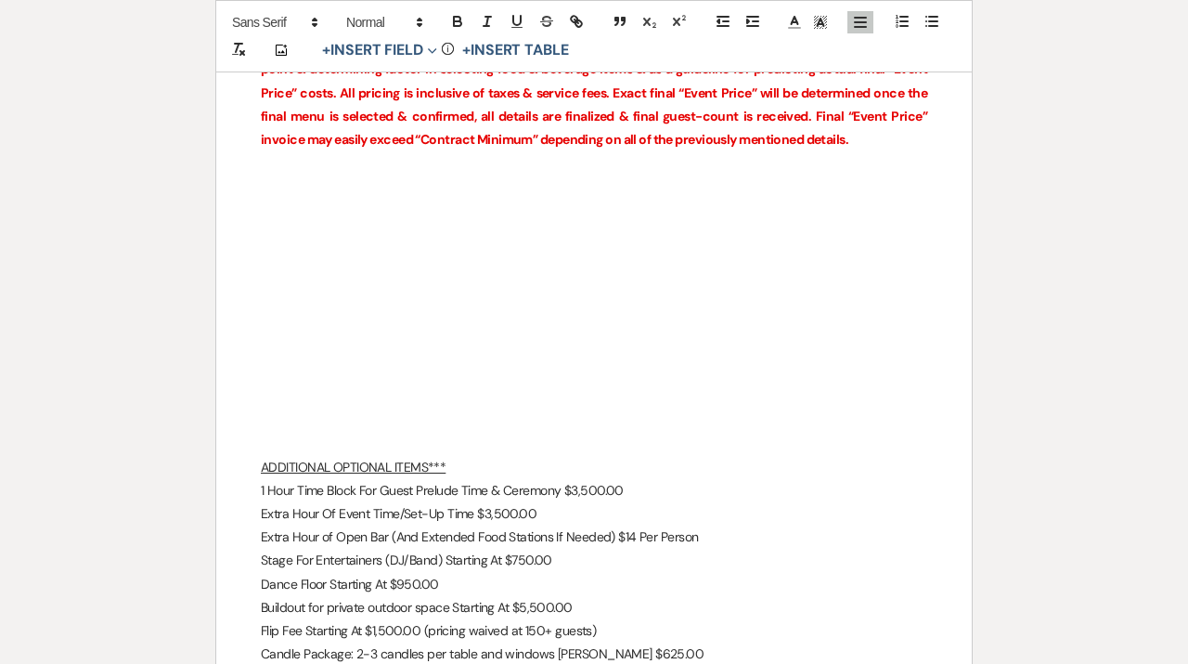
click at [532, 385] on p at bounding box center [594, 396] width 667 height 23
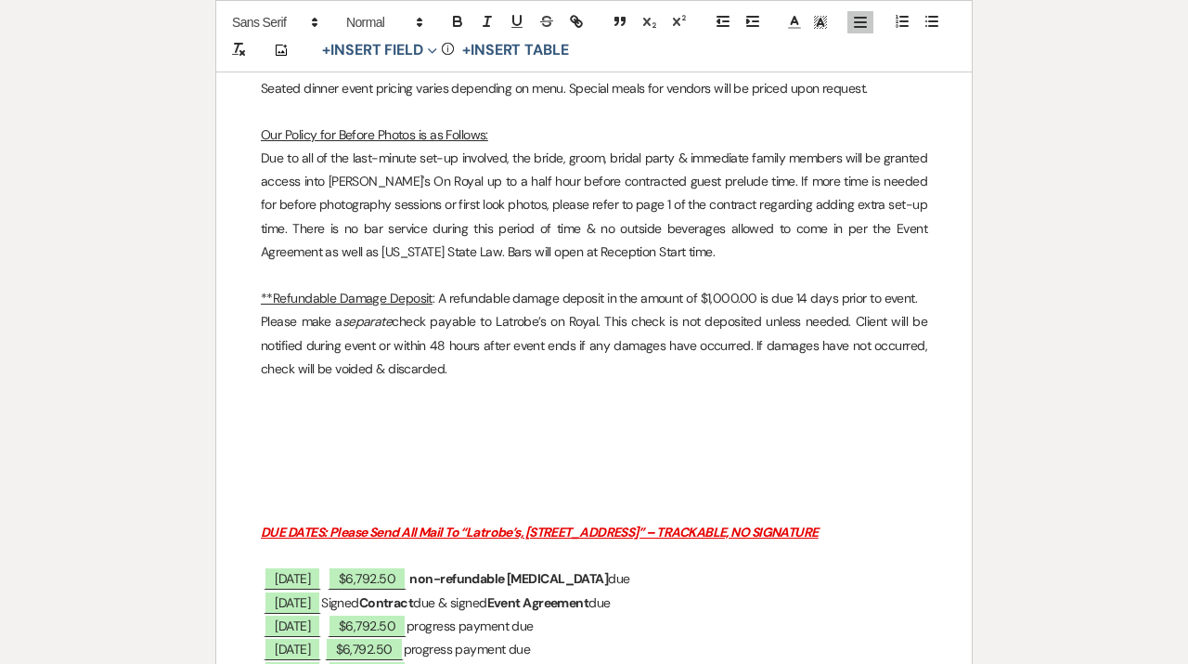
scroll to position [4228, 0]
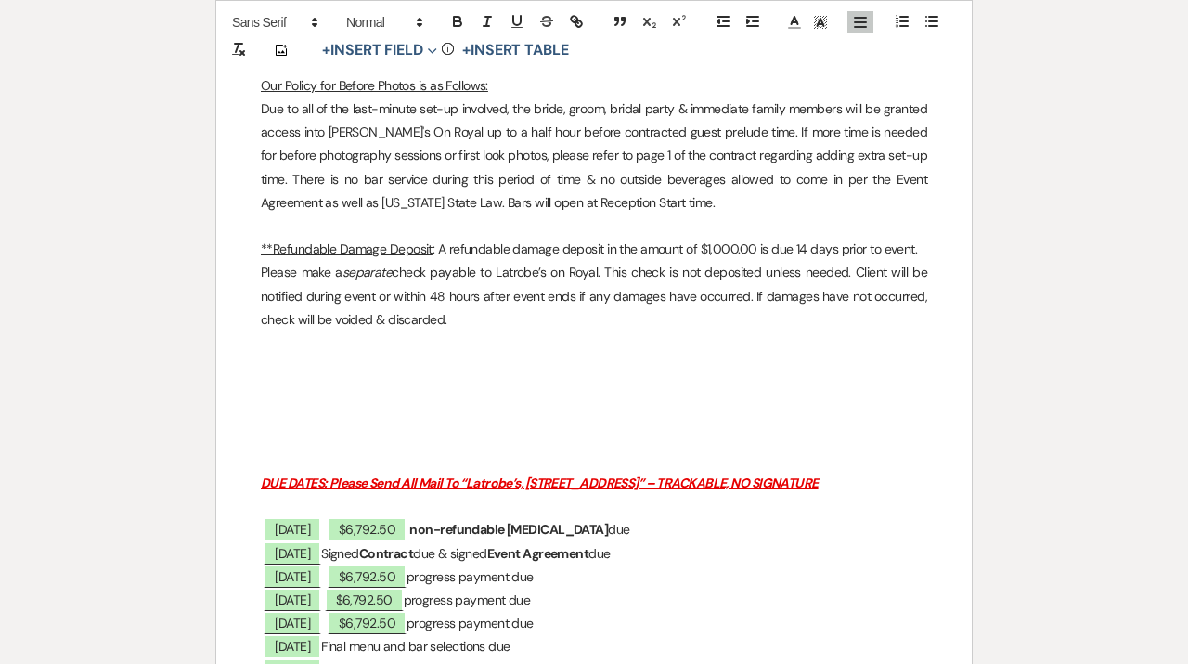
click at [447, 448] on p at bounding box center [594, 459] width 667 height 23
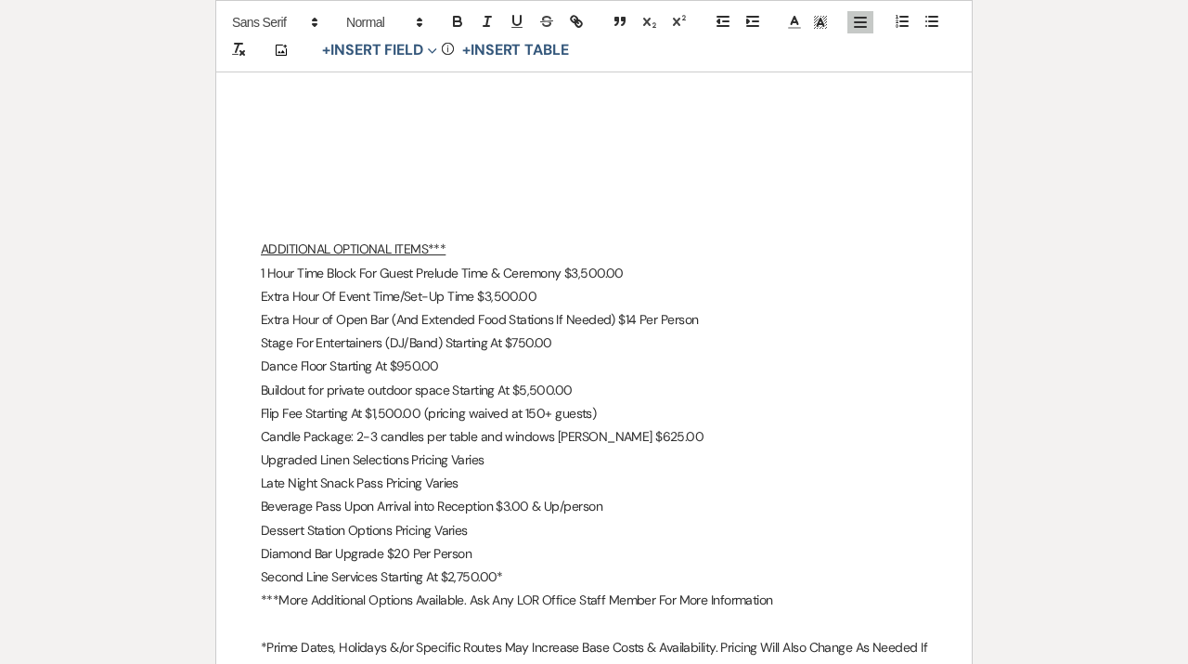
scroll to position [3481, 0]
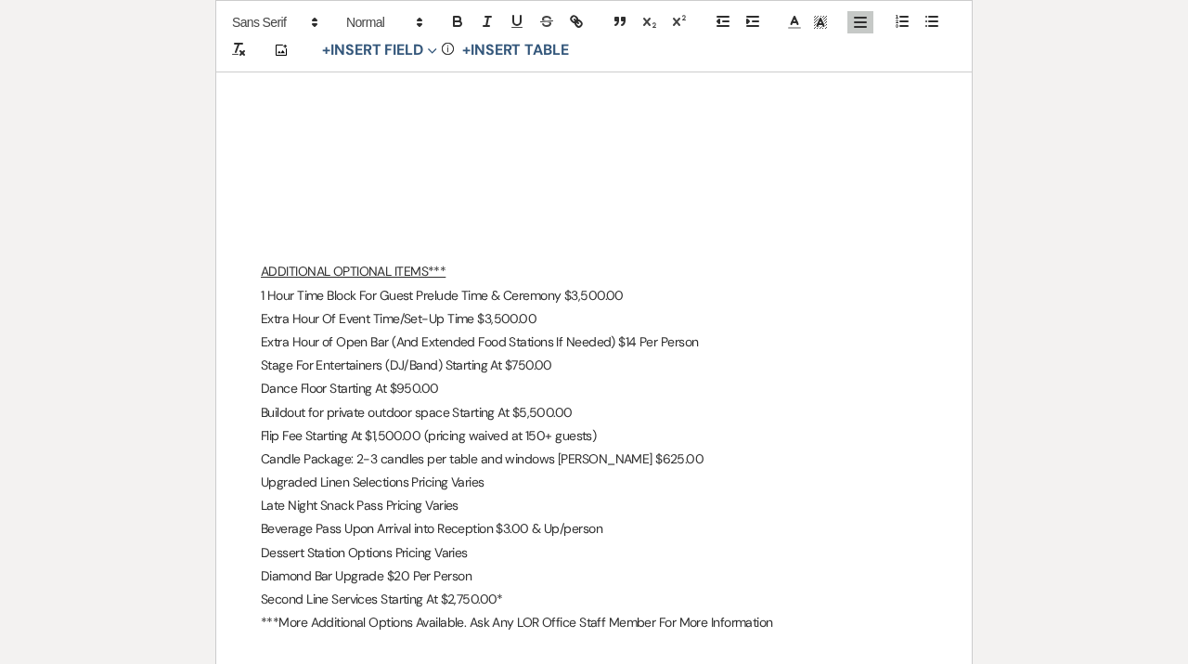
click at [491, 237] on p at bounding box center [594, 248] width 667 height 23
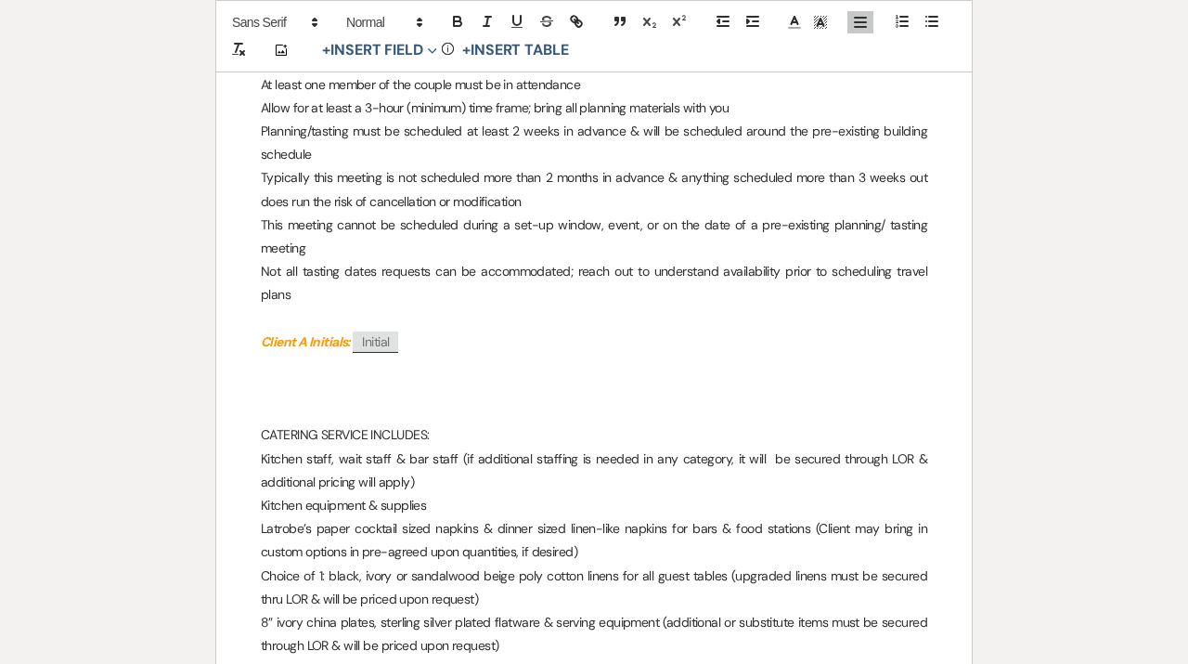
scroll to position [2450, 0]
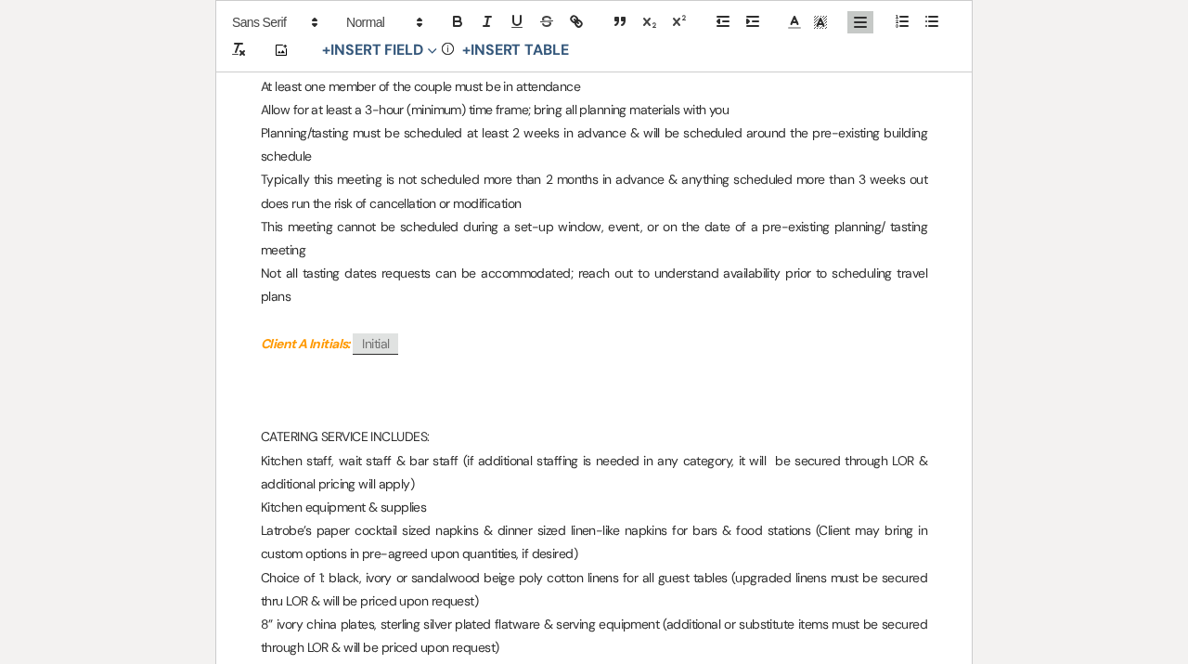
click at [422, 402] on p at bounding box center [594, 413] width 667 height 23
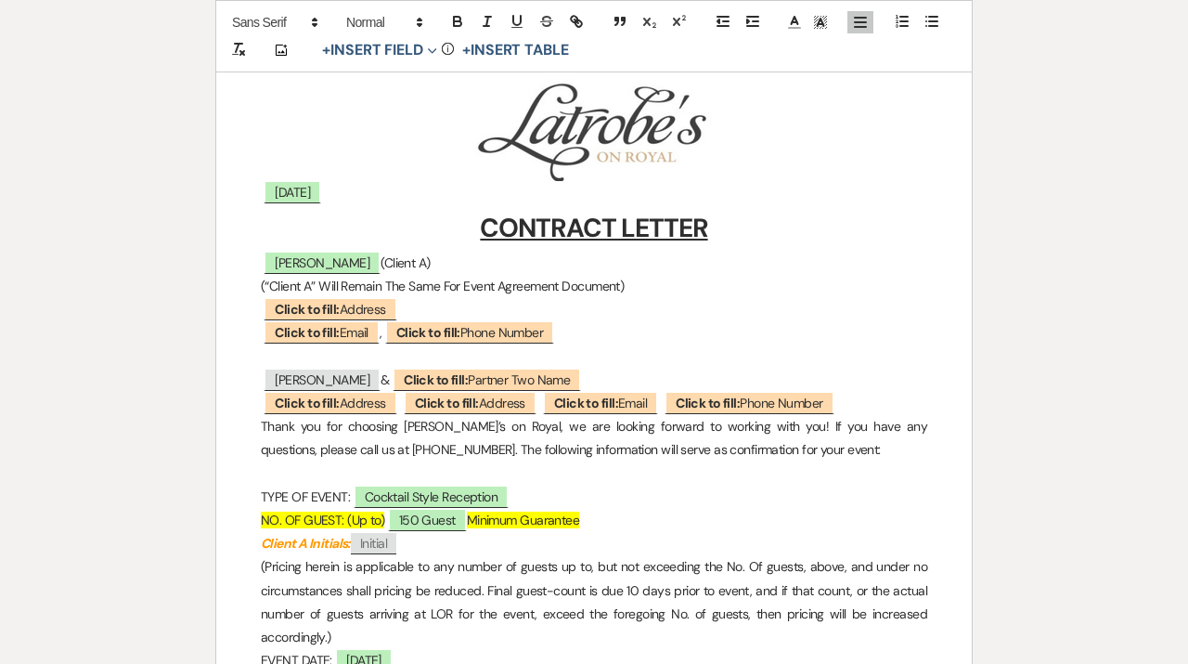
scroll to position [310, 0]
click at [511, 200] on p "﻿ [DATE] ﻿" at bounding box center [594, 191] width 667 height 23
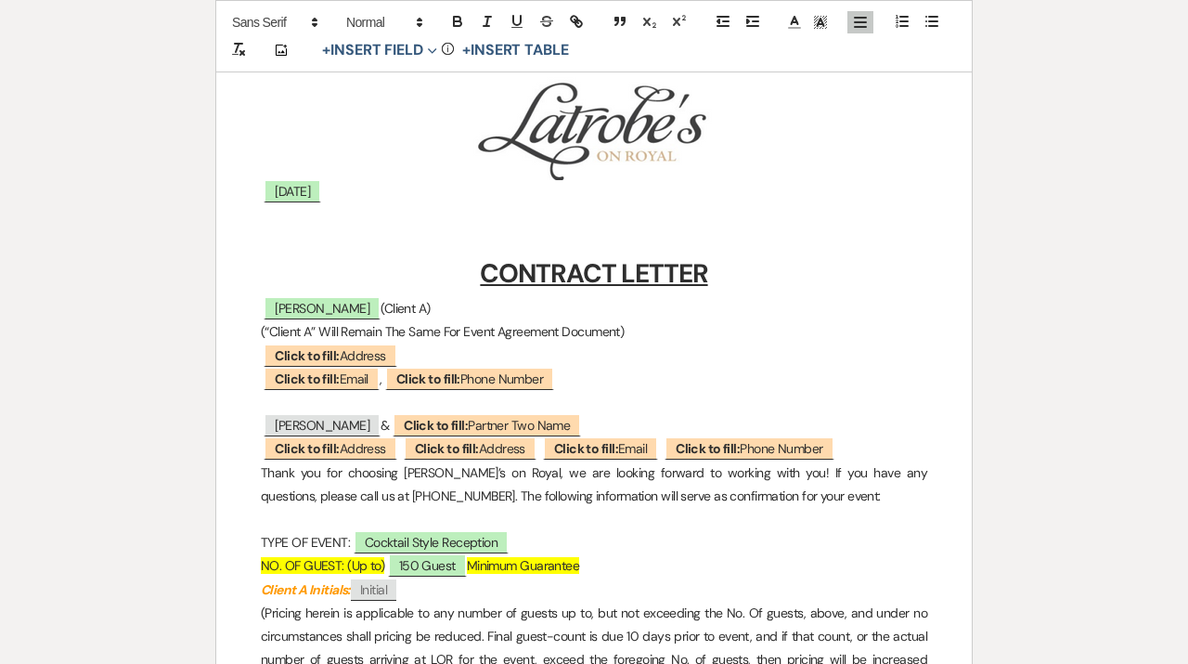
click at [750, 257] on h1 "CONTRACT LETTER" at bounding box center [594, 274] width 667 height 46
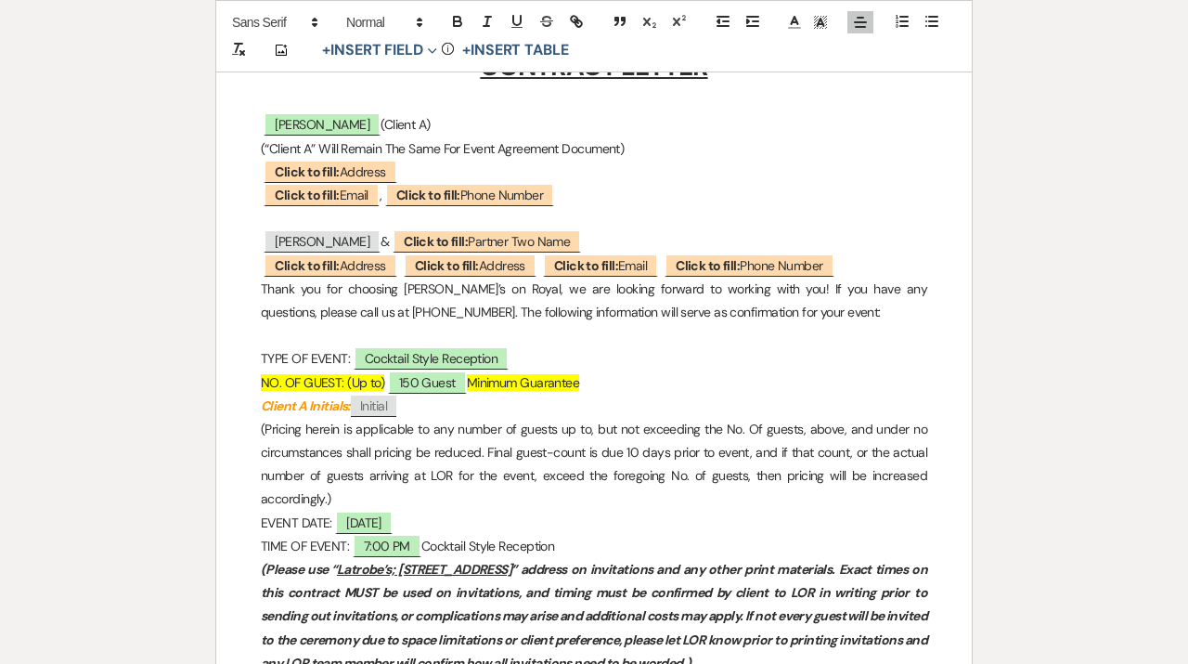
scroll to position [550, 0]
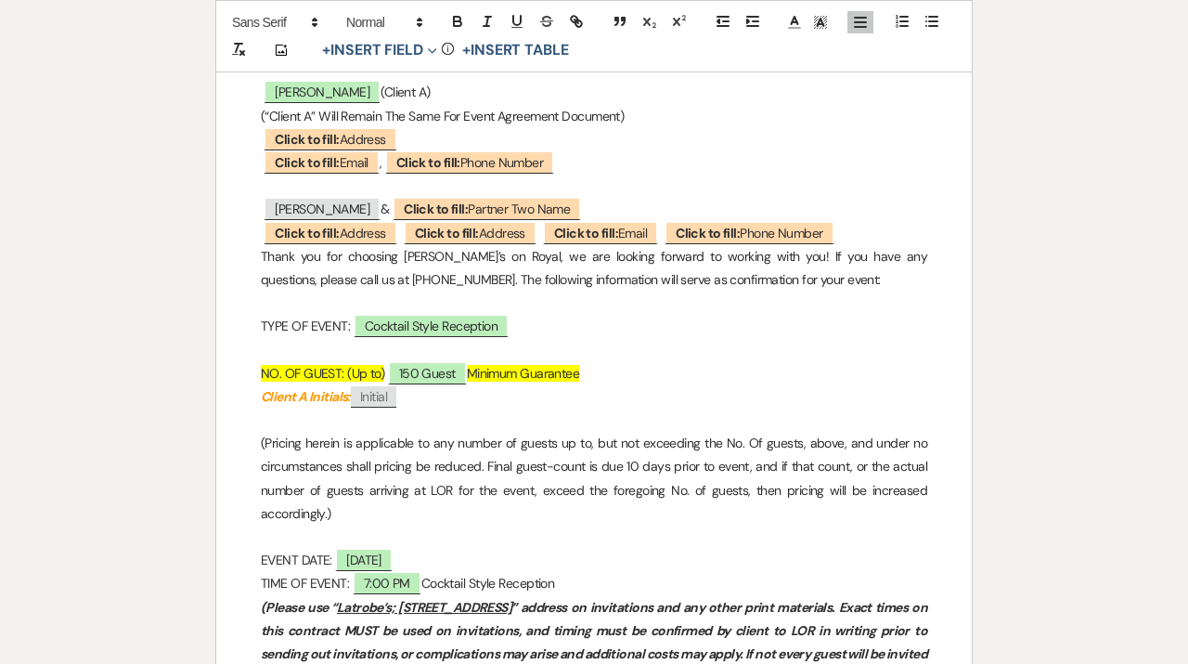
scroll to position [636, 0]
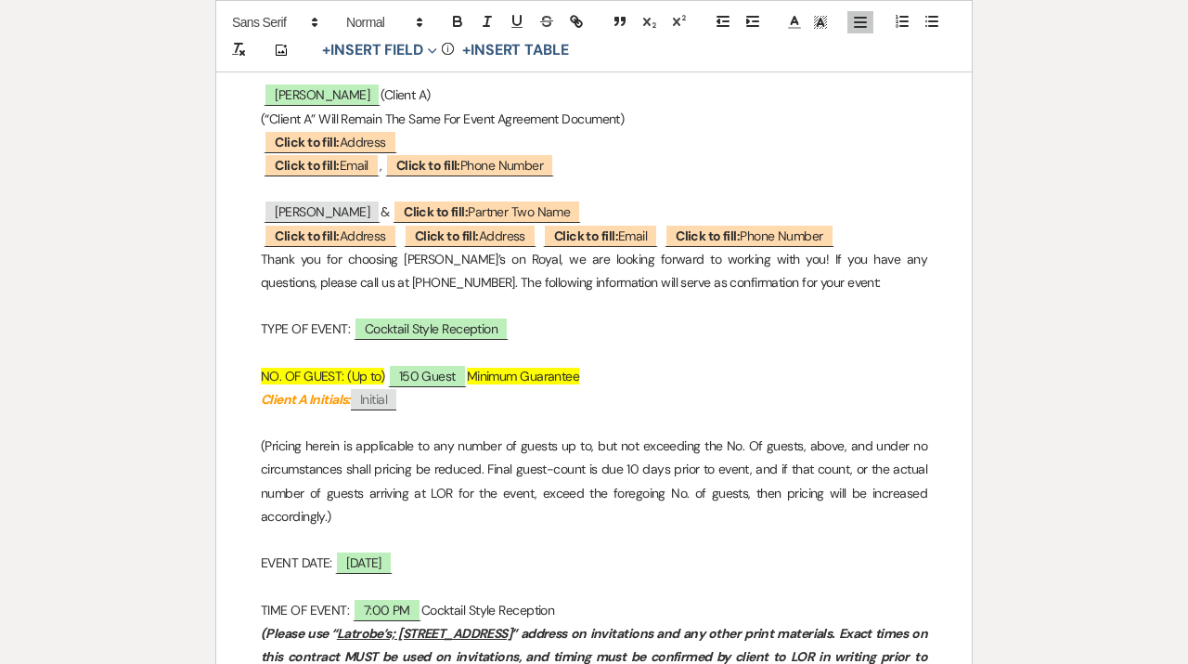
scroll to position [275, 0]
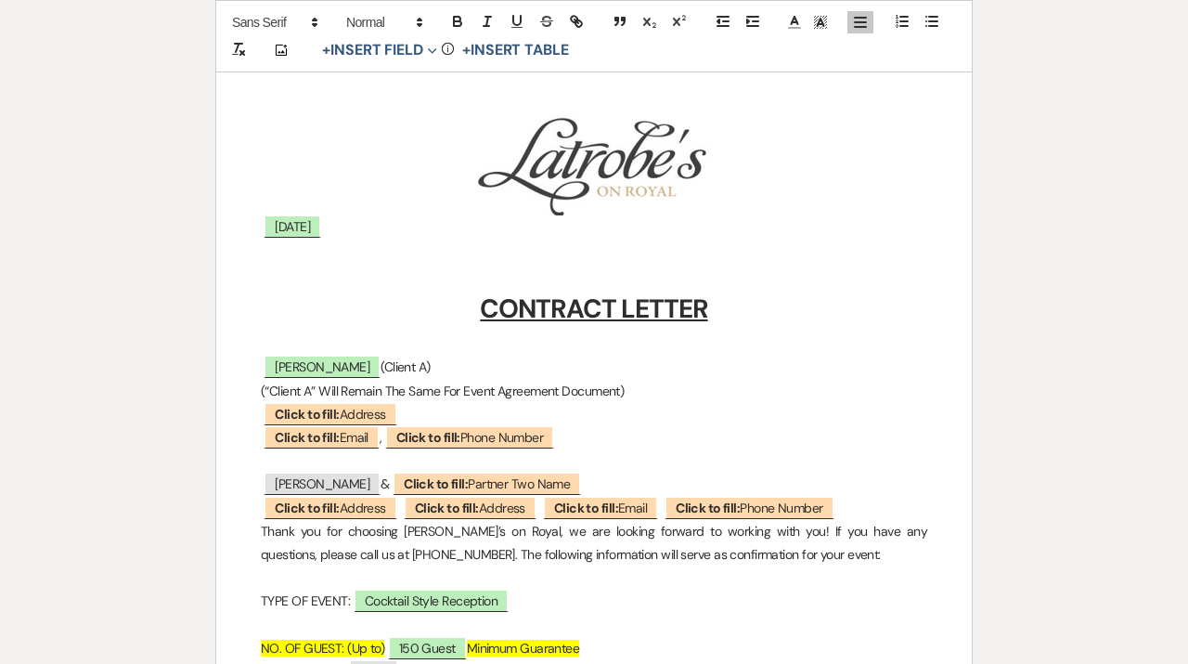
click at [573, 334] on p at bounding box center [594, 343] width 667 height 23
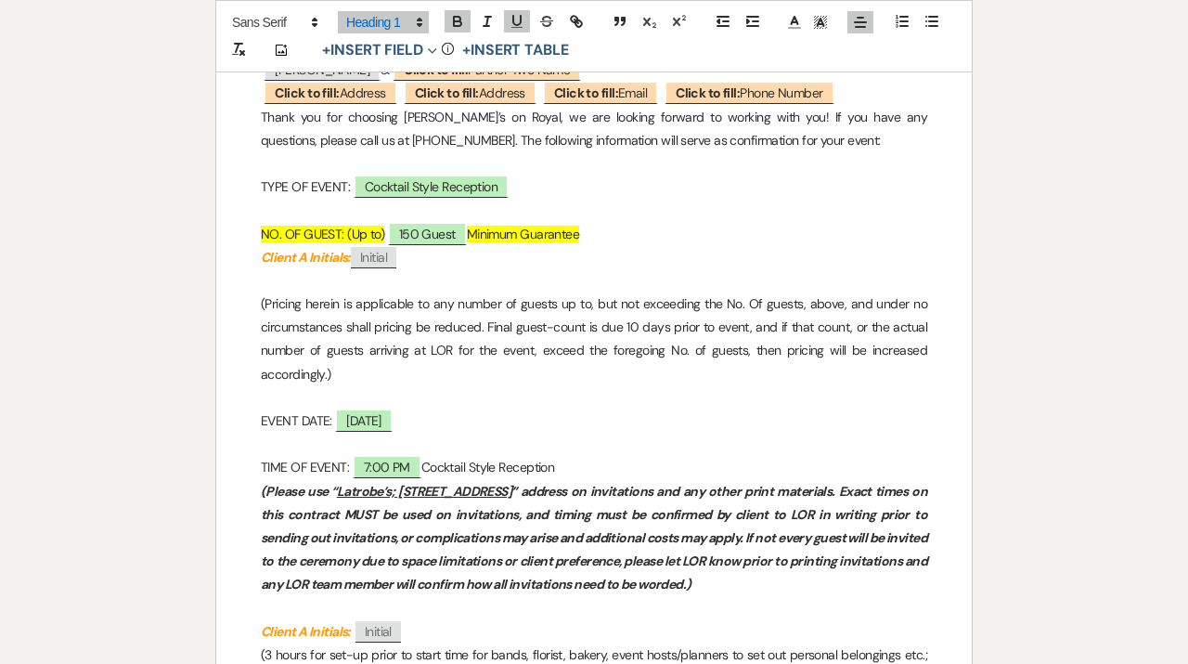
scroll to position [688, 0]
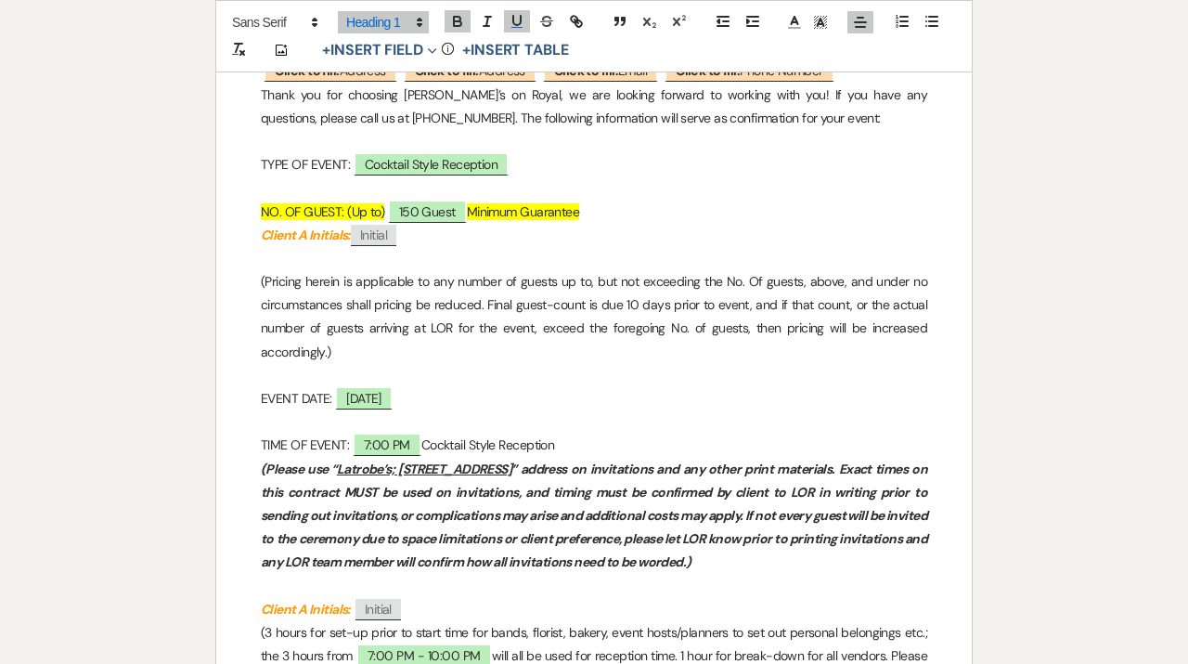
click at [341, 262] on p at bounding box center [594, 258] width 667 height 23
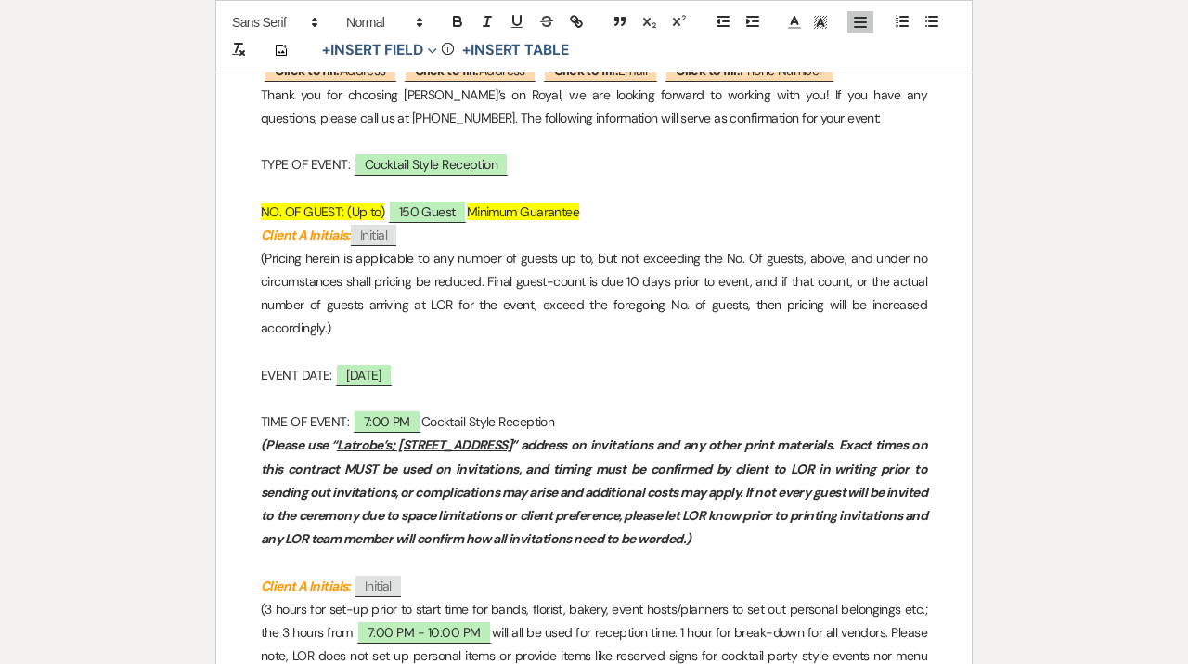
click at [304, 414] on p "TIME OF EVENT: ﻿ 7:00 PM ﻿ Cocktail Style Reception" at bounding box center [594, 421] width 667 height 23
click at [298, 399] on p at bounding box center [594, 398] width 667 height 23
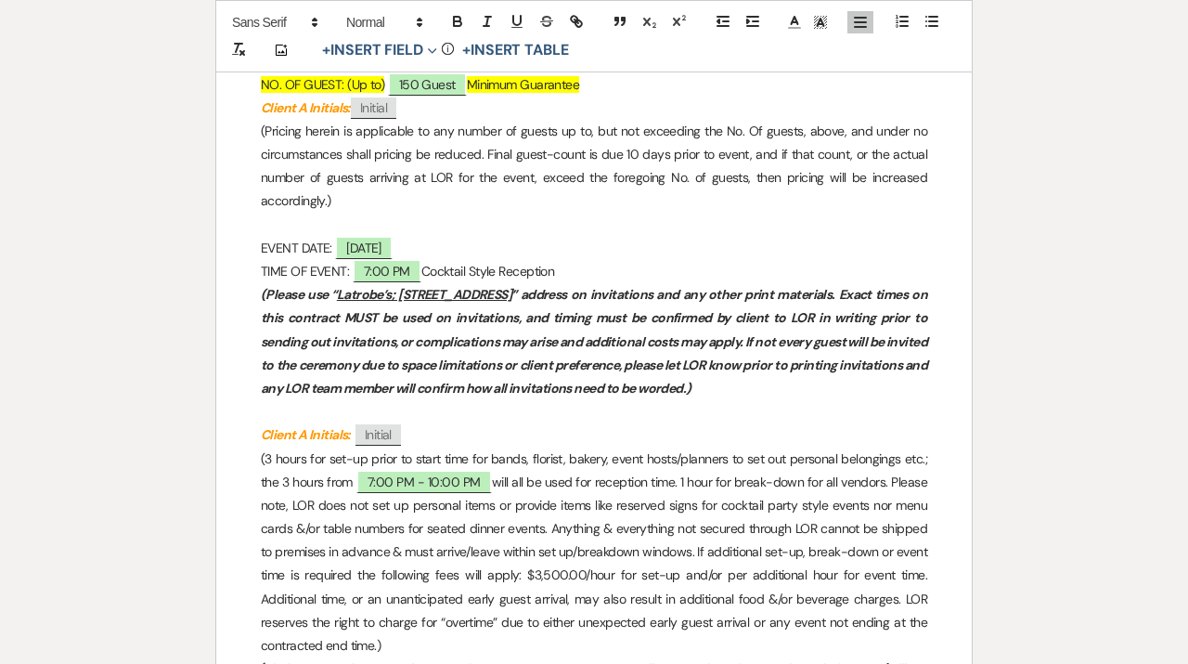
scroll to position [752, 0]
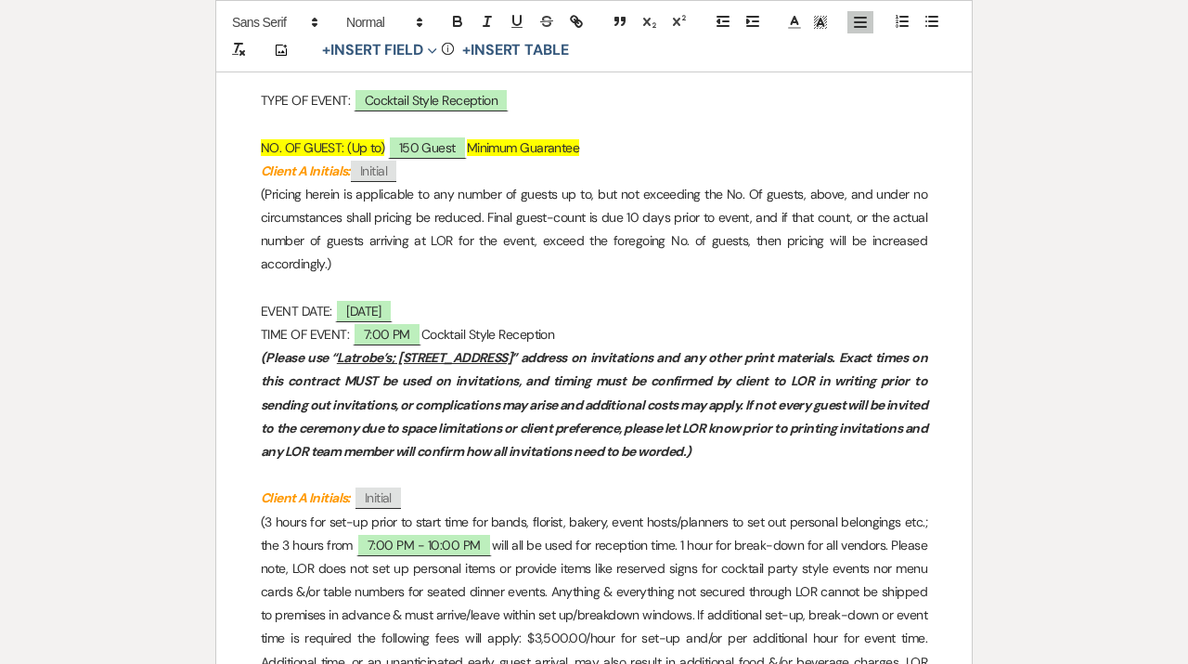
click at [314, 292] on p at bounding box center [594, 288] width 667 height 23
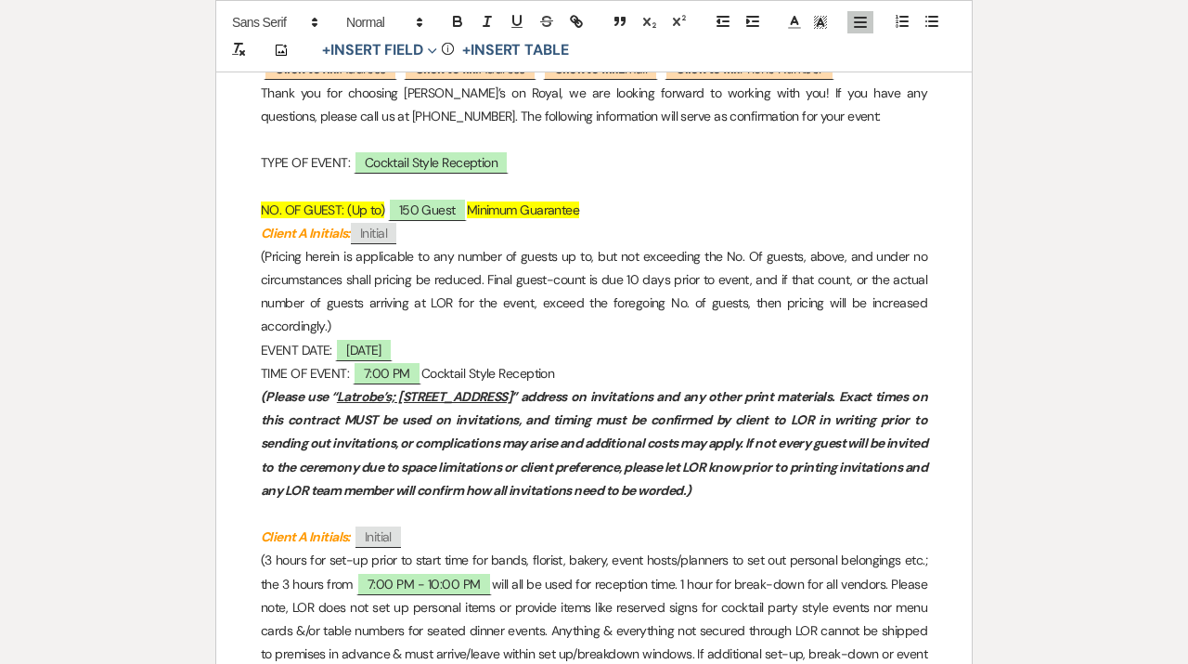
scroll to position [644, 0]
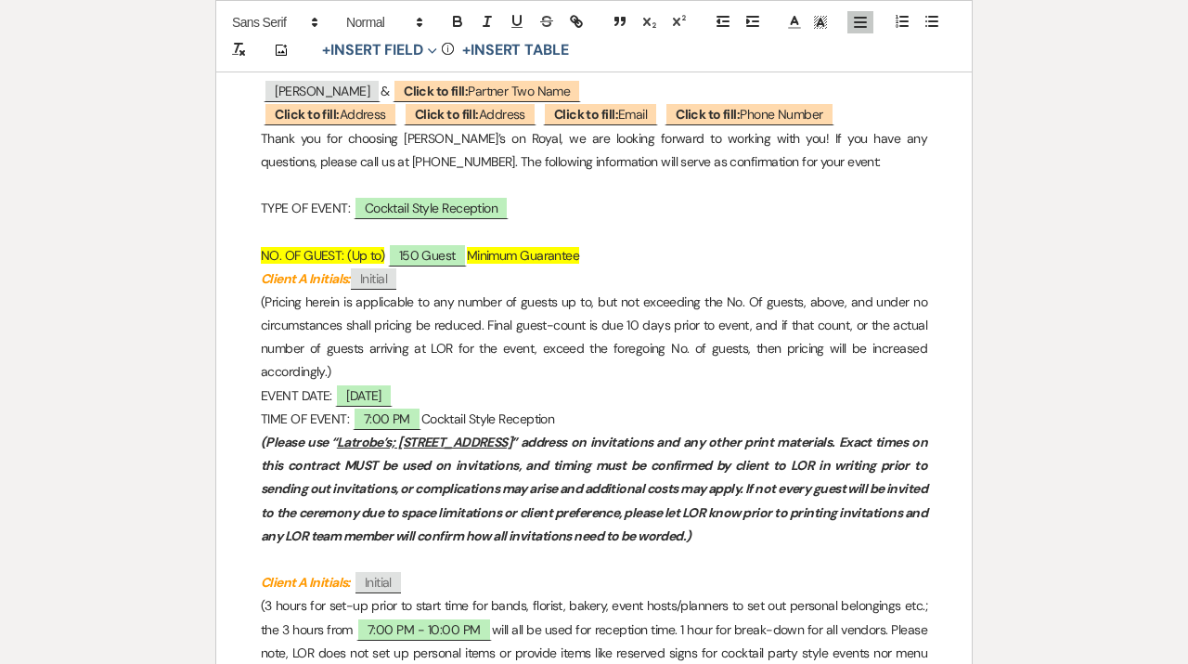
click at [318, 227] on p at bounding box center [594, 231] width 667 height 23
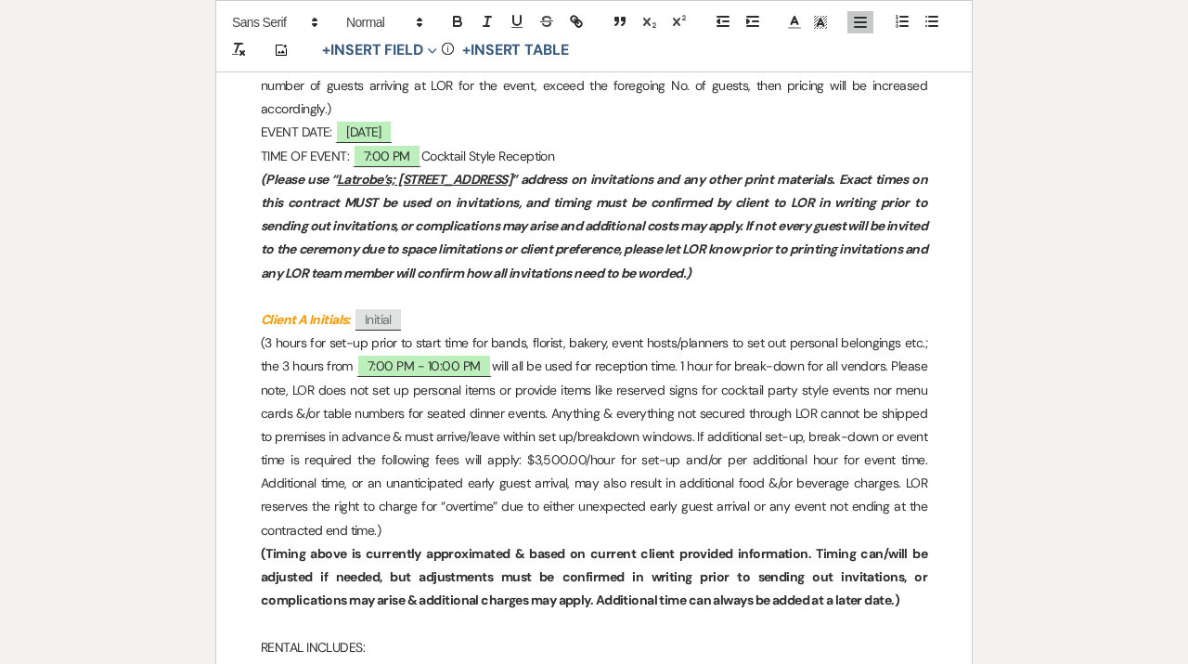
scroll to position [867, 0]
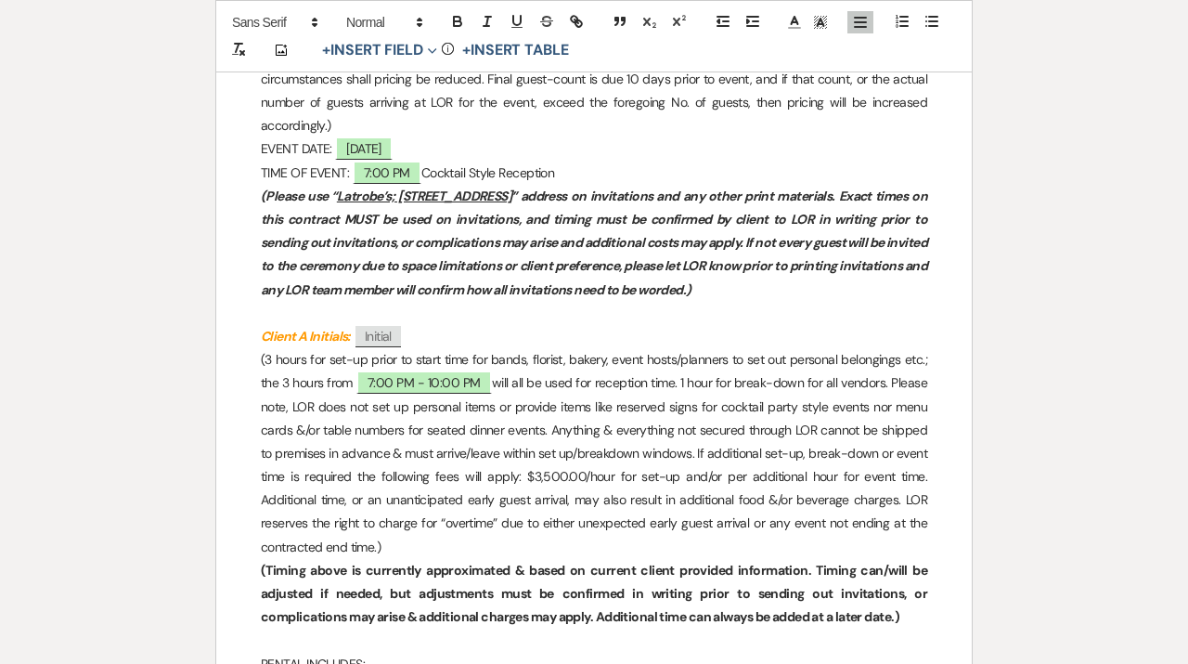
click at [327, 315] on p at bounding box center [594, 313] width 667 height 23
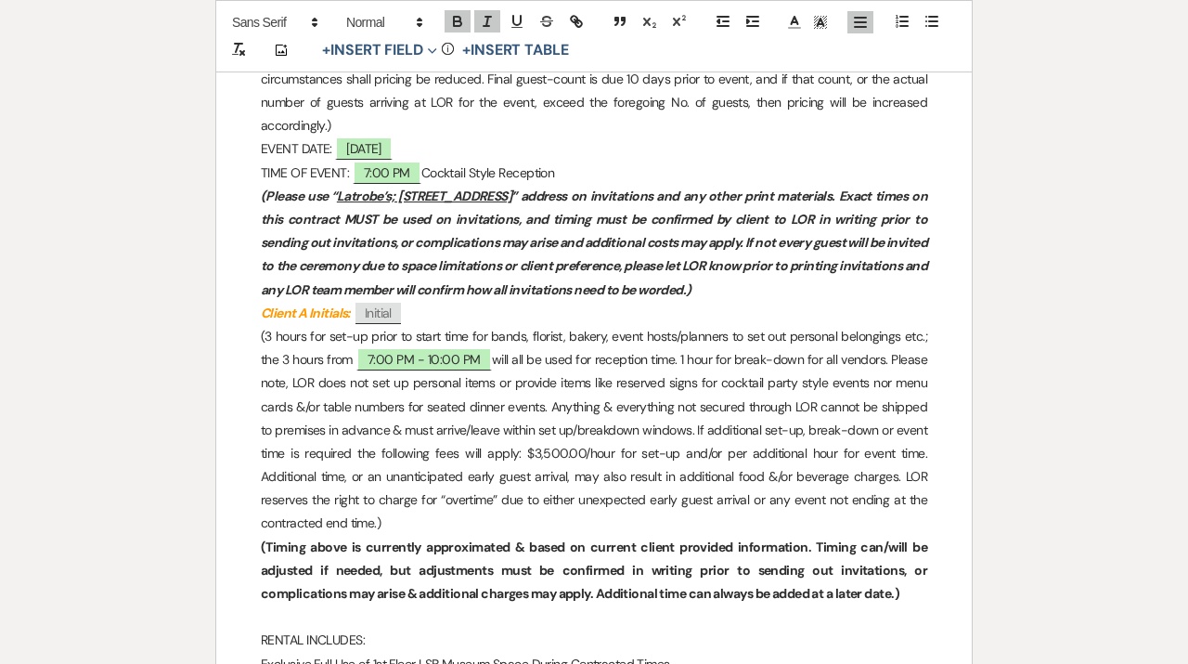
click at [434, 313] on p "Client A Initials: ﻿ Initial ﻿" at bounding box center [594, 313] width 667 height 23
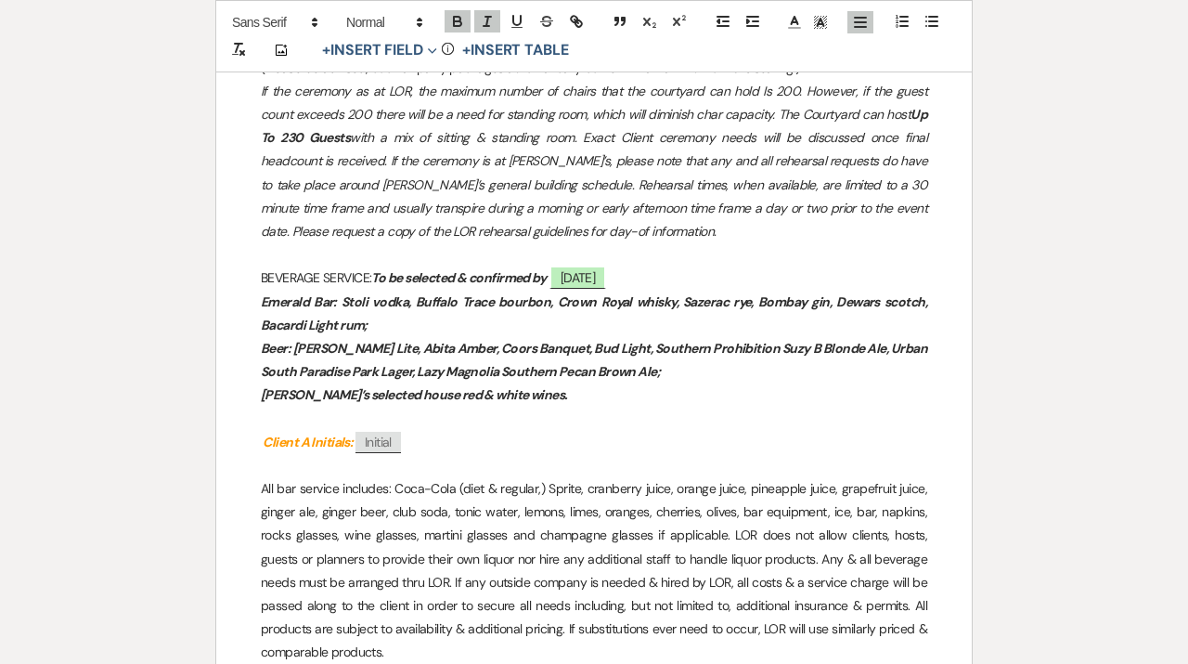
scroll to position [1674, 0]
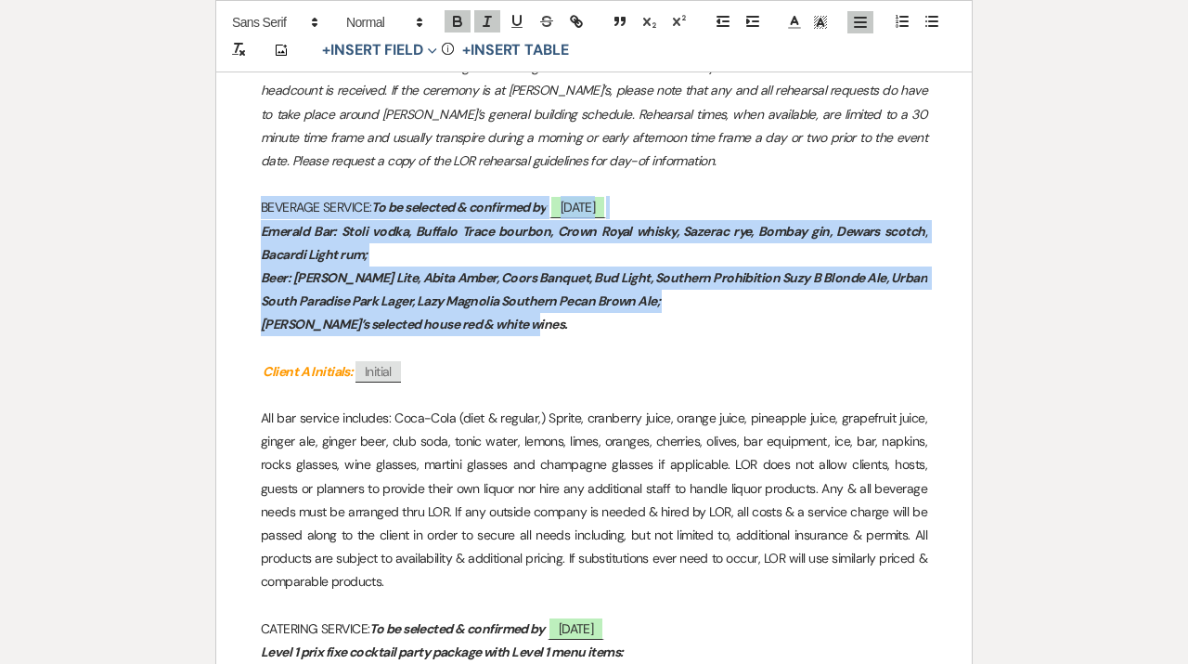
drag, startPoint x: 534, startPoint y: 325, endPoint x: 248, endPoint y: 214, distance: 306.6
copy div "BEVERAGE SERVICE: To be selected & confirmed by ﻿ [DATE] ﻿ Emerald Bar: Stoli v…"
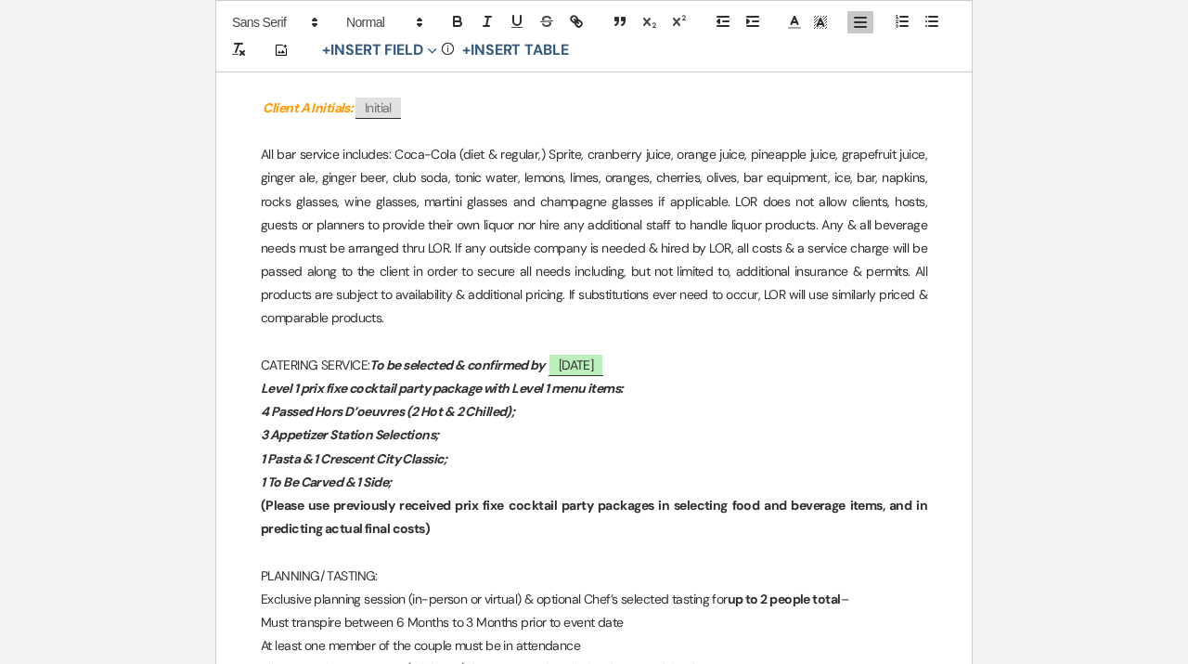
scroll to position [1828, 0]
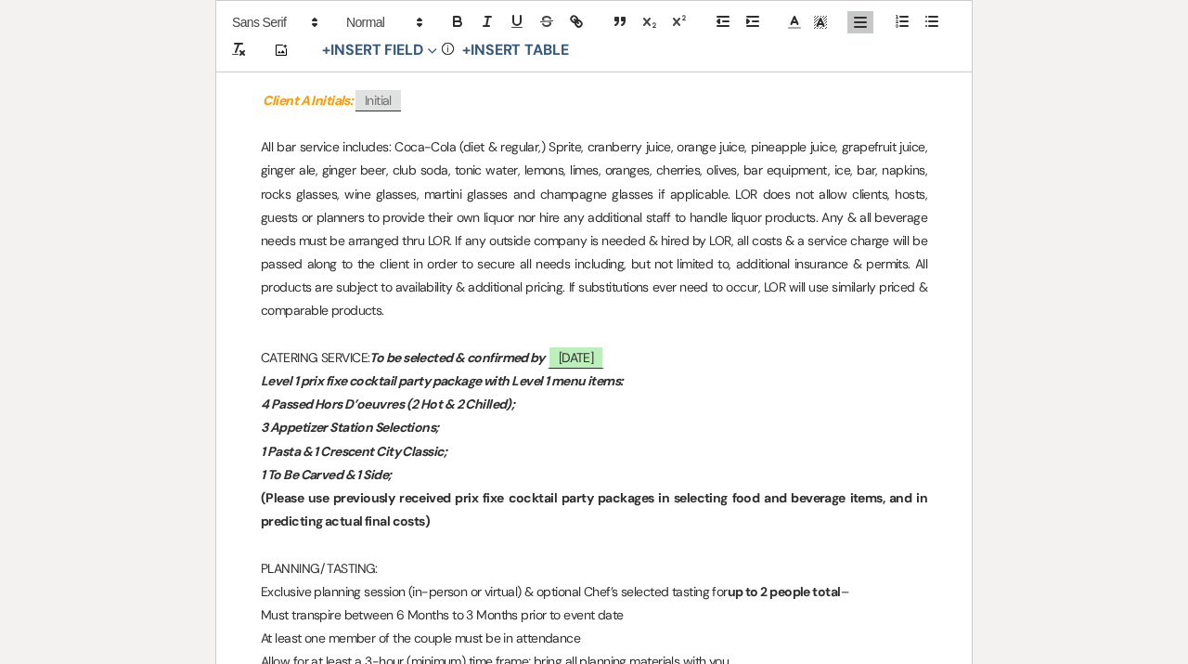
click at [291, 124] on p at bounding box center [594, 123] width 667 height 23
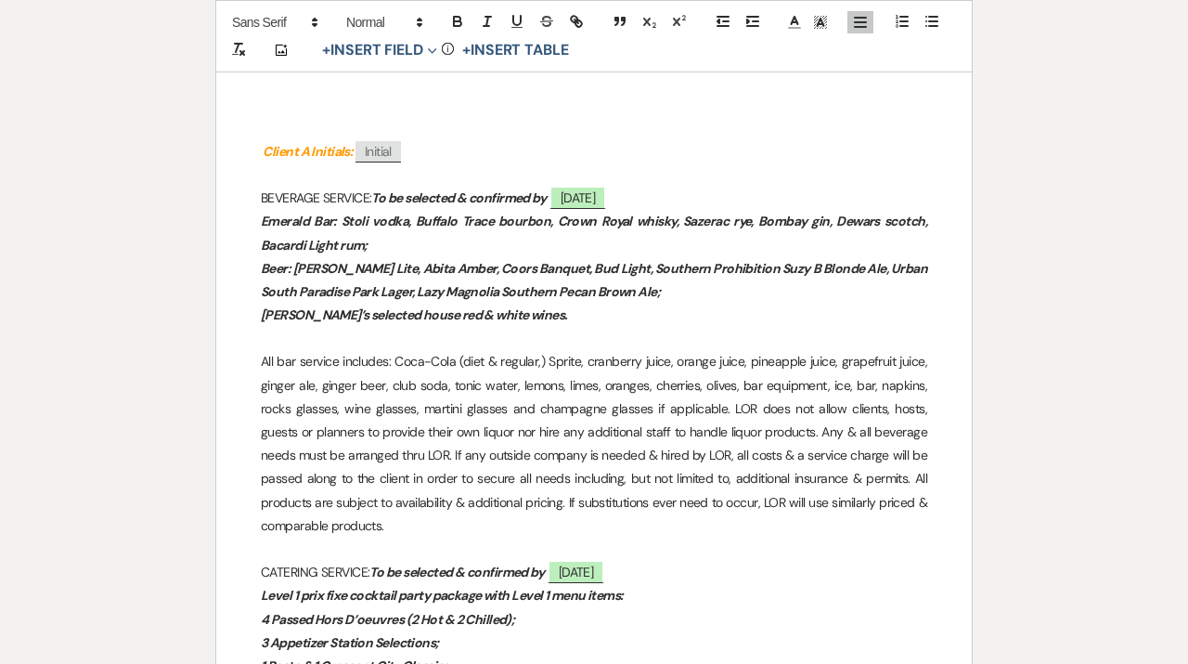
scroll to position [1744, 0]
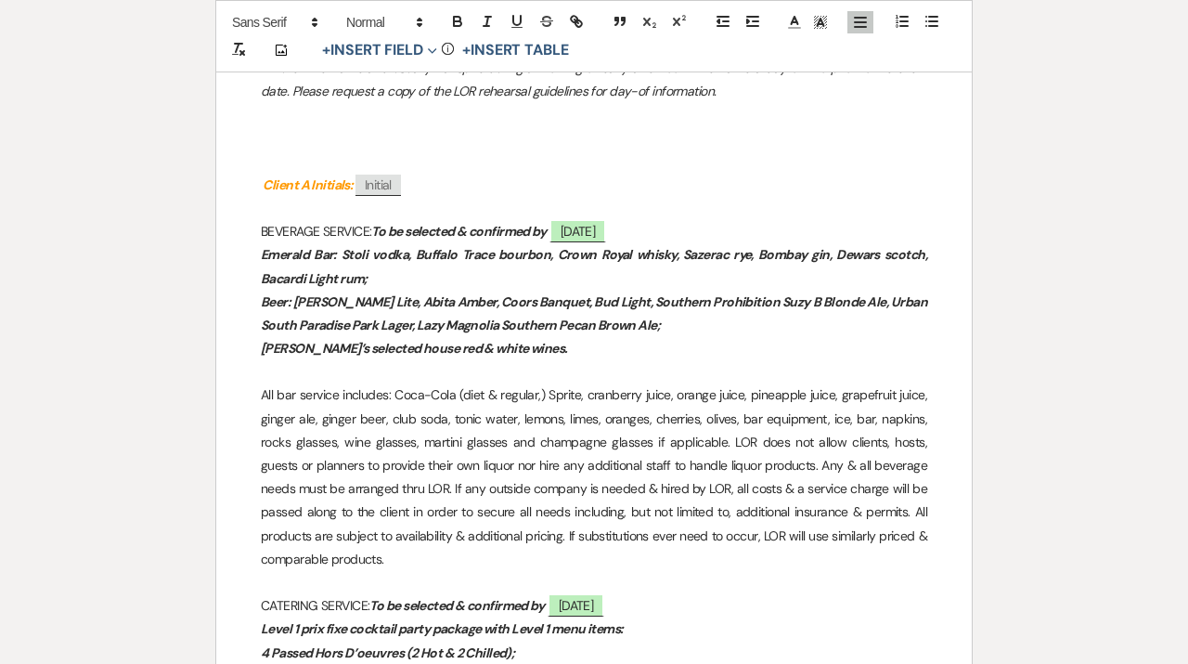
click at [328, 212] on p at bounding box center [594, 208] width 667 height 23
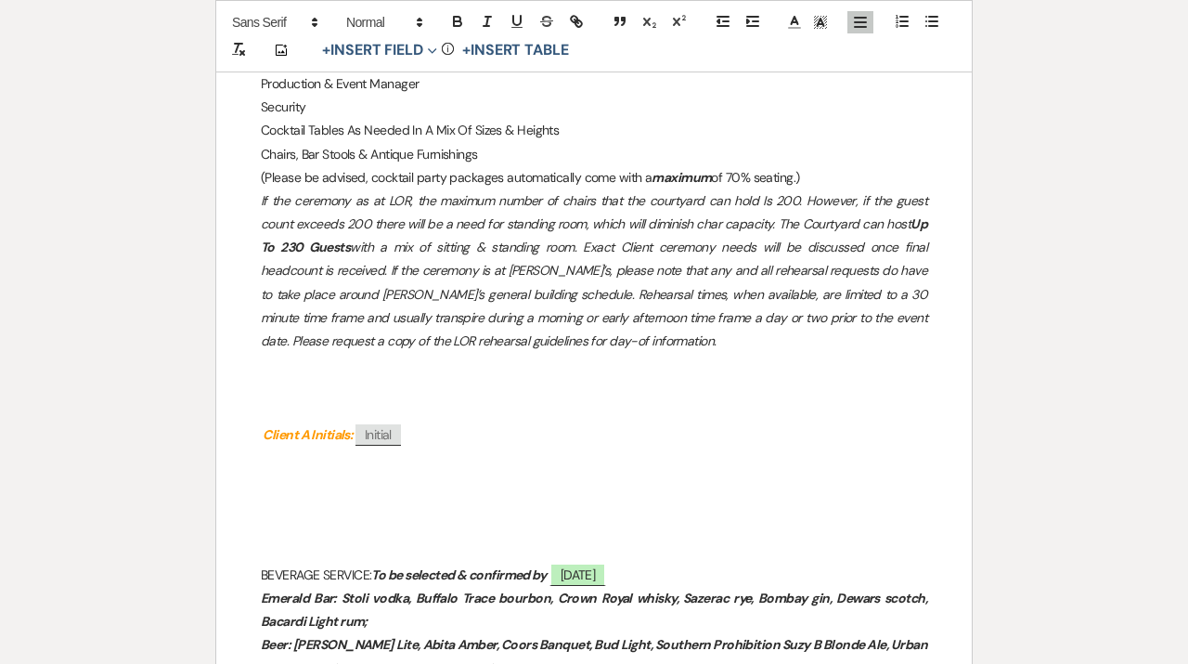
scroll to position [1452, 0]
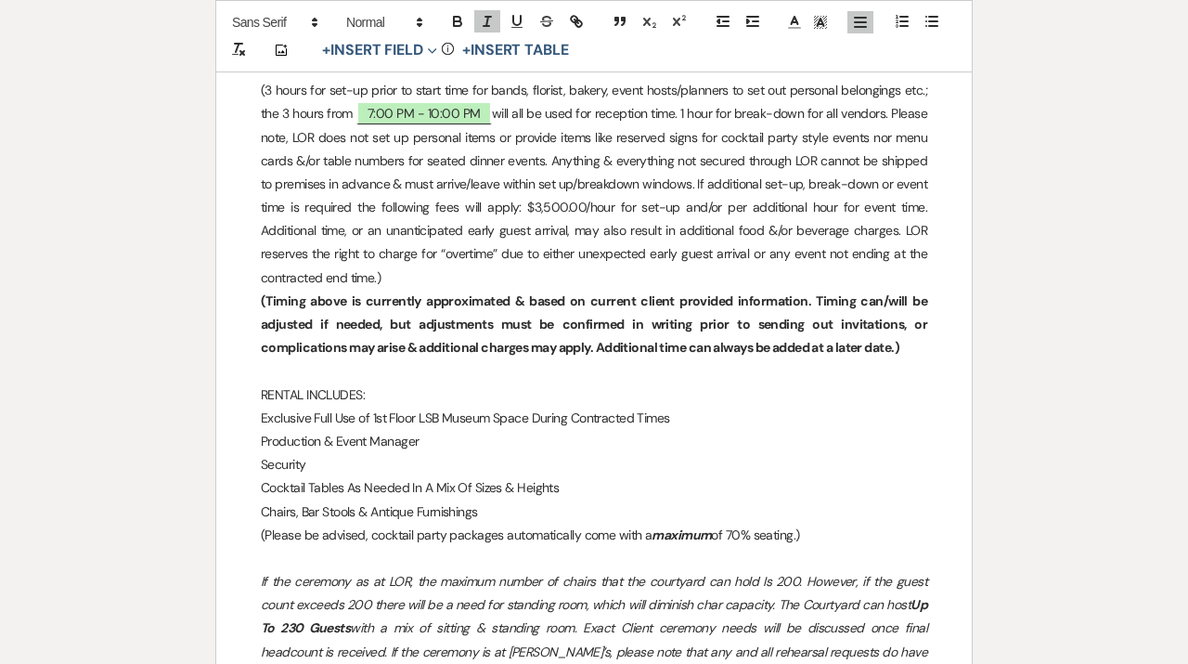
scroll to position [1107, 0]
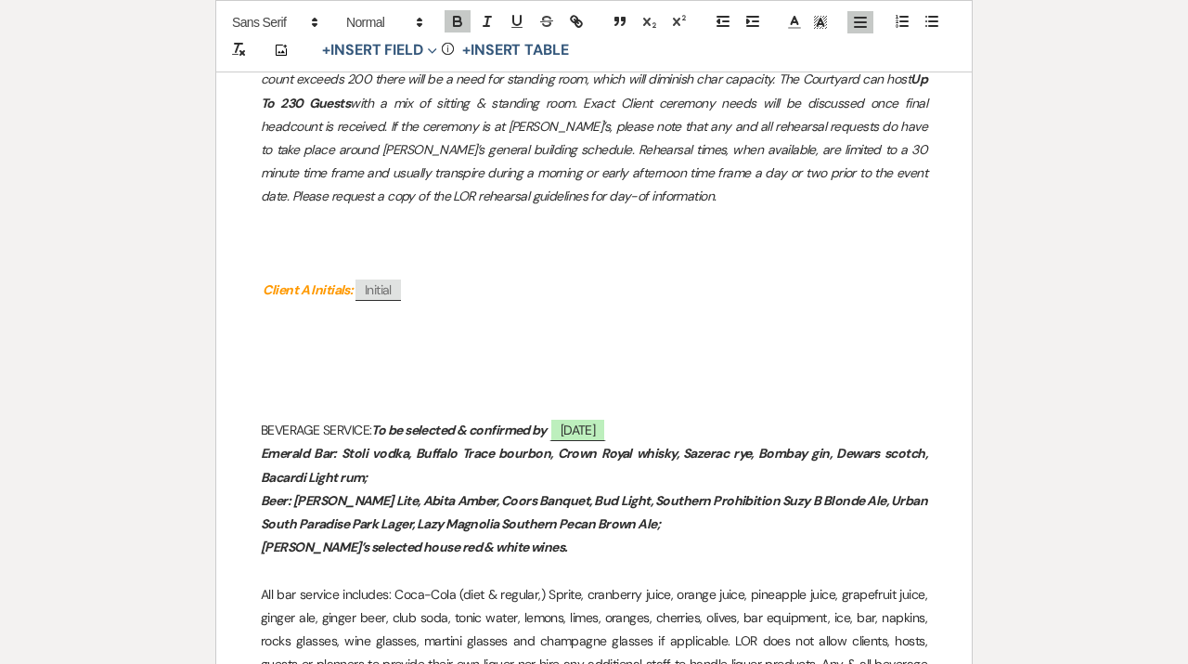
scroll to position [1691, 0]
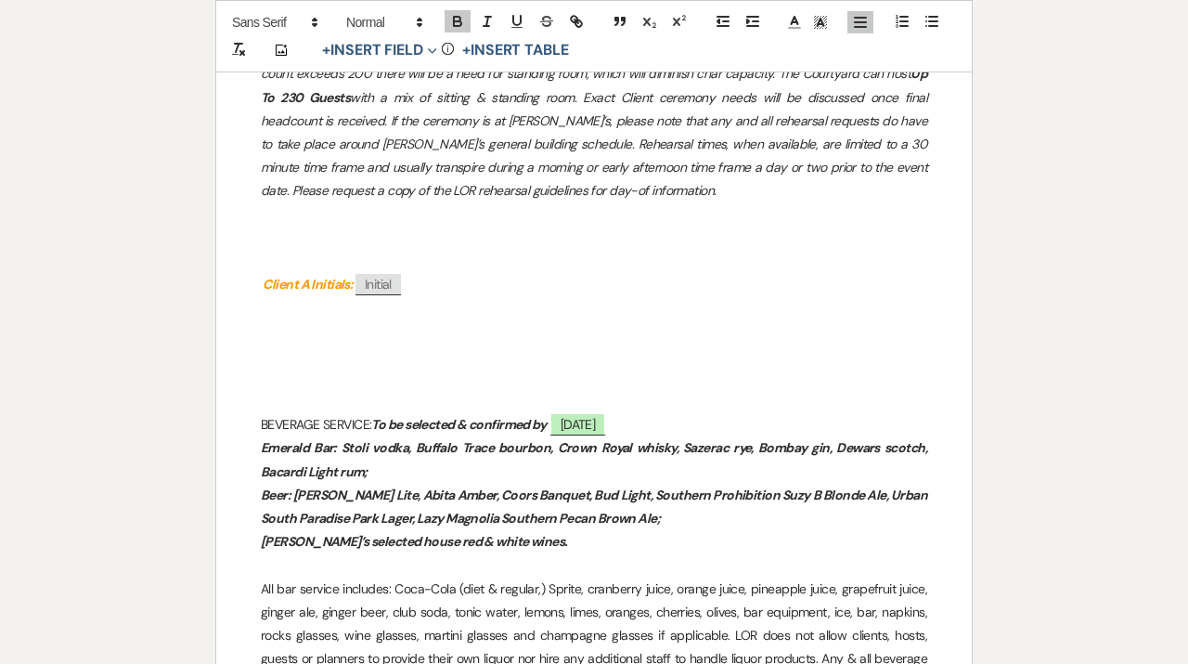
click at [369, 394] on p at bounding box center [594, 401] width 667 height 23
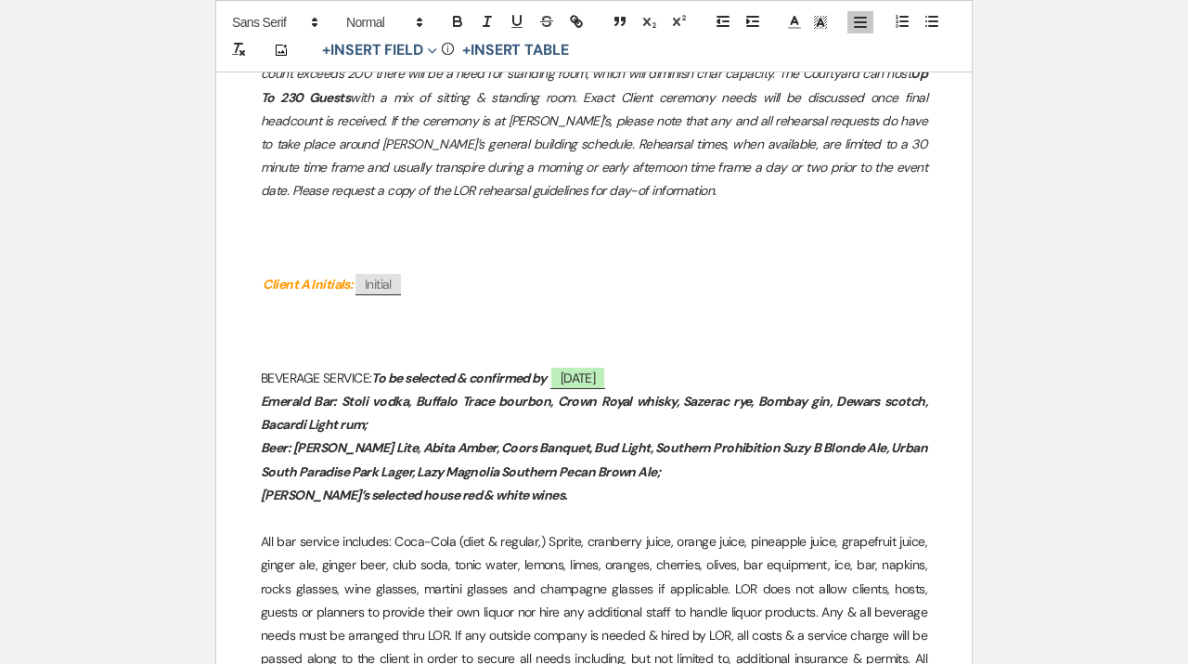
click at [380, 243] on p at bounding box center [594, 238] width 667 height 23
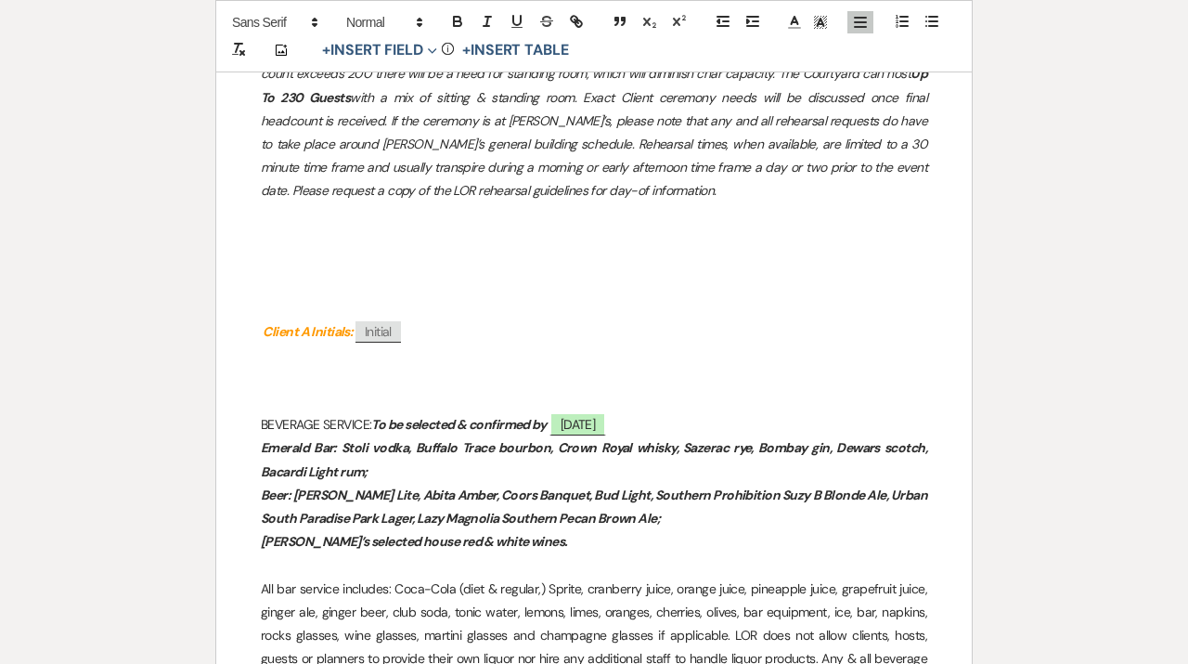
click at [324, 401] on p at bounding box center [594, 401] width 667 height 23
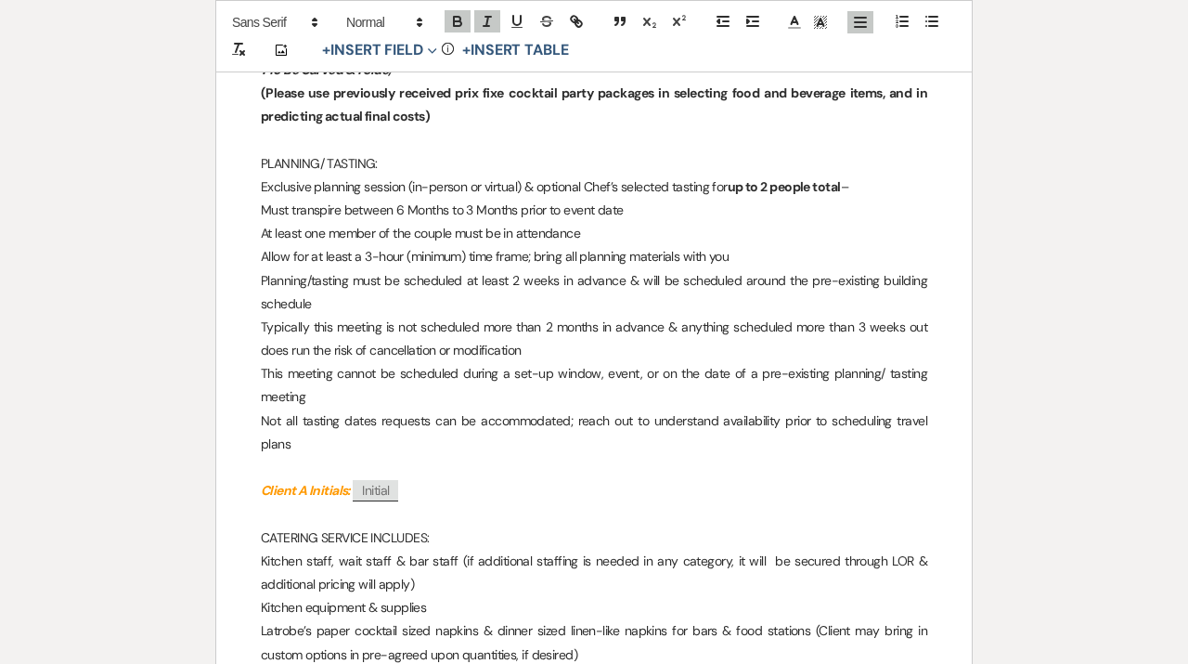
scroll to position [2491, 0]
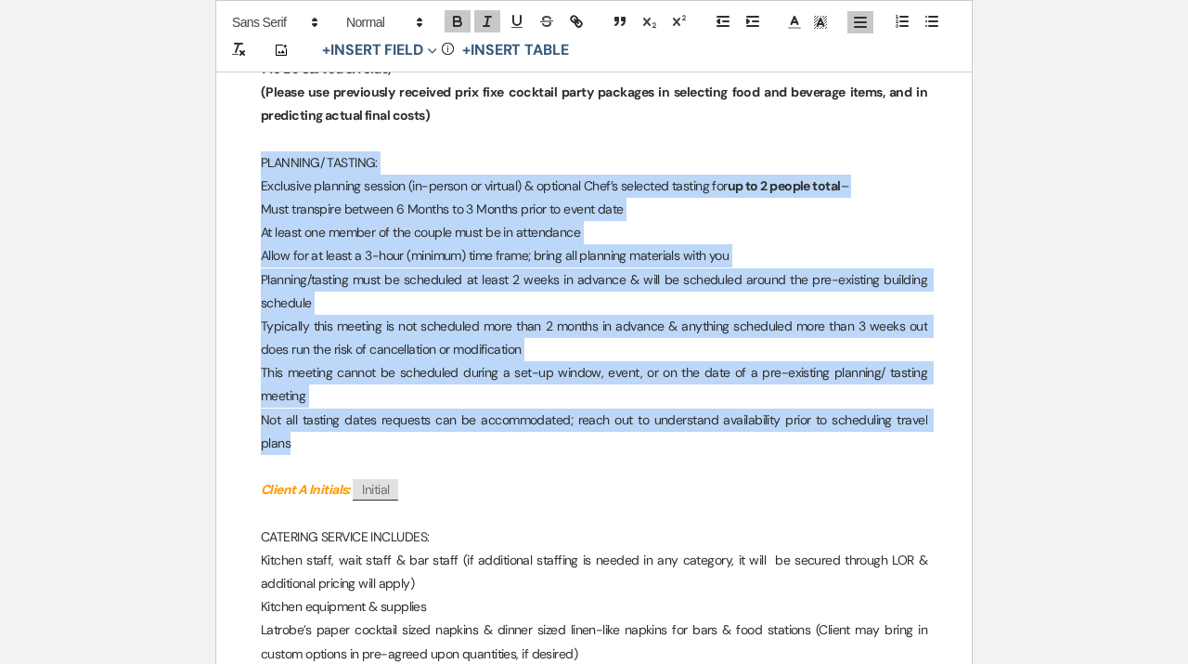
drag, startPoint x: 933, startPoint y: 422, endPoint x: 256, endPoint y: 162, distance: 725.1
click at [256, 162] on div "﻿ ﻿ ﻿ [DATE] ﻿ CONTRACT LETTER ﻿ [PERSON_NAME] ﻿ (Client A) (“Client A” Will Re…" at bounding box center [594, 421] width 756 height 5180
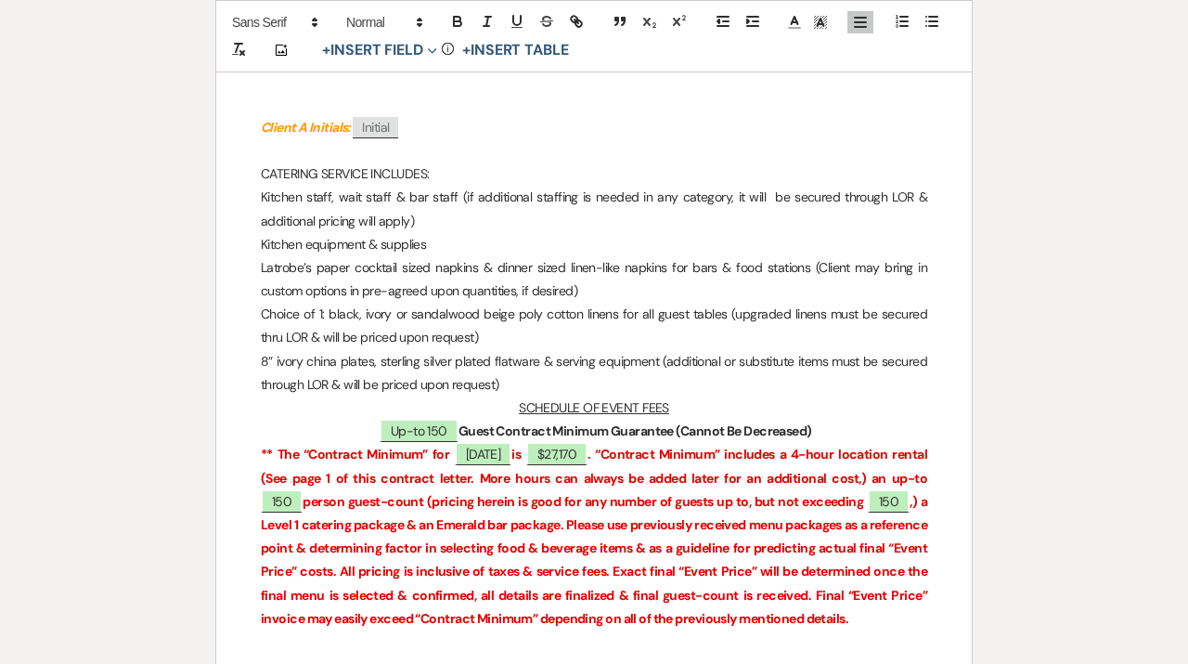
scroll to position [2527, 0]
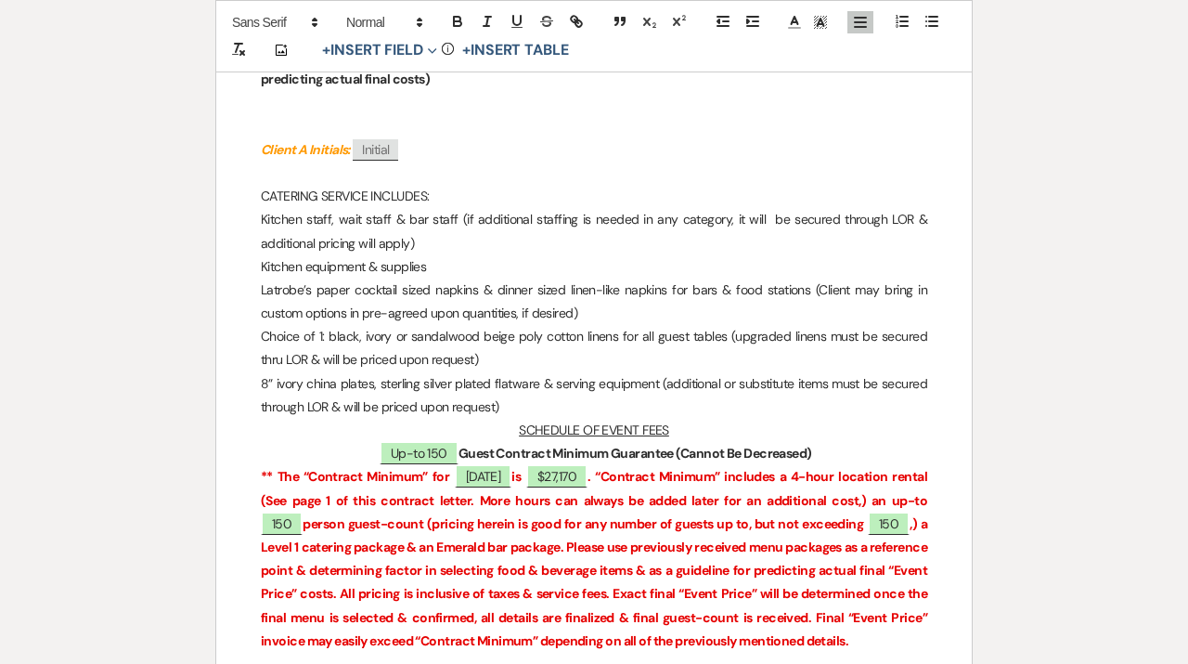
click at [347, 181] on p at bounding box center [594, 173] width 667 height 23
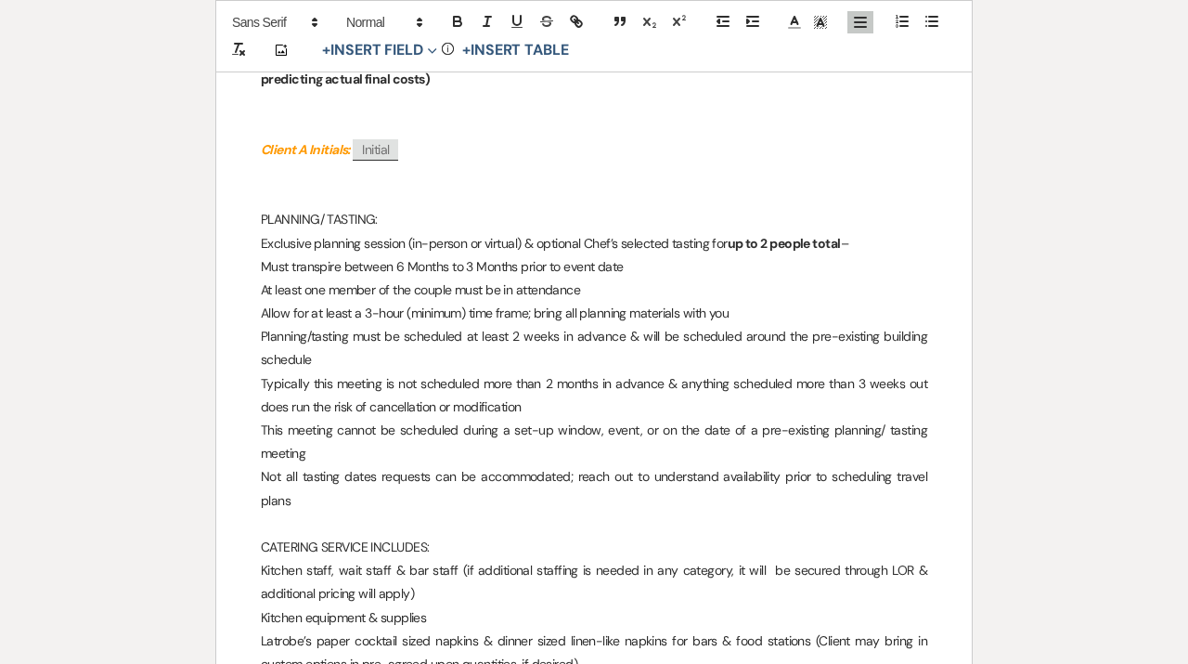
click at [343, 128] on p at bounding box center [594, 126] width 667 height 23
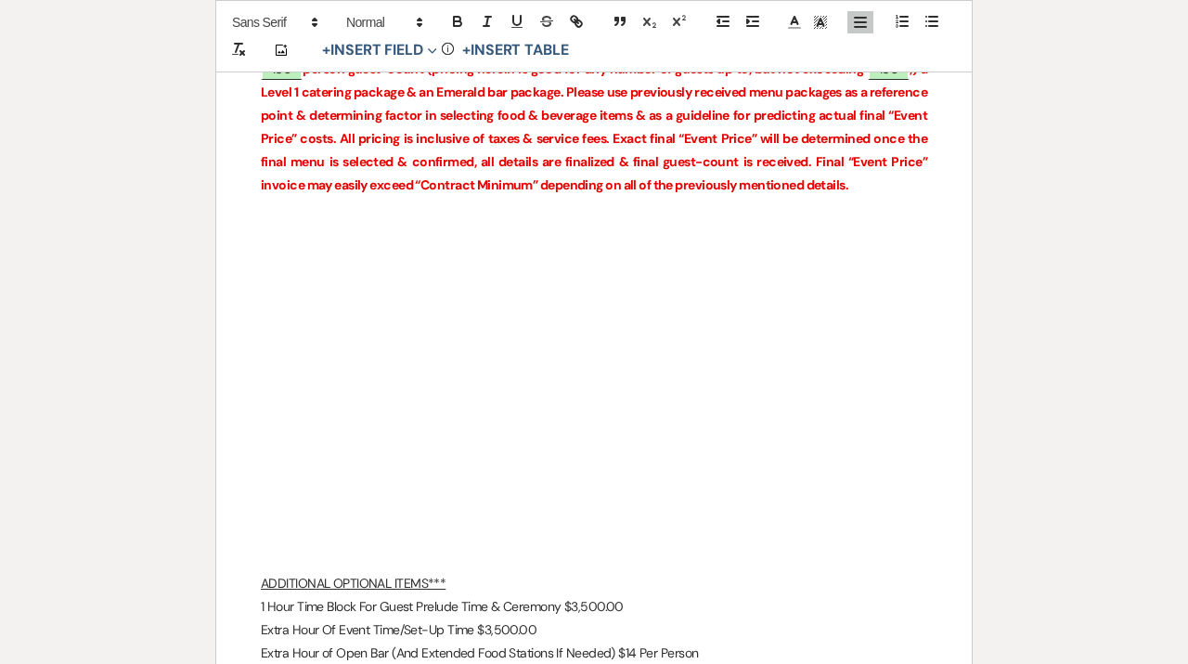
scroll to position [3456, 0]
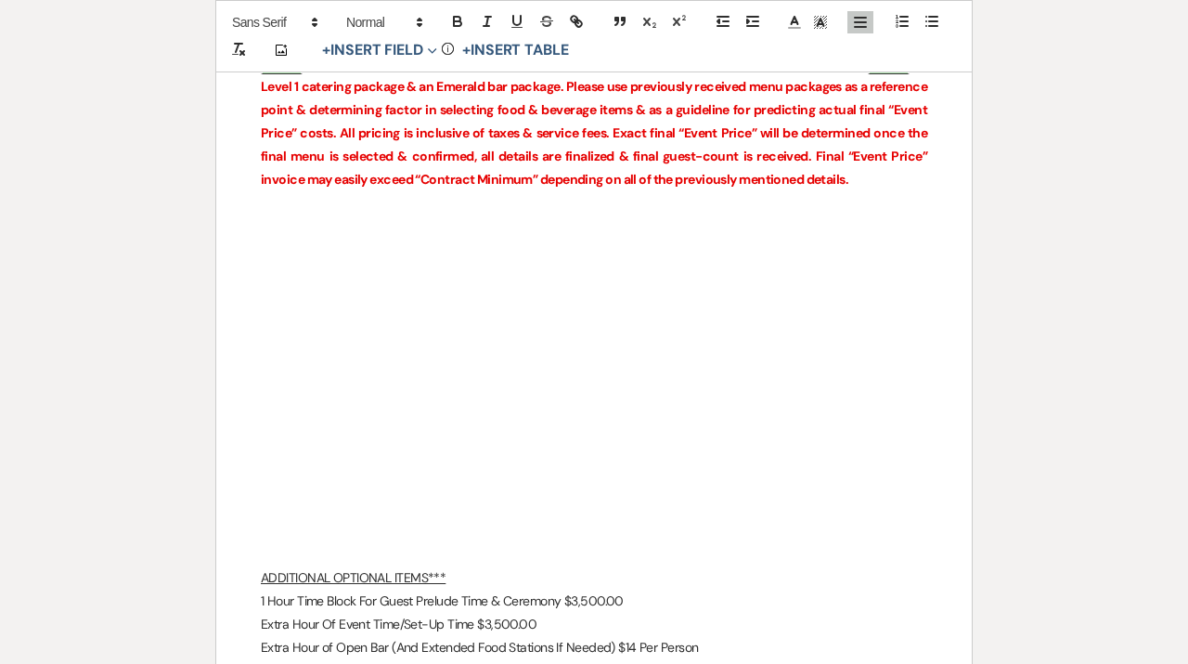
click at [424, 473] on p at bounding box center [594, 484] width 667 height 23
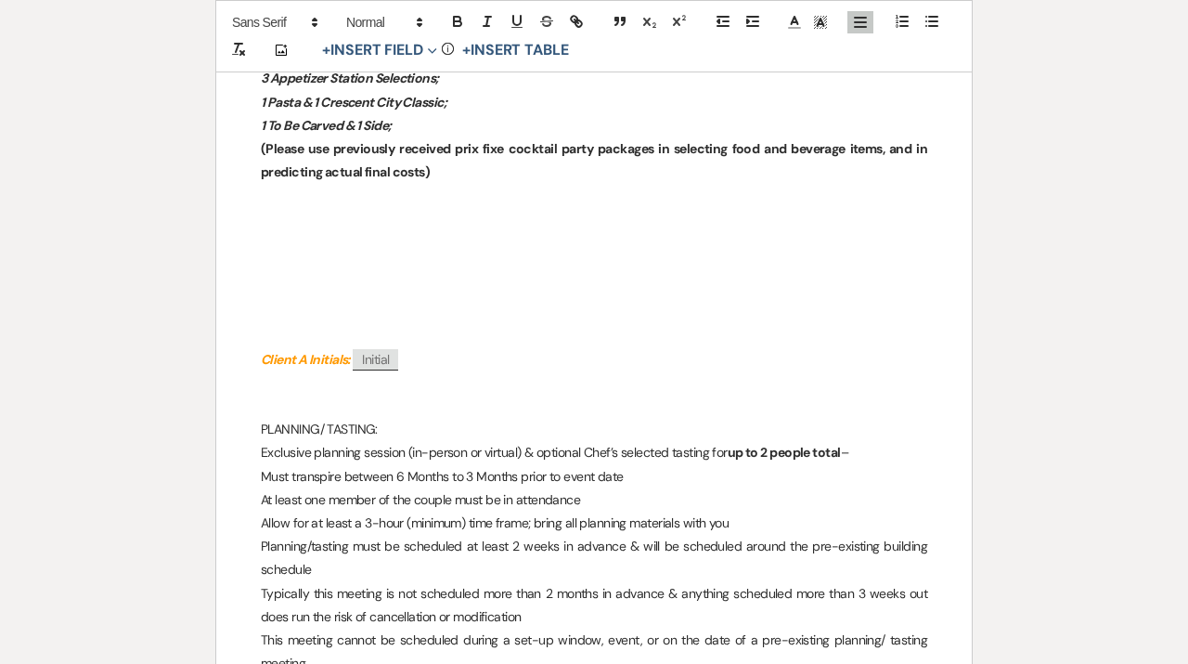
scroll to position [2358, 0]
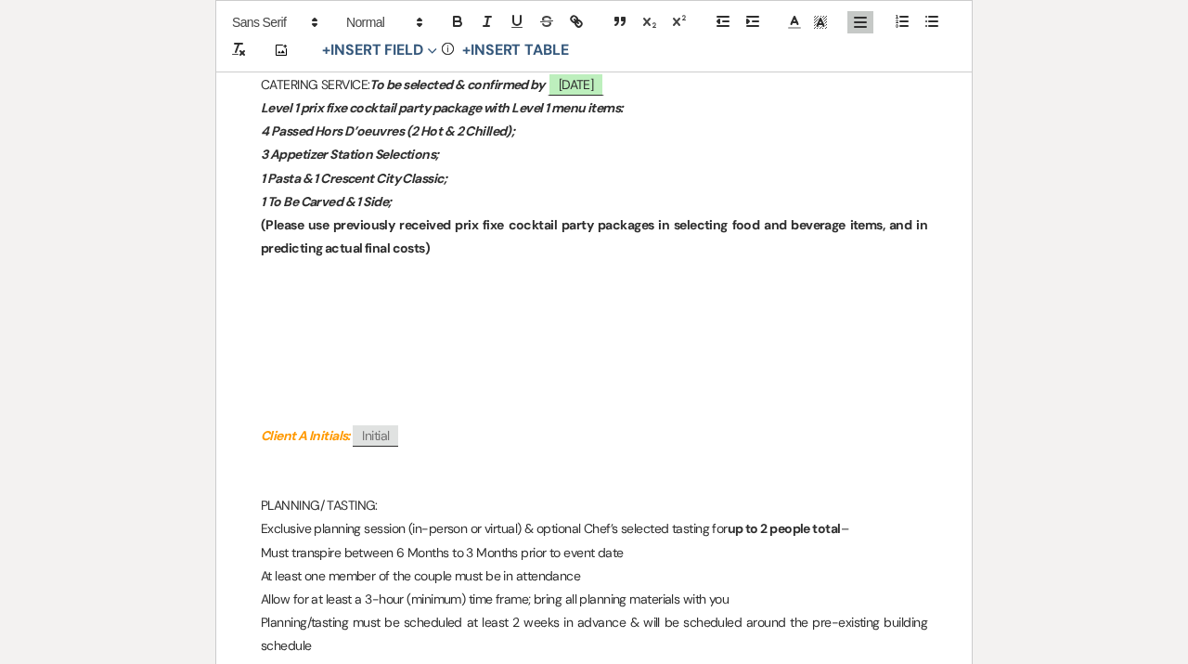
click at [408, 478] on p at bounding box center [594, 482] width 667 height 23
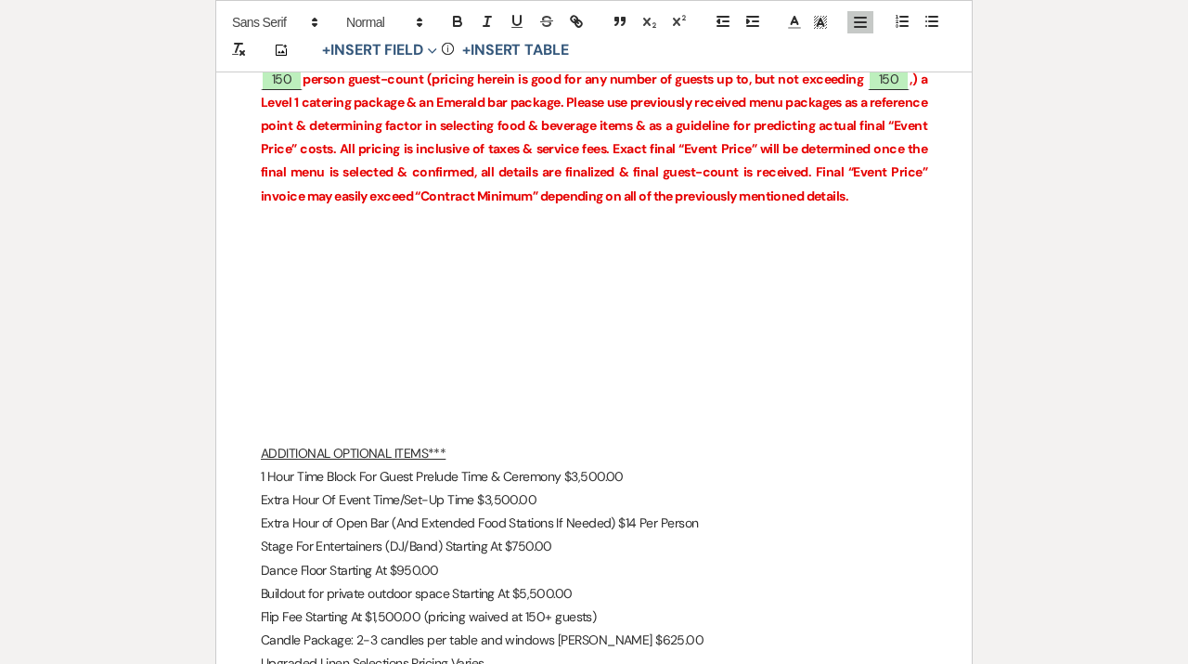
scroll to position [3473, 0]
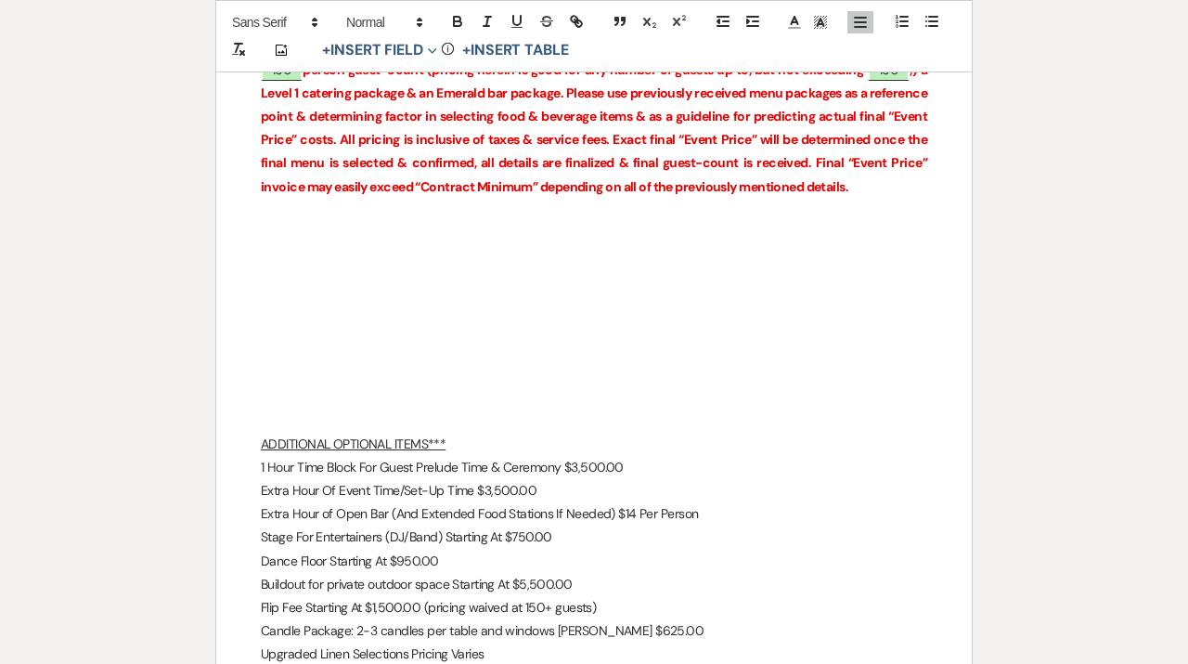
click at [349, 409] on p at bounding box center [594, 420] width 667 height 23
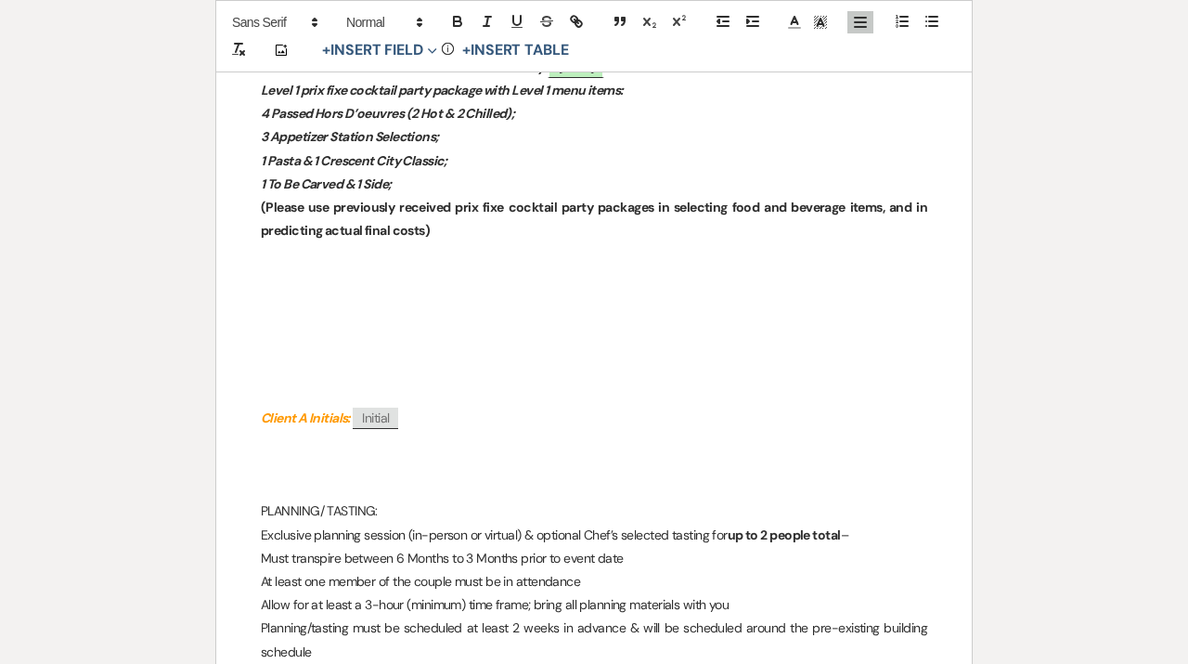
scroll to position [2356, 0]
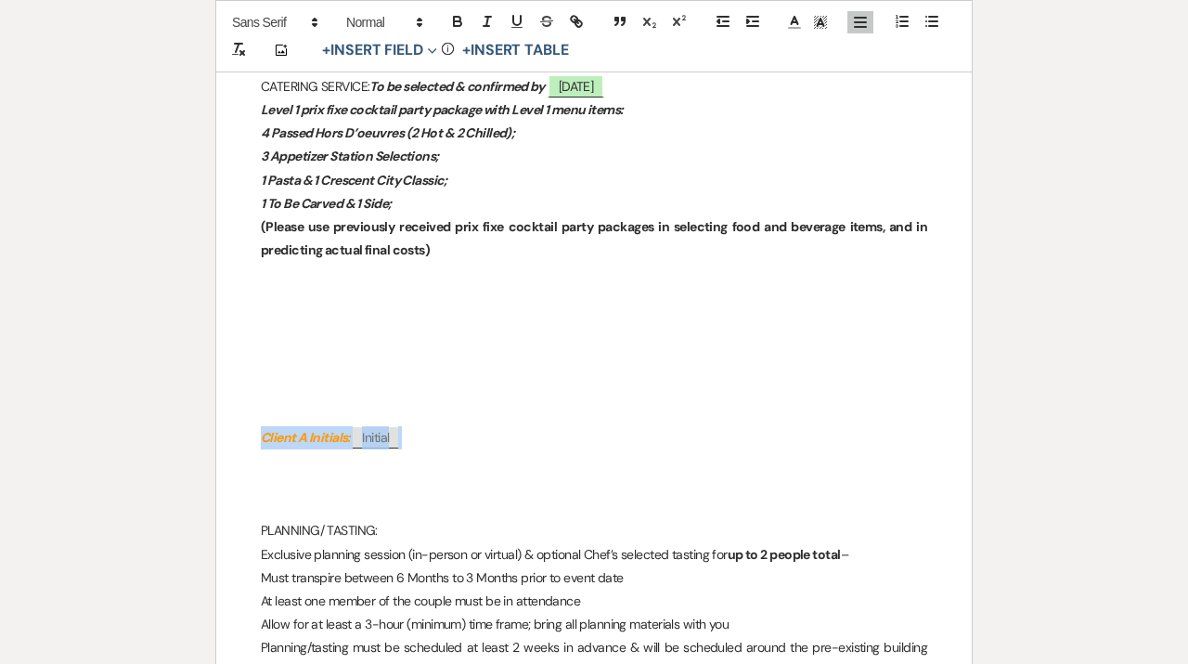
drag, startPoint x: 437, startPoint y: 435, endPoint x: 222, endPoint y: 435, distance: 215.4
click at [223, 435] on div "﻿ ﻿ ﻿ [DATE] ﻿ CONTRACT LETTER ﻿ [PERSON_NAME] ﻿ (Client A) (“Client A” Will Re…" at bounding box center [594, 486] width 756 height 5040
copy p "Client A Initials: ﻿ Initial ﻿"
click at [279, 482] on p at bounding box center [594, 484] width 667 height 23
drag, startPoint x: 419, startPoint y: 478, endPoint x: 120, endPoint y: 478, distance: 299.0
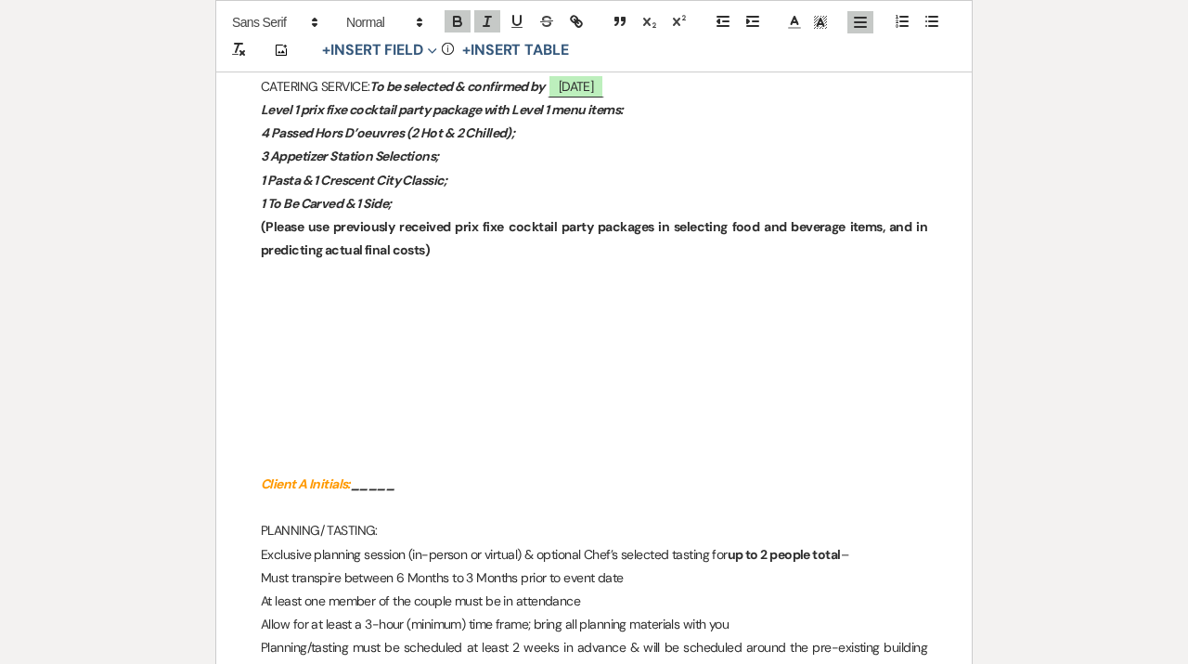
click at [216, 478] on div "﻿ ﻿ ﻿ [DATE] ﻿ CONTRACT LETTER ﻿ [PERSON_NAME] ﻿ (Client A) (“Client A” Will Re…" at bounding box center [594, 486] width 756 height 5040
copy p "Client A Initials: _____"
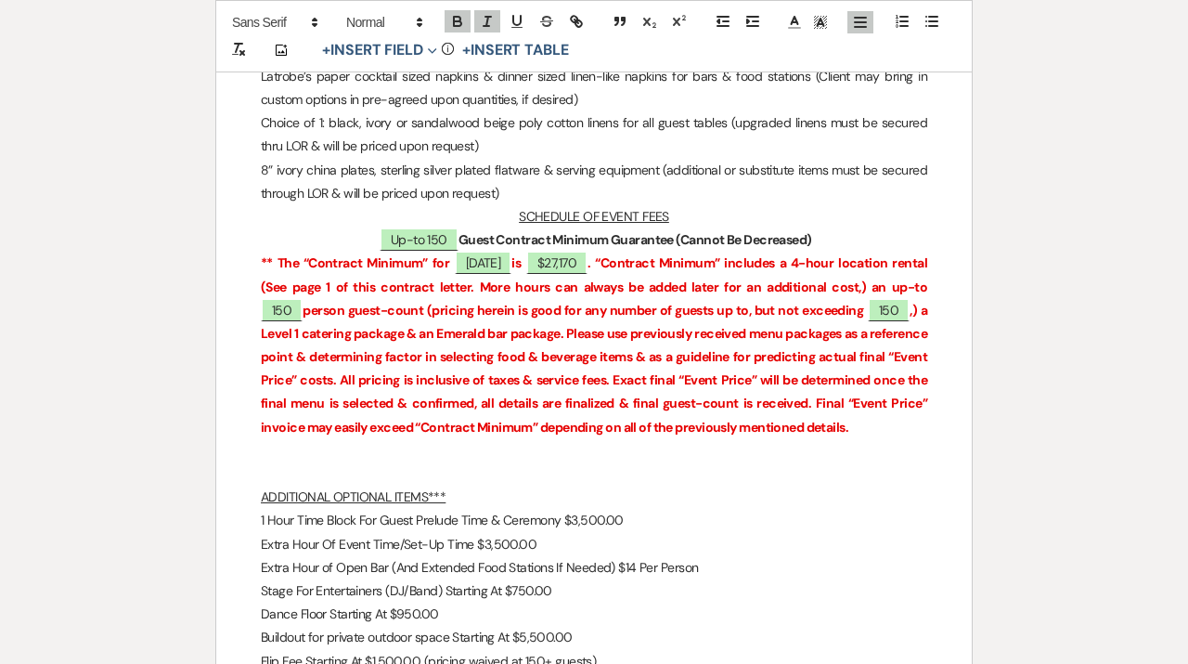
scroll to position [3222, 0]
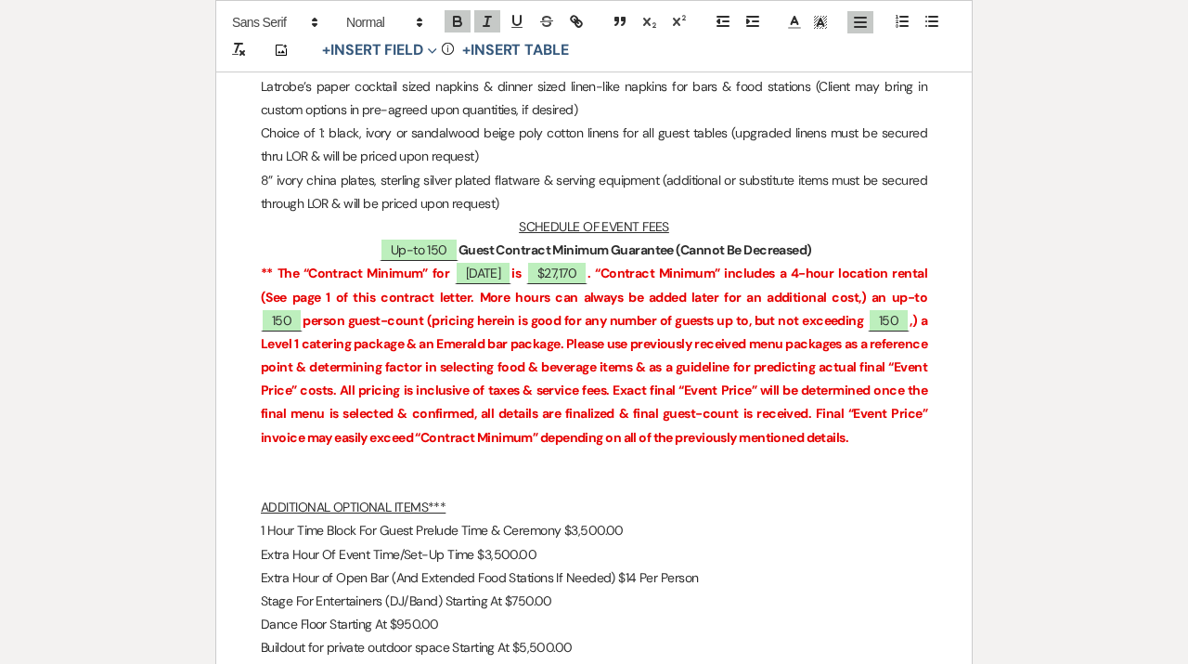
click at [297, 473] on p at bounding box center [594, 484] width 667 height 23
click at [287, 473] on p at bounding box center [594, 484] width 667 height 23
click at [278, 449] on p at bounding box center [594, 460] width 667 height 23
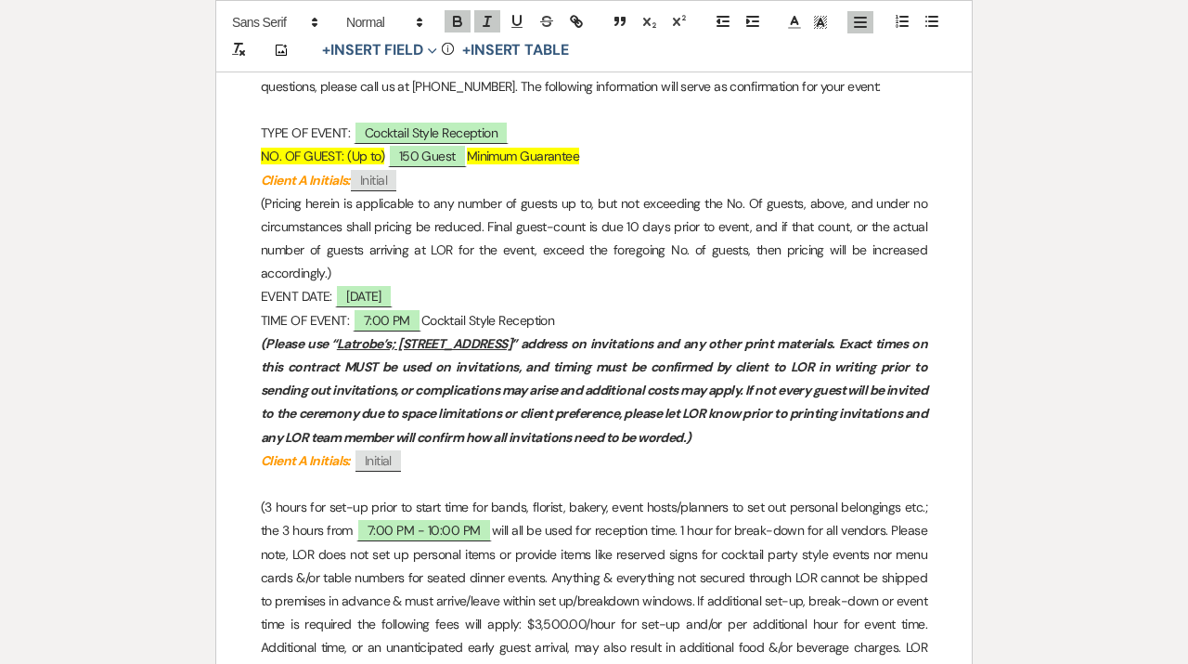
scroll to position [705, 0]
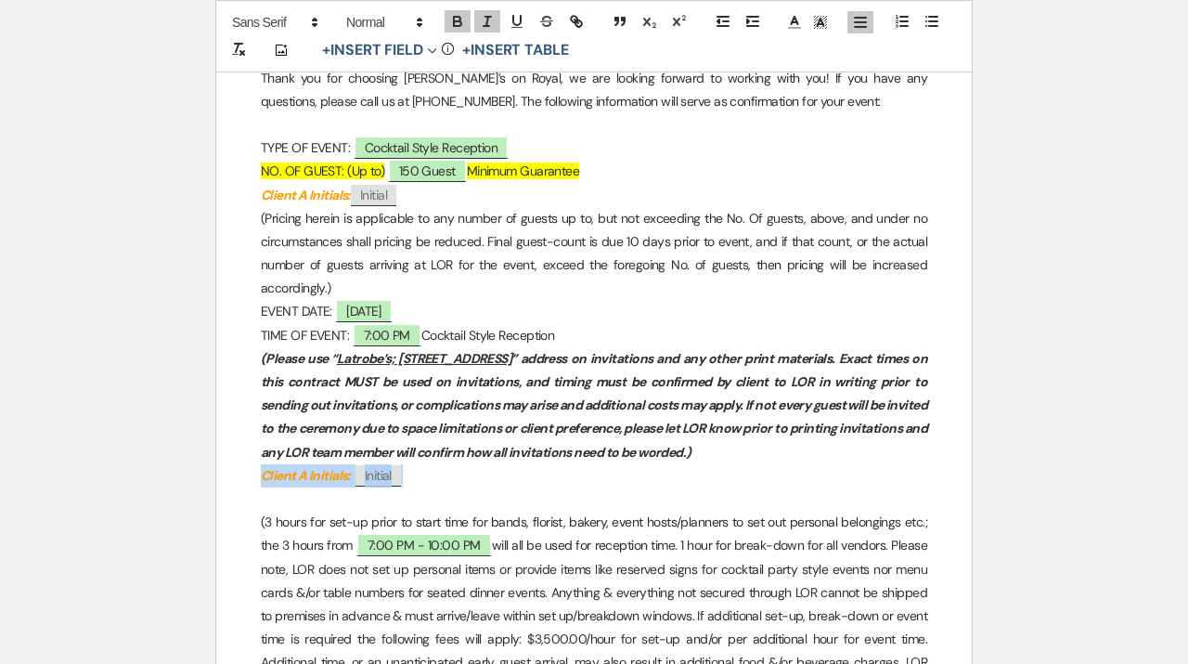
drag, startPoint x: 430, startPoint y: 473, endPoint x: 182, endPoint y: 473, distance: 247.9
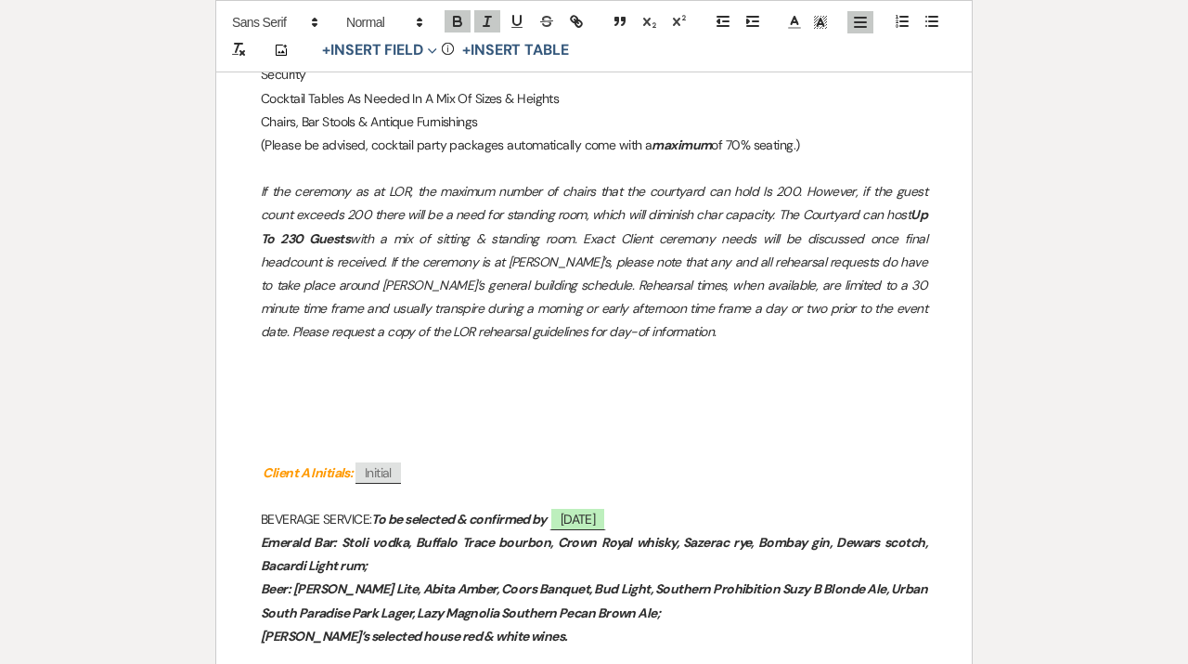
scroll to position [1565, 0]
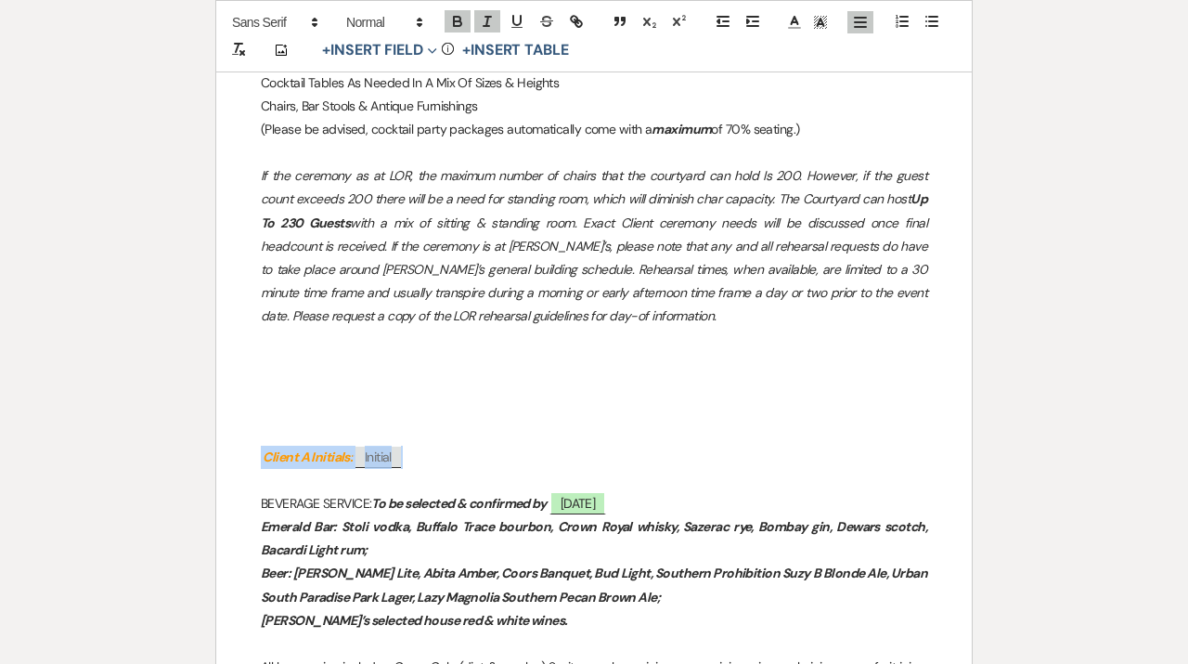
drag, startPoint x: 413, startPoint y: 451, endPoint x: 216, endPoint y: 451, distance: 196.8
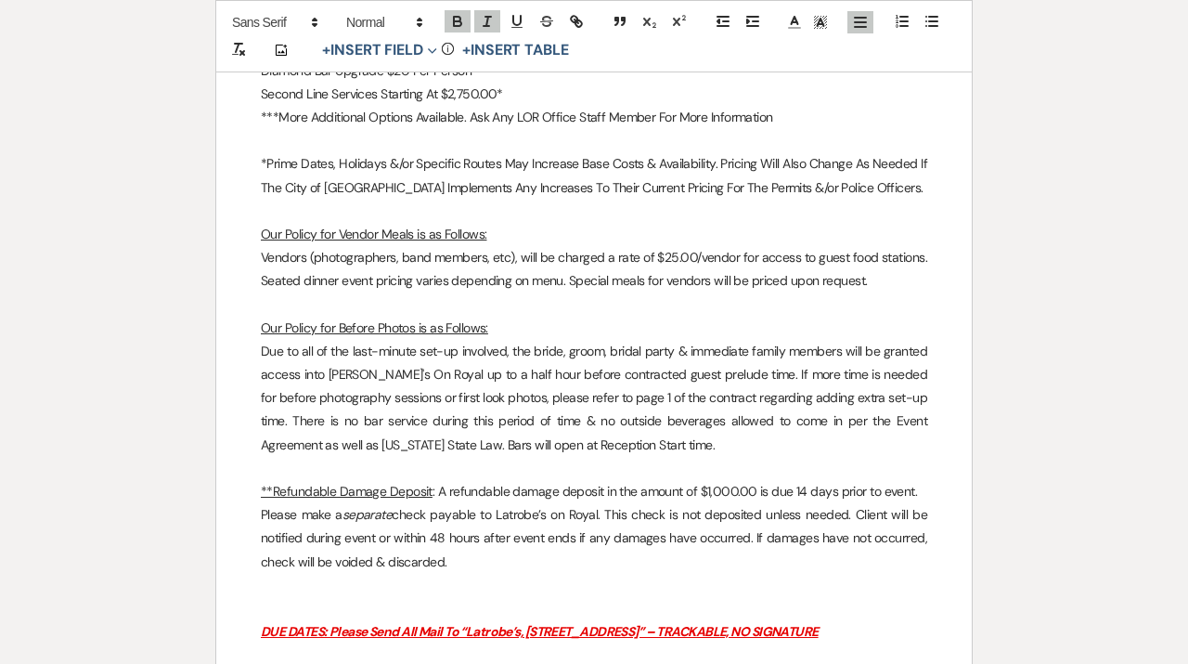
scroll to position [3973, 0]
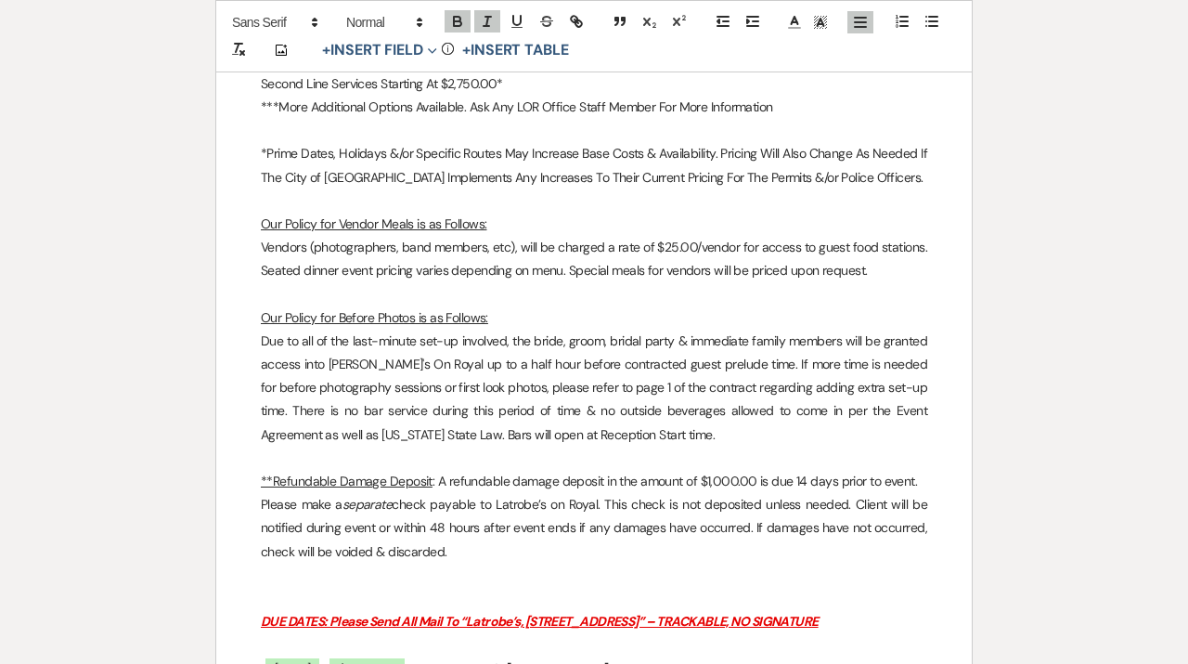
click at [277, 587] on p at bounding box center [594, 598] width 667 height 23
click at [270, 564] on p at bounding box center [594, 575] width 667 height 23
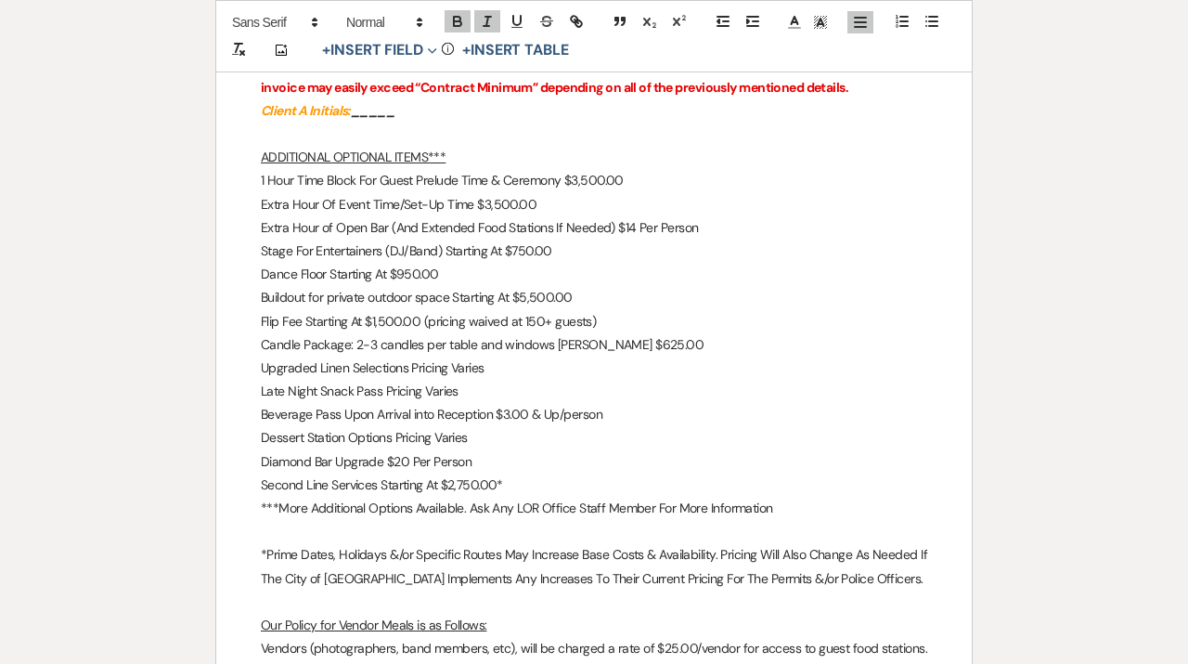
scroll to position [3550, 0]
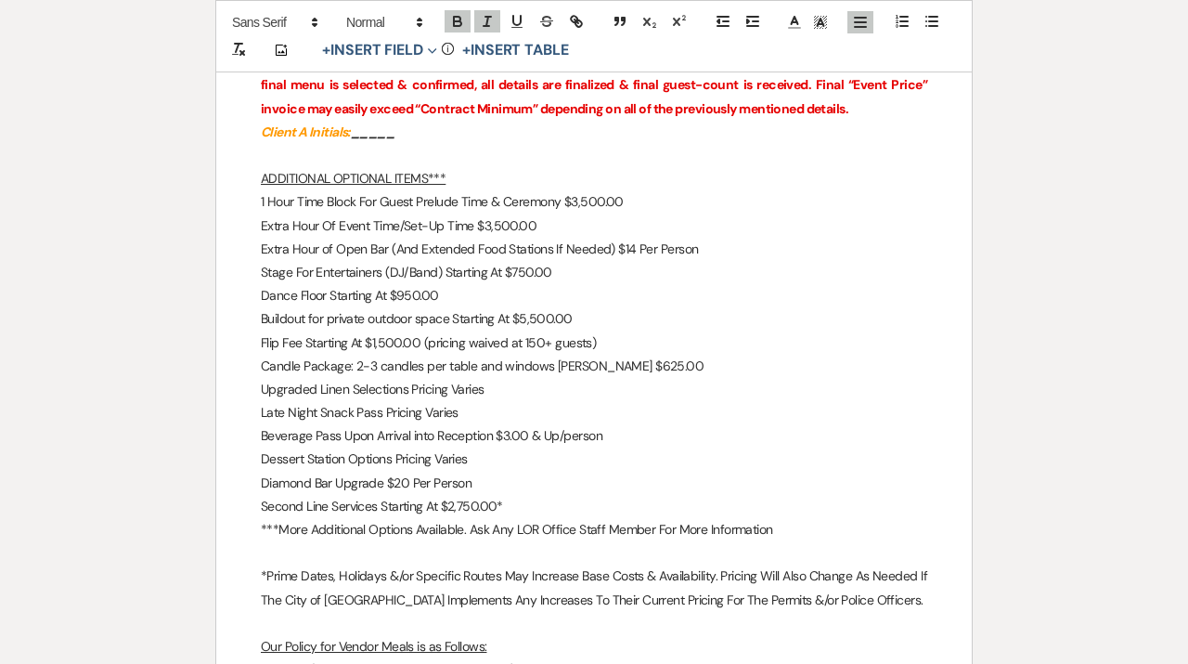
click at [359, 541] on p at bounding box center [594, 552] width 667 height 23
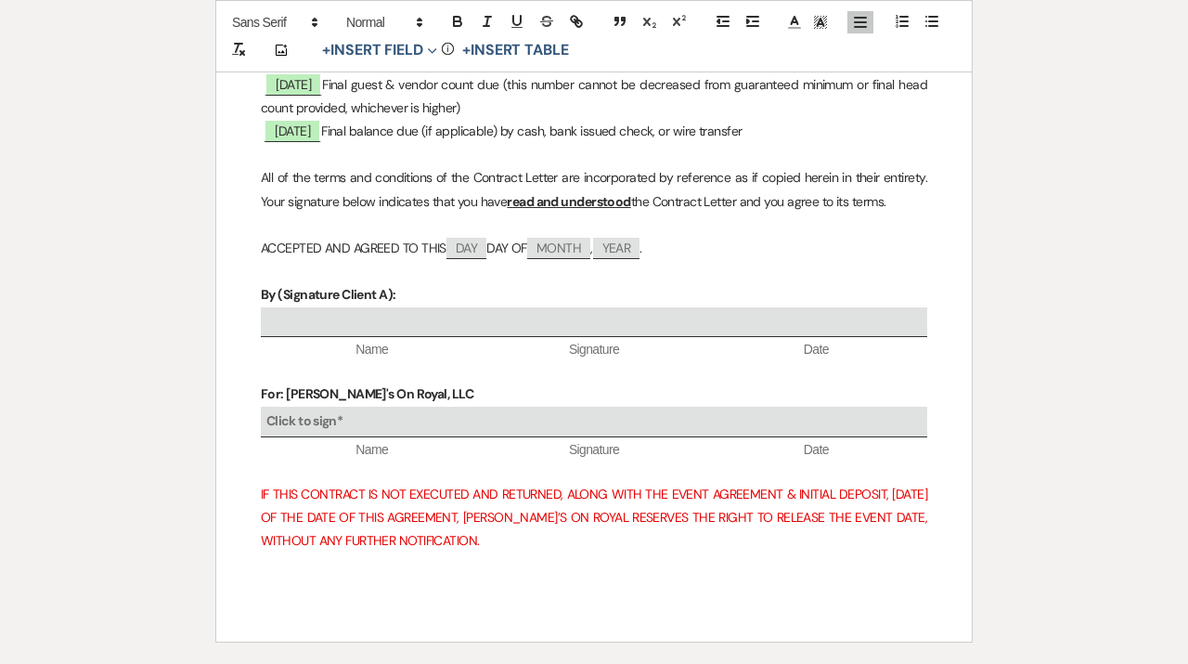
scroll to position [4711, 0]
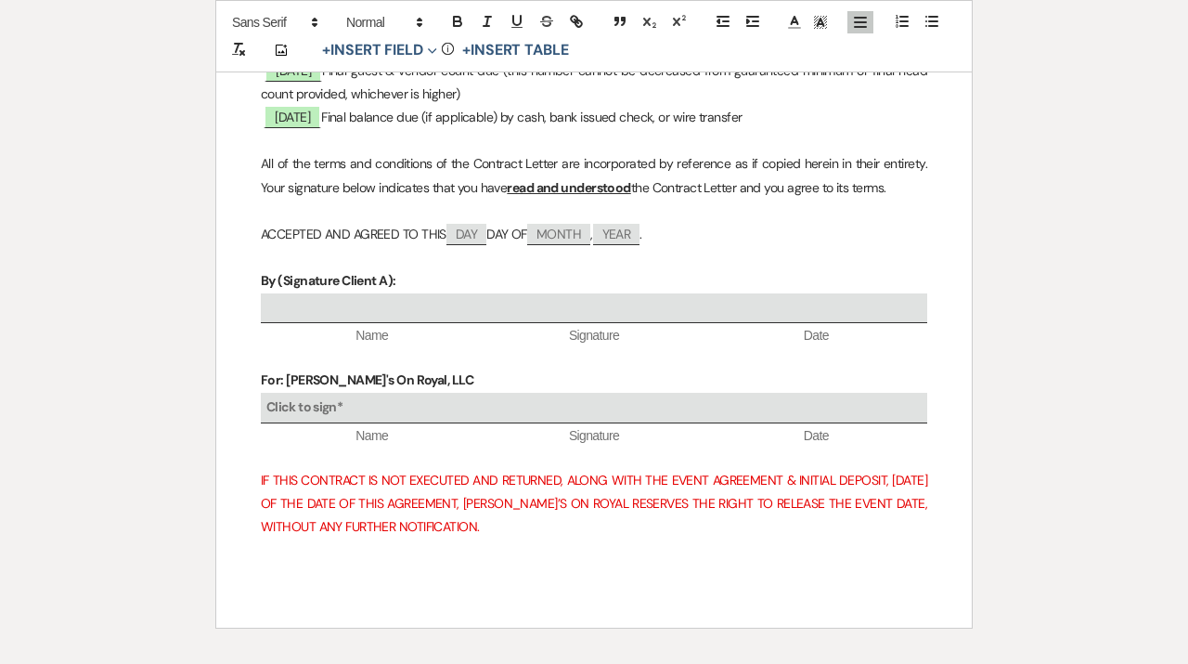
click at [494, 369] on p "For: [PERSON_NAME]'s On Royal, LLC" at bounding box center [594, 380] width 667 height 23
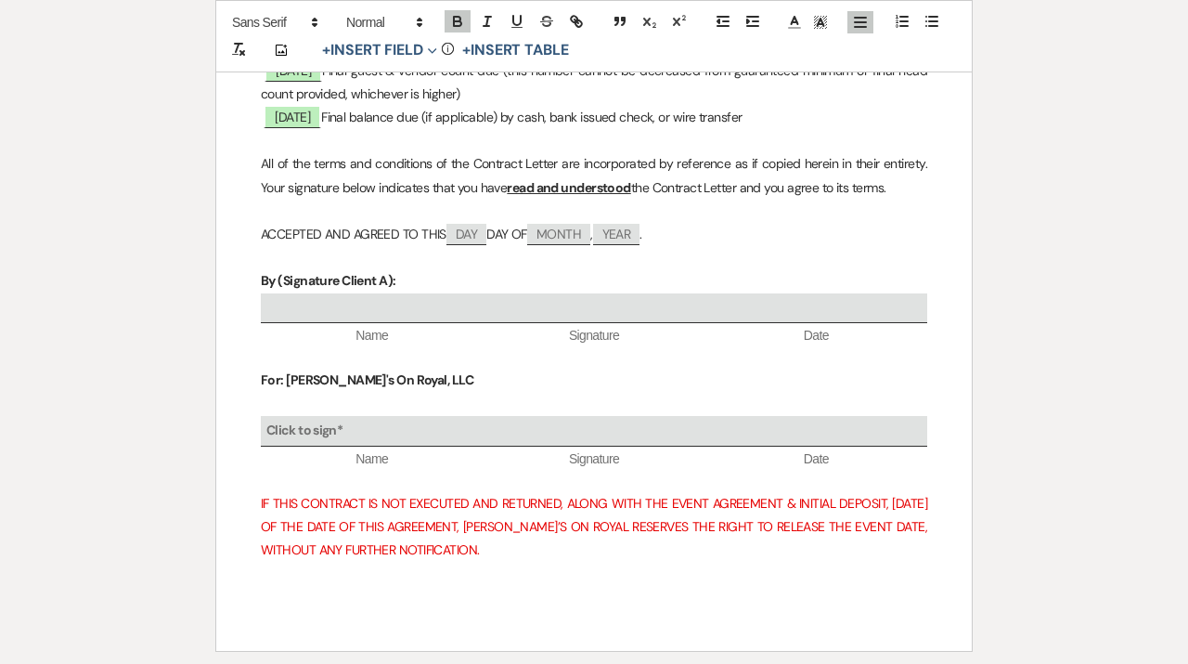
click at [449, 269] on p "By (Signature Client A):" at bounding box center [594, 280] width 667 height 23
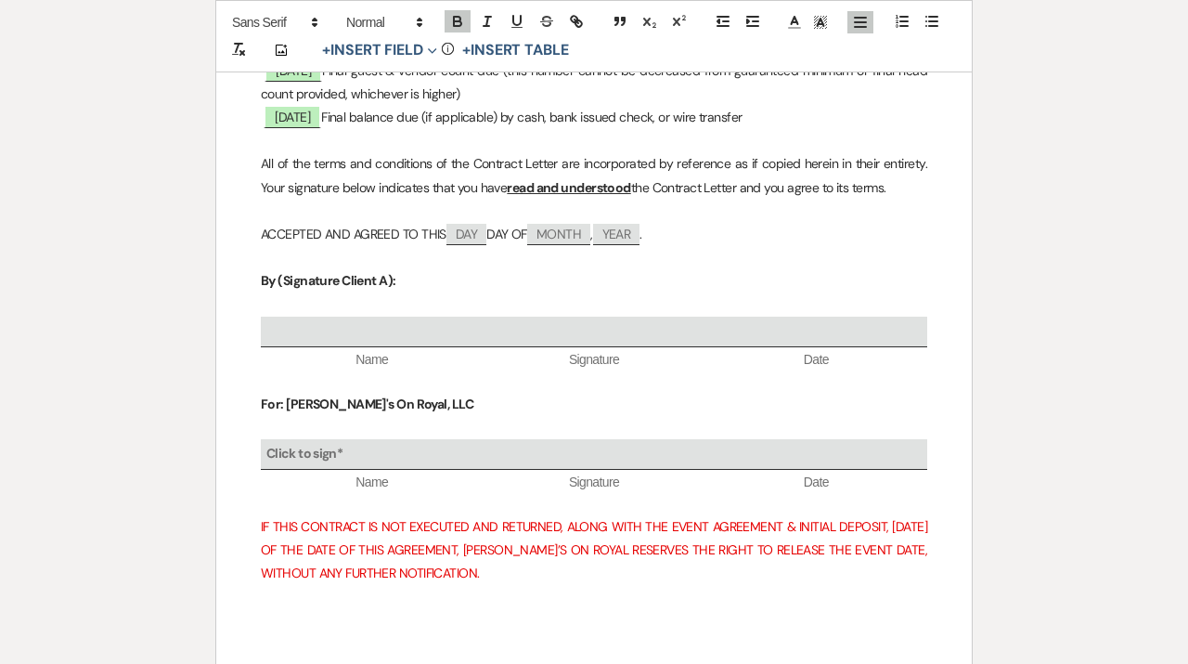
click at [880, 586] on p "page 6 of 6" at bounding box center [594, 597] width 667 height 23
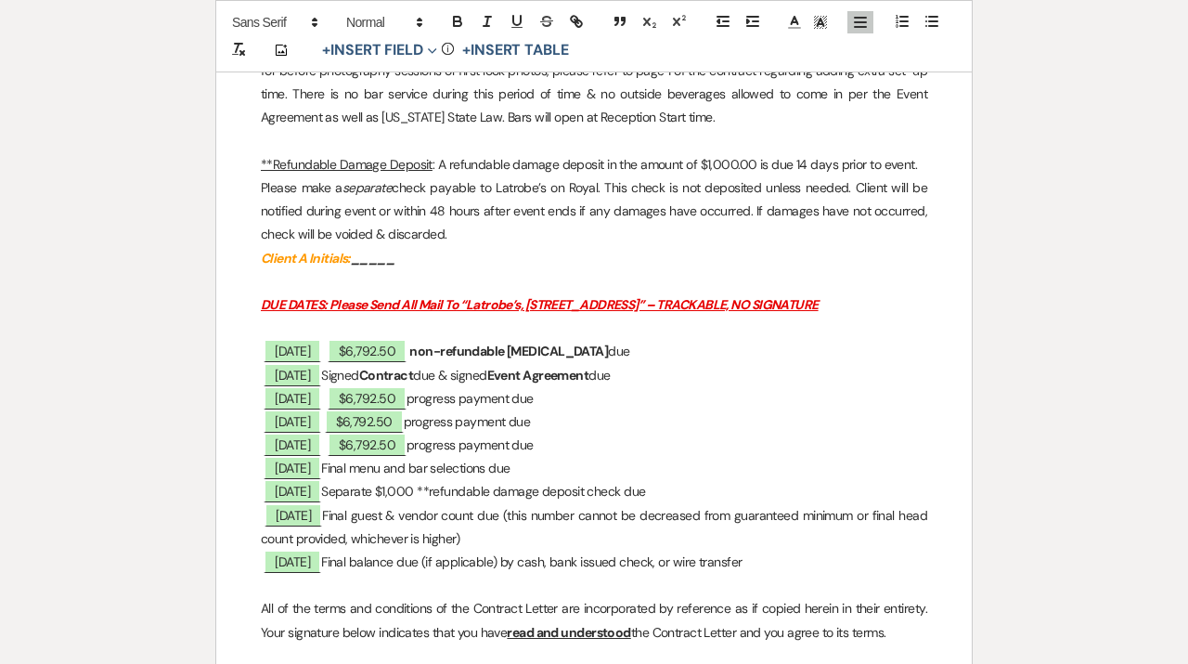
scroll to position [4031, 0]
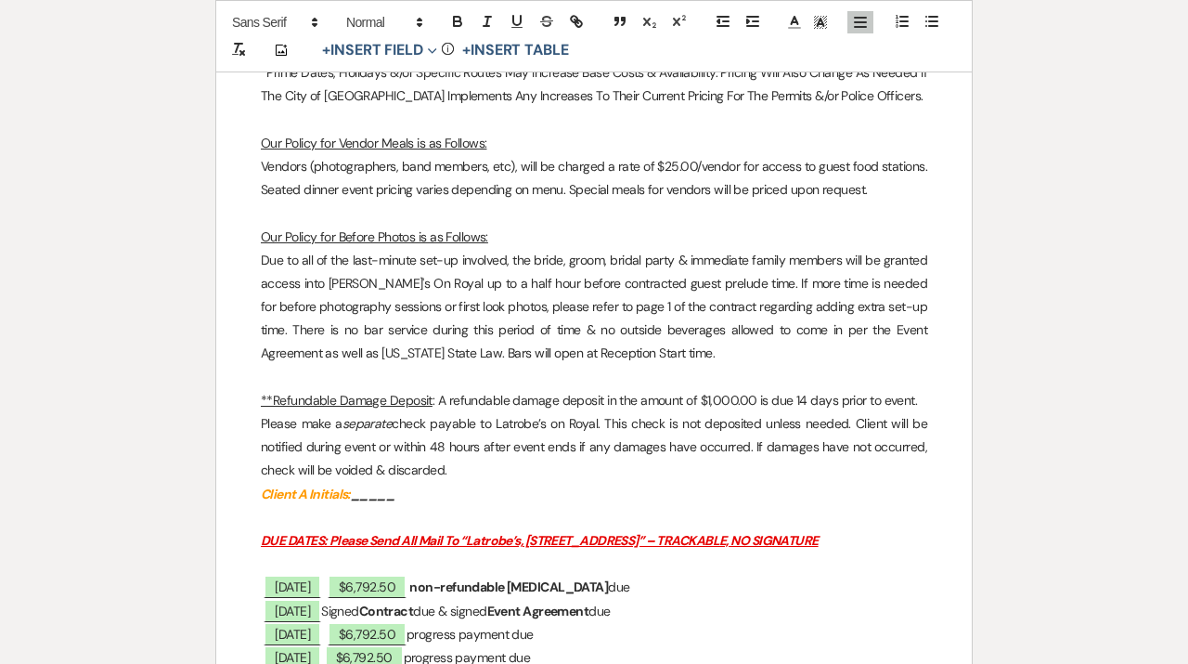
click at [705, 483] on p "Client A Initials: _____" at bounding box center [594, 494] width 667 height 23
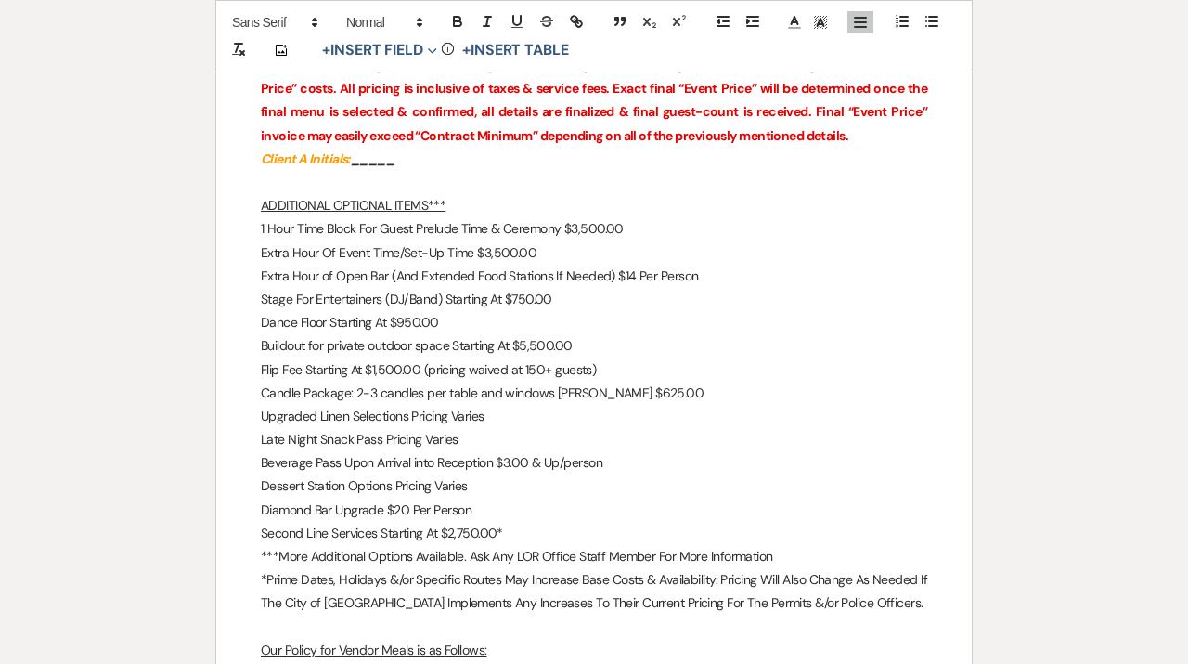
scroll to position [3511, 0]
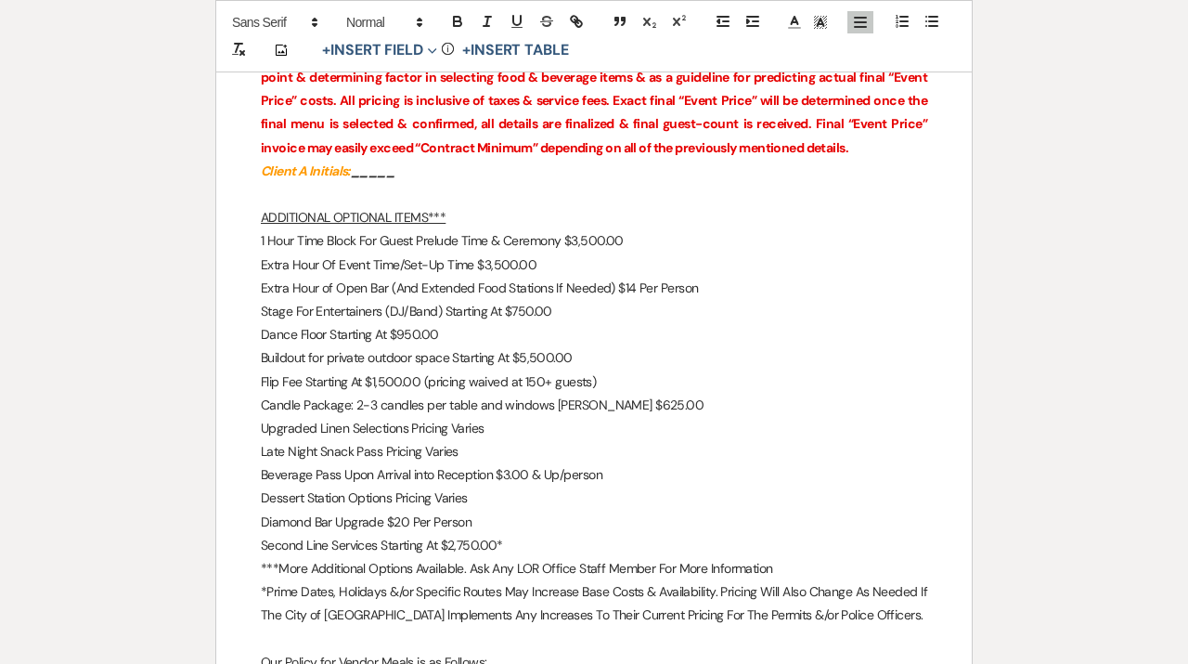
click at [417, 160] on p "Client A Initials: _____" at bounding box center [594, 171] width 667 height 23
click at [881, 160] on p "Client A Initials: _____ Page 4 of 6" at bounding box center [594, 171] width 667 height 23
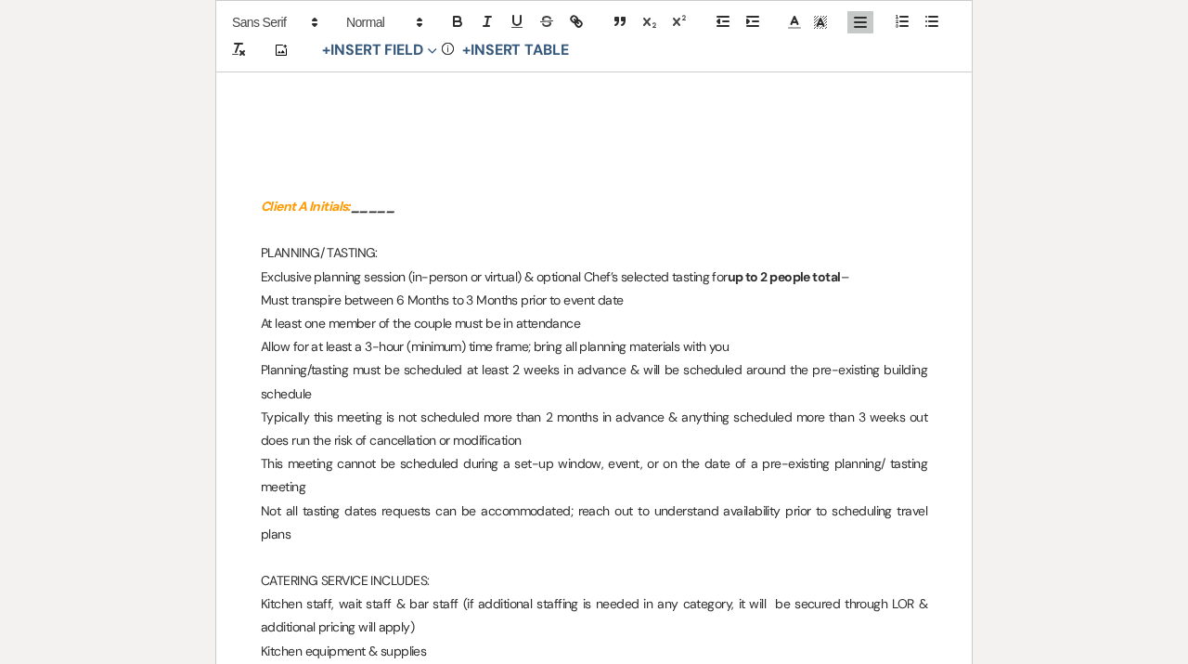
scroll to position [2625, 0]
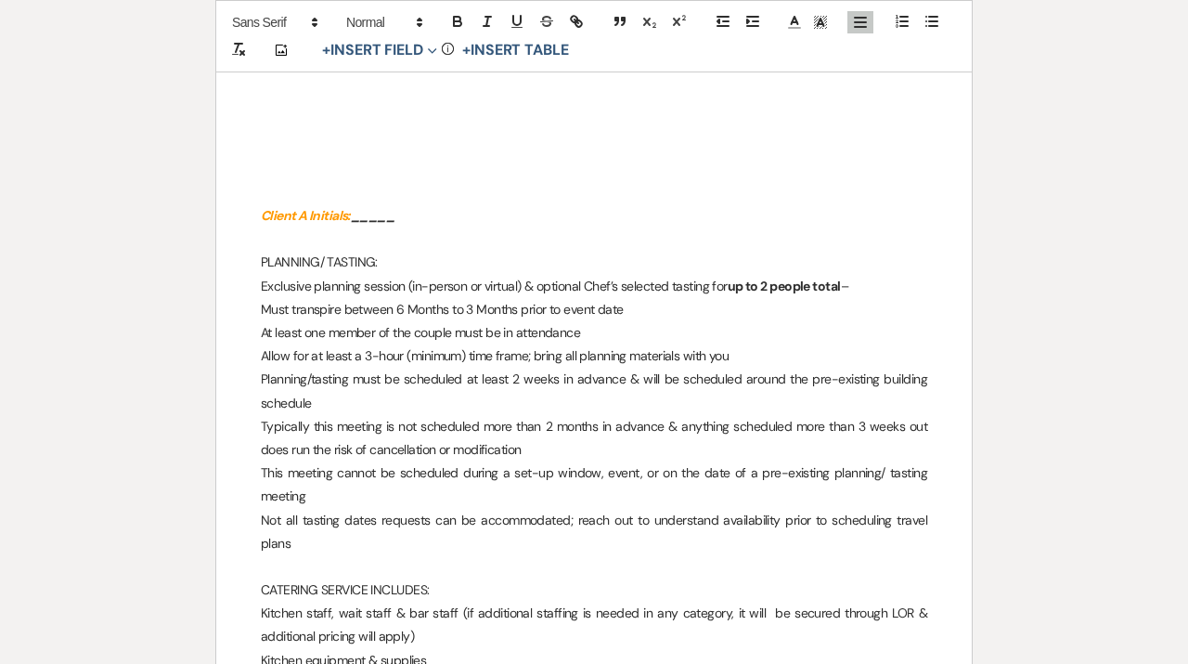
click at [513, 209] on p "Client A Initials: _____" at bounding box center [594, 215] width 667 height 23
click at [865, 230] on p at bounding box center [594, 238] width 667 height 23
click at [860, 217] on p "Client A Initials: _____ Page 3 of 6" at bounding box center [594, 215] width 667 height 23
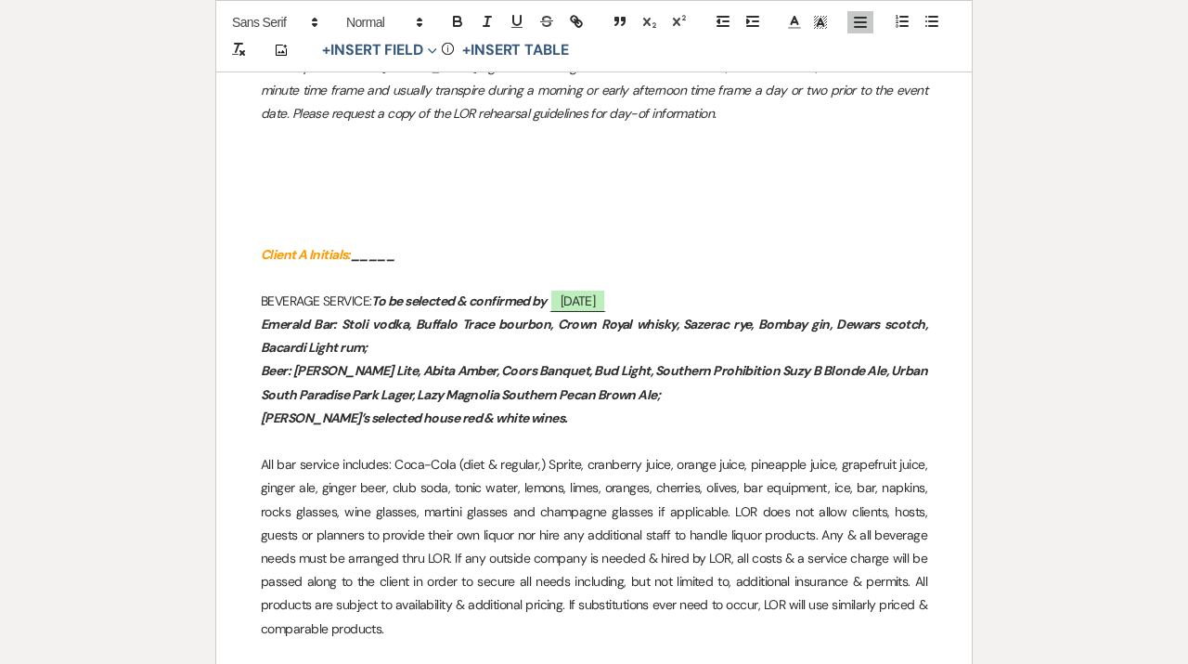
scroll to position [1741, 0]
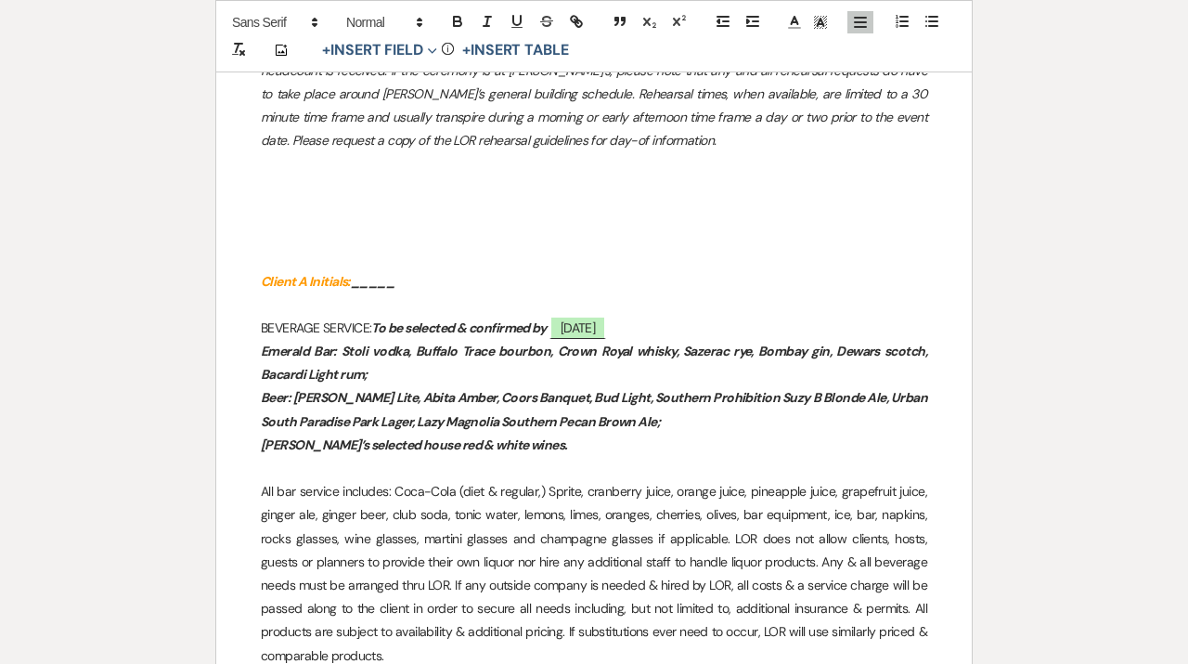
click at [506, 287] on p "Client A Initials: _____" at bounding box center [594, 281] width 667 height 23
click at [879, 281] on p "Client A Initials: _____ Page 2 of 6" at bounding box center [594, 281] width 667 height 23
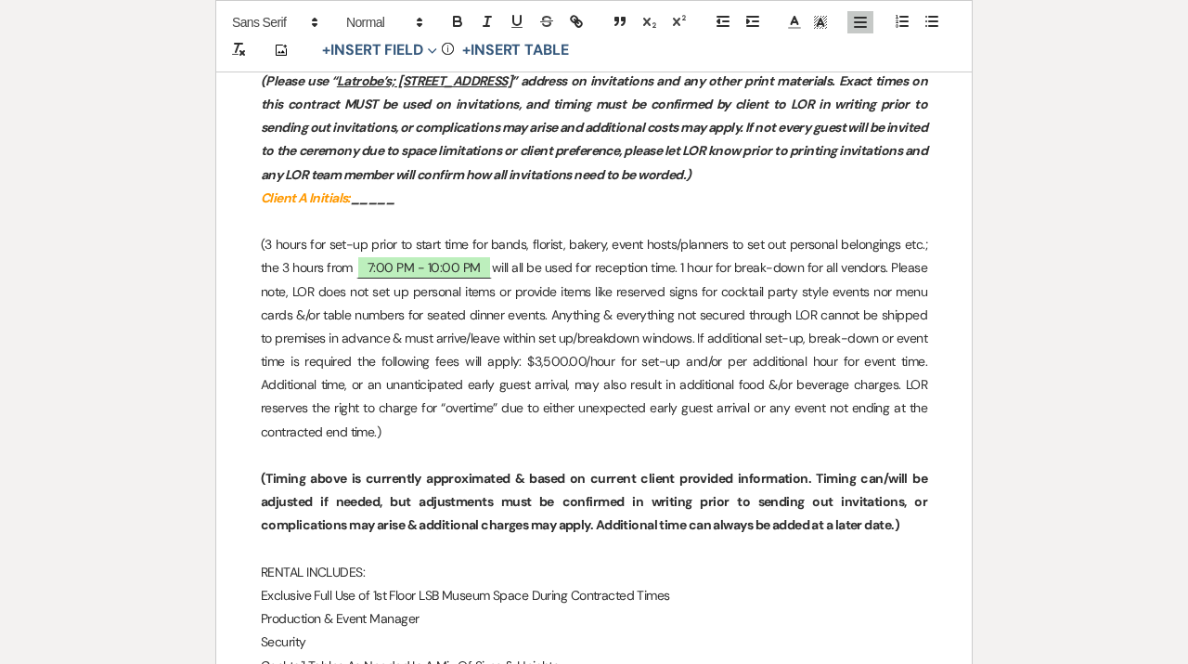
scroll to position [967, 0]
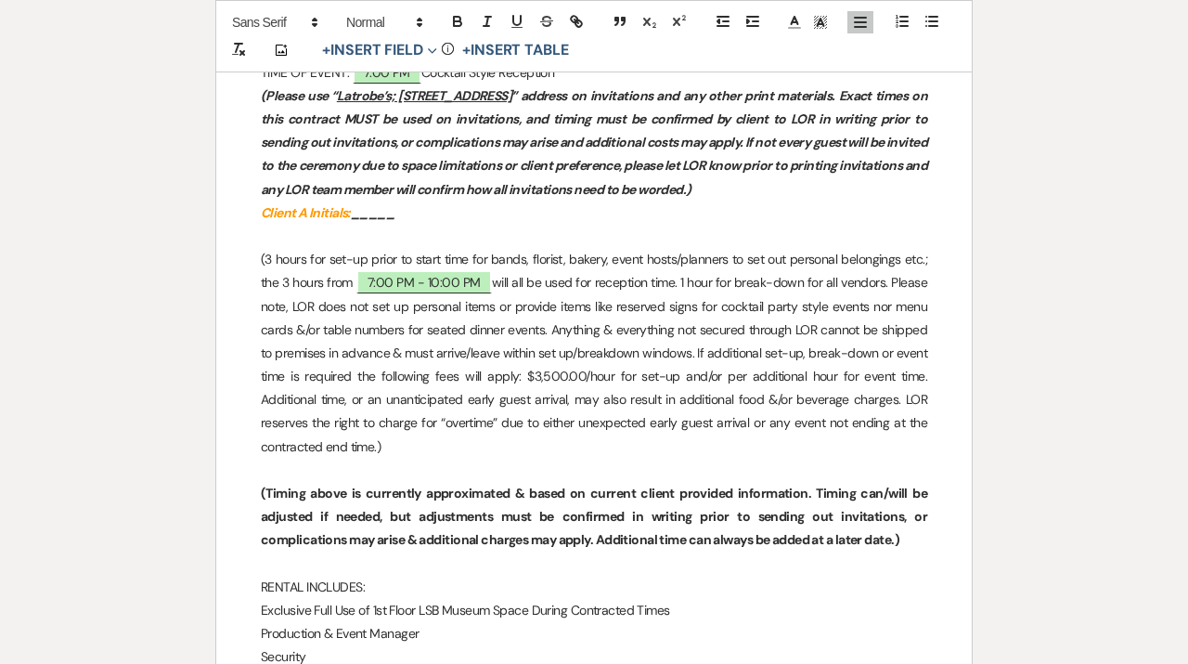
click at [434, 215] on p "Client A Initials: _____" at bounding box center [594, 212] width 667 height 23
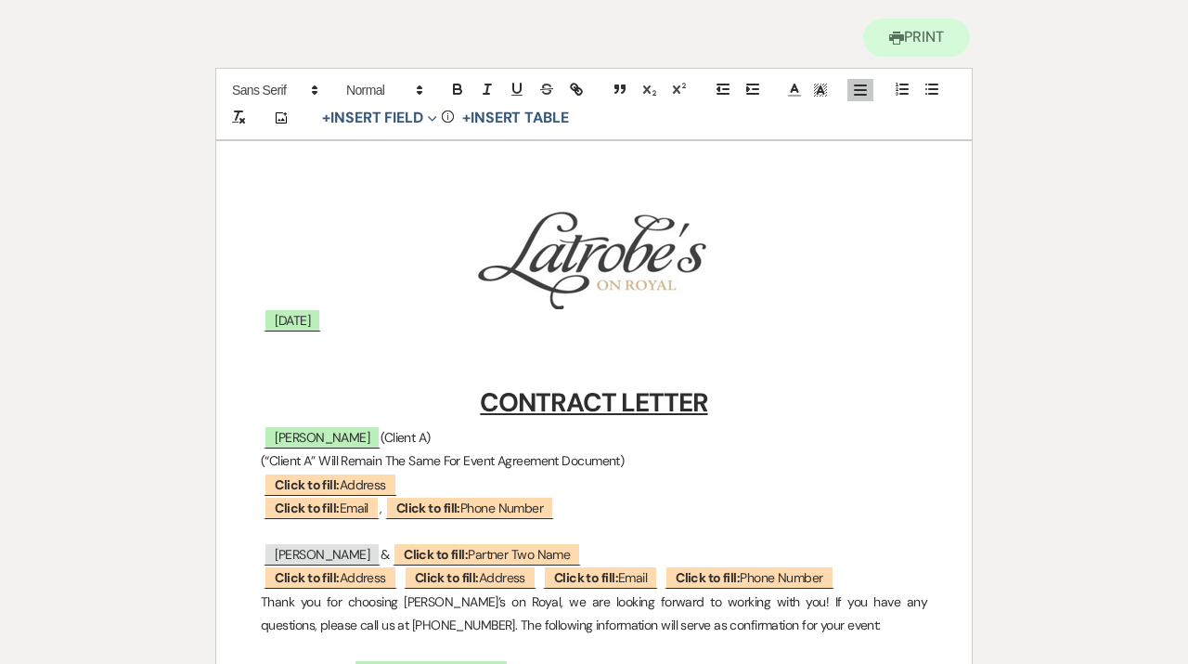
scroll to position [0, 0]
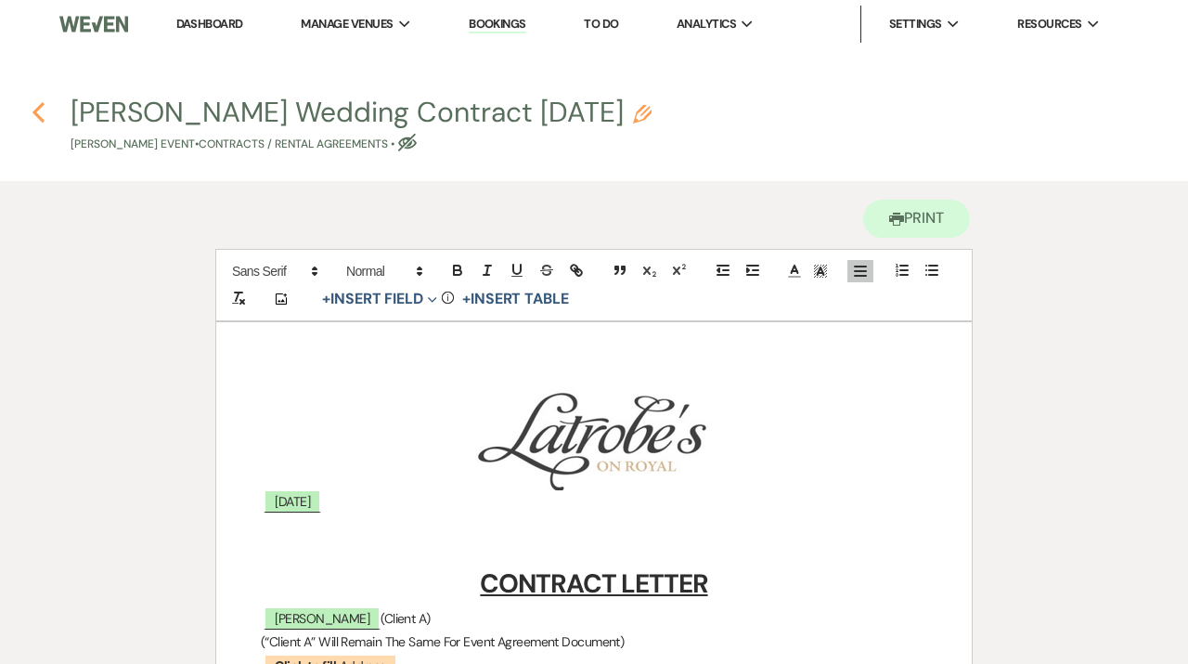
click at [34, 110] on icon "Previous" at bounding box center [39, 112] width 14 height 22
select select "6"
select select "12"
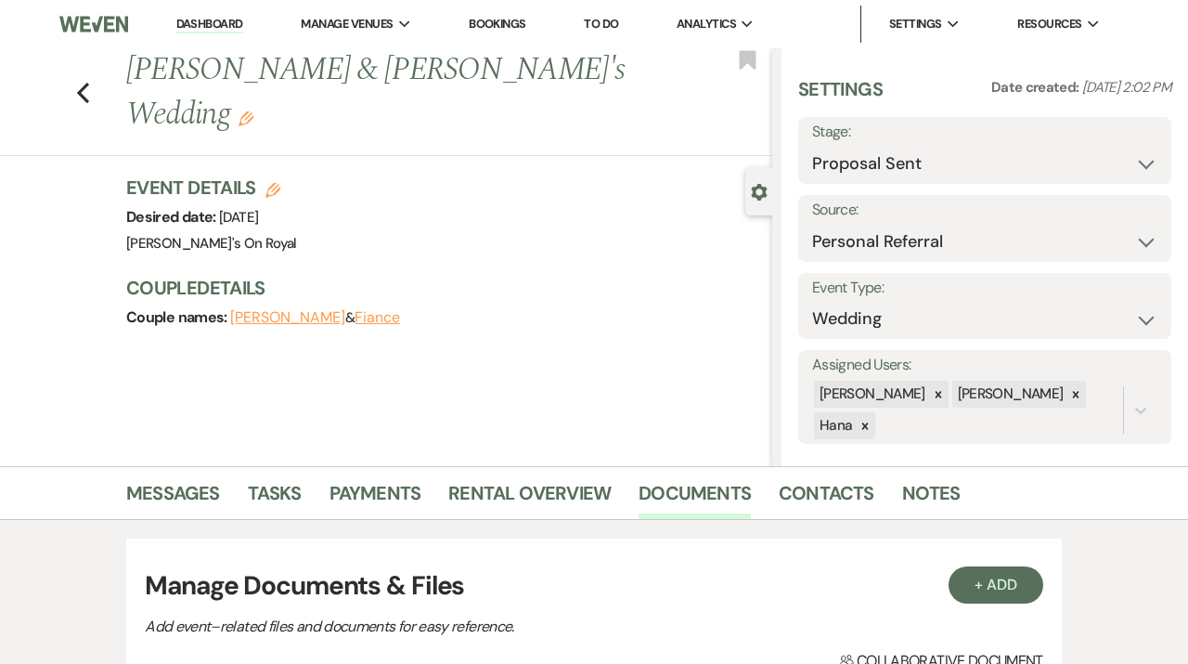
click at [76, 70] on div "Previous [PERSON_NAME] & [PERSON_NAME]'s Wedding Edit Bookmark" at bounding box center [382, 102] width 782 height 108
click at [83, 82] on icon "Previous" at bounding box center [83, 93] width 14 height 22
select select "6"
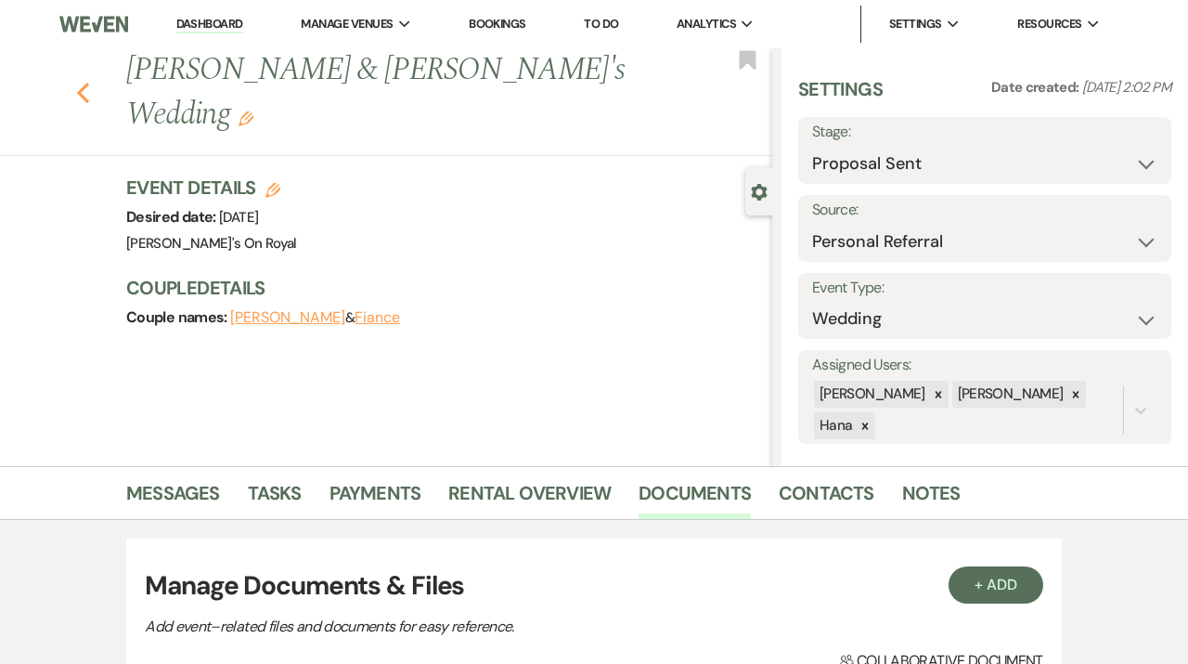
select select "6"
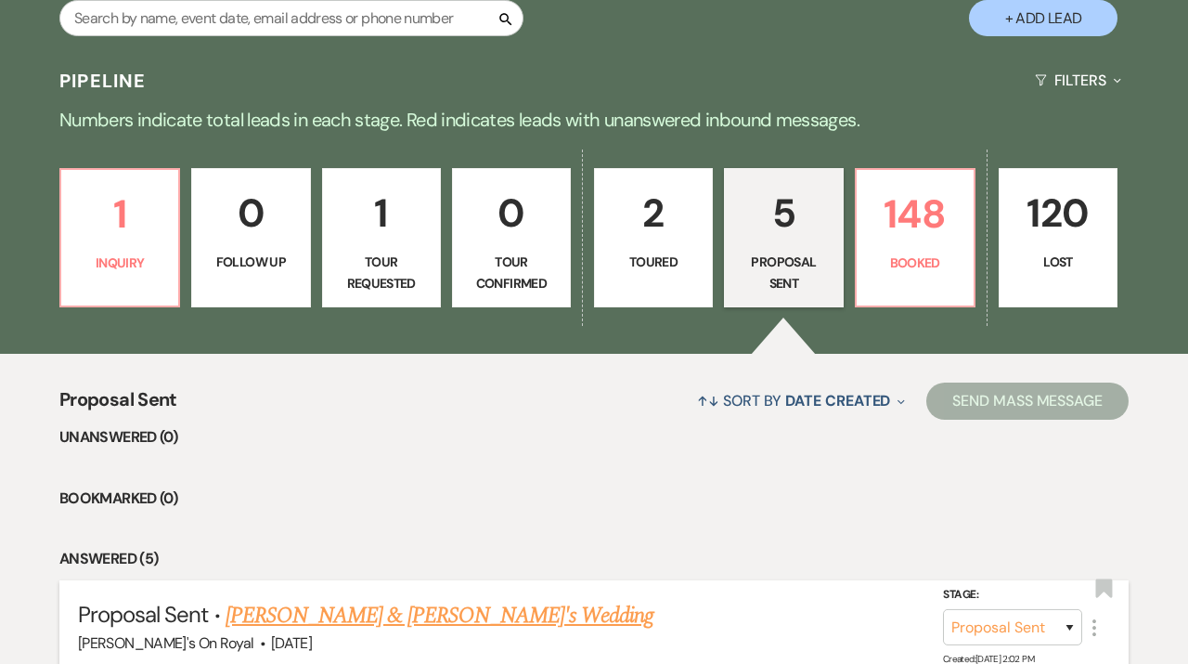
scroll to position [286, 0]
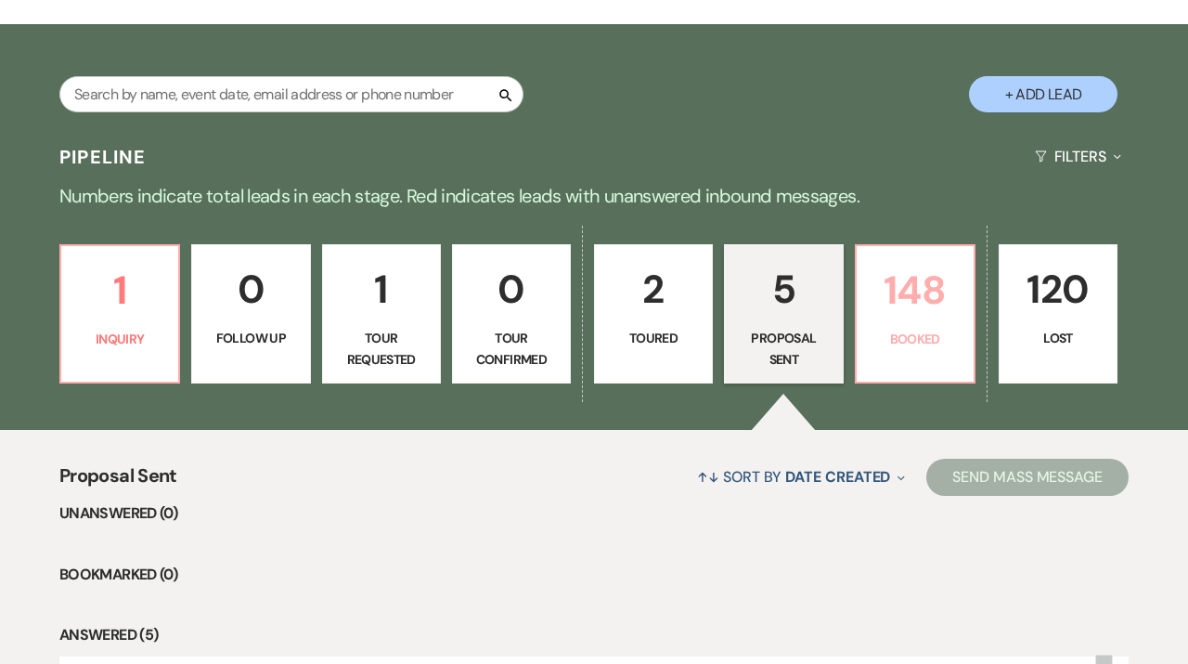
click at [928, 340] on p "Booked" at bounding box center [915, 339] width 95 height 20
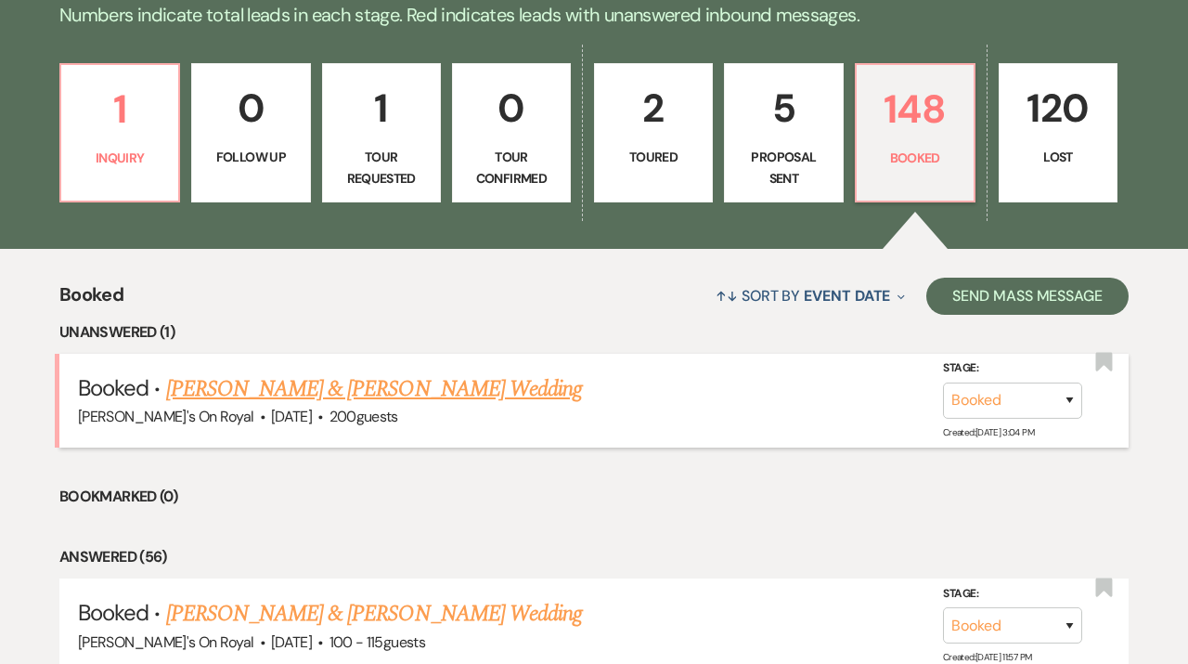
scroll to position [529, 0]
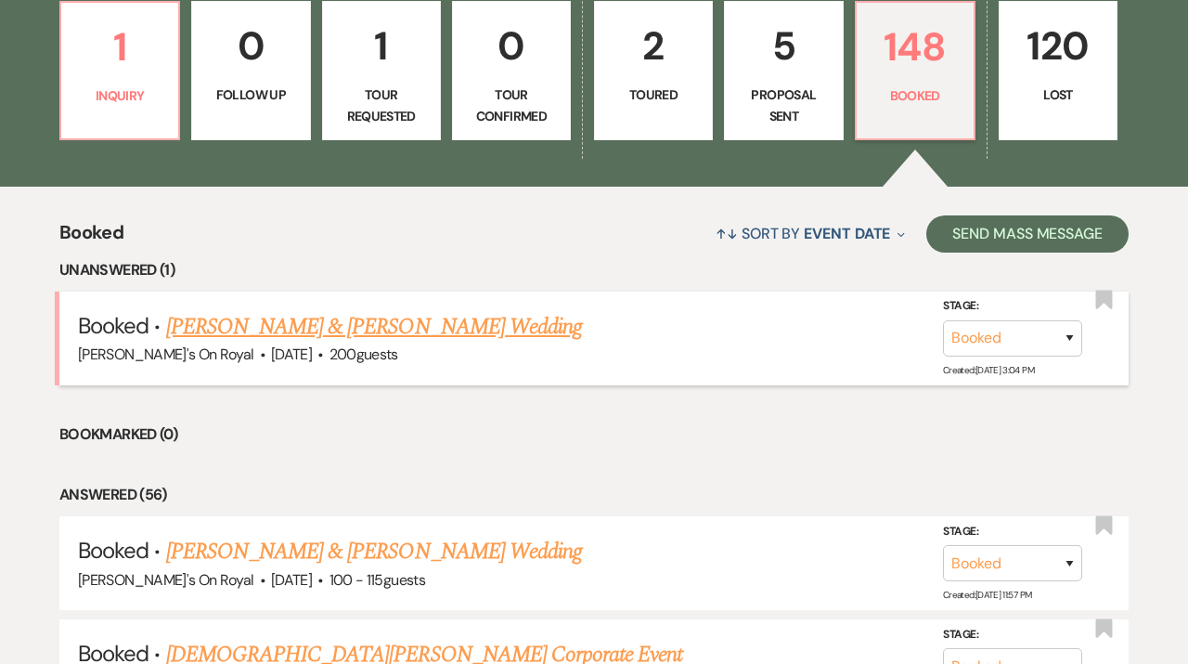
click at [472, 330] on link "[PERSON_NAME] & [PERSON_NAME] Wedding" at bounding box center [374, 326] width 416 height 33
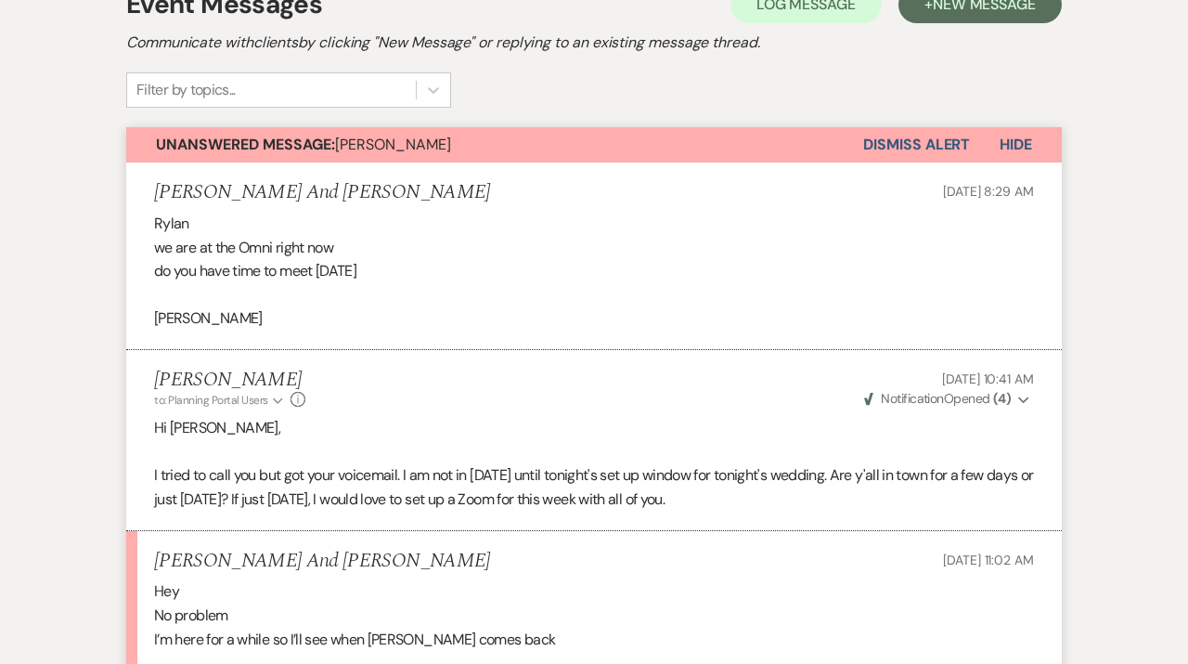
scroll to position [215, 0]
